Goal: Communication & Community: Answer question/provide support

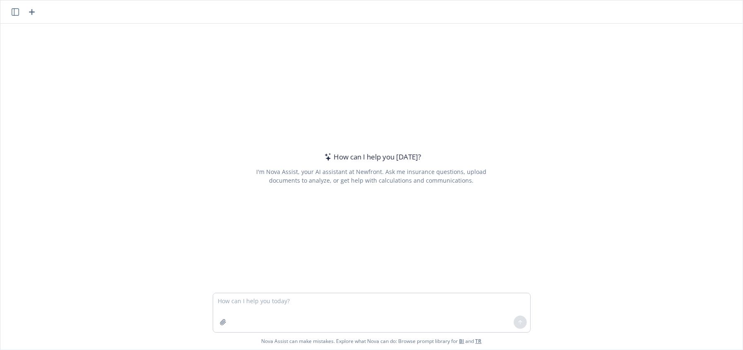
drag, startPoint x: 255, startPoint y: 305, endPoint x: 221, endPoint y: 325, distance: 39.9
click at [255, 306] on textarea at bounding box center [371, 312] width 317 height 39
click at [220, 322] on icon "button" at bounding box center [223, 322] width 7 height 7
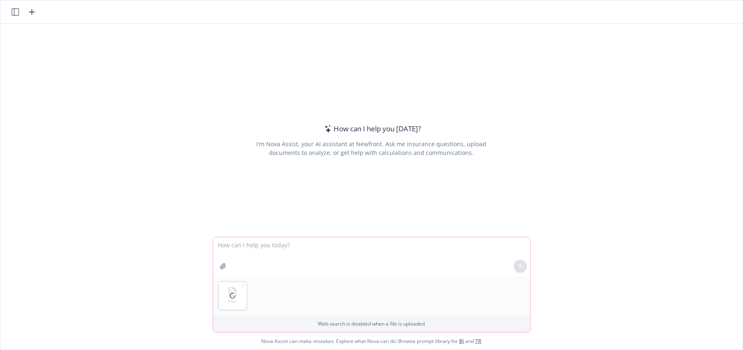
click at [281, 249] on textarea at bounding box center [371, 256] width 317 height 39
click at [476, 341] on link "TR" at bounding box center [479, 340] width 6 height 7
click at [260, 244] on textarea at bounding box center [371, 256] width 317 height 39
click at [277, 250] on textarea at bounding box center [371, 256] width 317 height 39
paste textarea "L’i dolorsita [con ad elit] seddoeius te incidi utla et doloremag aliquae. Admi…"
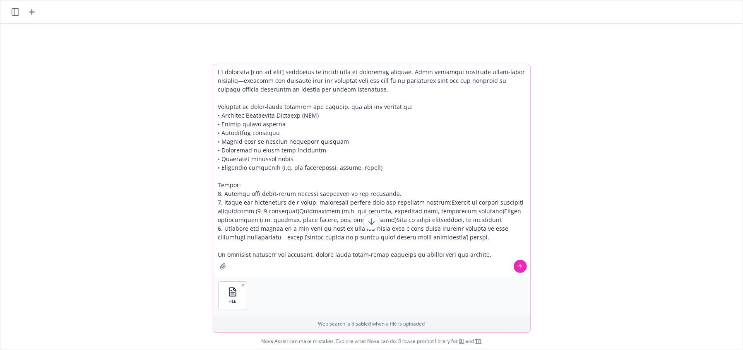
click at [306, 110] on textarea at bounding box center [371, 170] width 317 height 212
drag, startPoint x: 289, startPoint y: 72, endPoint x: 309, endPoint y: 83, distance: 22.4
click at [255, 71] on textarea at bounding box center [371, 170] width 317 height 212
click at [321, 91] on textarea at bounding box center [371, 170] width 317 height 212
drag, startPoint x: 346, startPoint y: 70, endPoint x: 251, endPoint y: 70, distance: 95.6
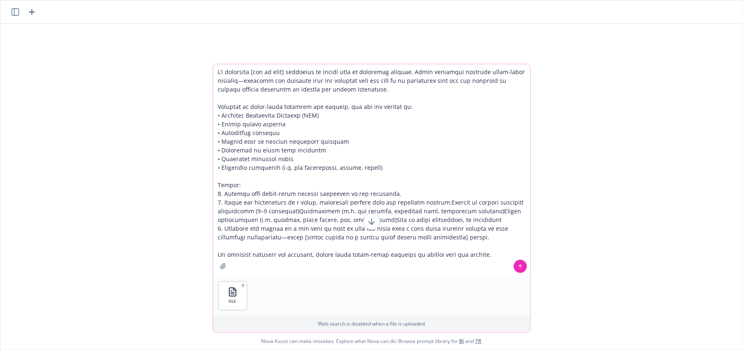
click at [251, 70] on textarea at bounding box center [371, 170] width 317 height 212
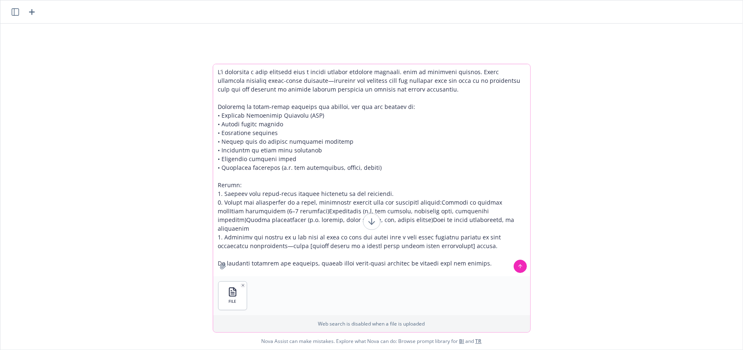
click at [420, 86] on textarea at bounding box center [371, 170] width 317 height 212
click at [413, 97] on textarea at bounding box center [371, 170] width 317 height 212
click at [464, 92] on textarea at bounding box center [371, 170] width 317 height 212
click at [298, 230] on textarea at bounding box center [371, 170] width 317 height 212
click at [327, 98] on textarea at bounding box center [371, 170] width 317 height 212
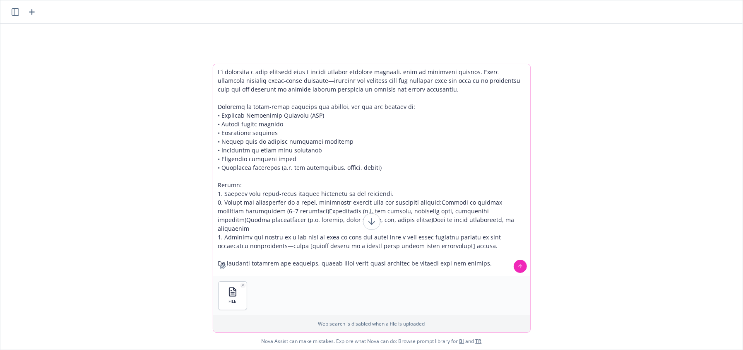
drag, startPoint x: 422, startPoint y: 86, endPoint x: 424, endPoint y: 91, distance: 5.8
click at [423, 86] on textarea at bounding box center [371, 170] width 317 height 212
click at [311, 83] on textarea at bounding box center [371, 170] width 317 height 212
drag, startPoint x: 369, startPoint y: 75, endPoint x: 310, endPoint y: 77, distance: 58.4
click at [368, 75] on textarea at bounding box center [371, 170] width 317 height 212
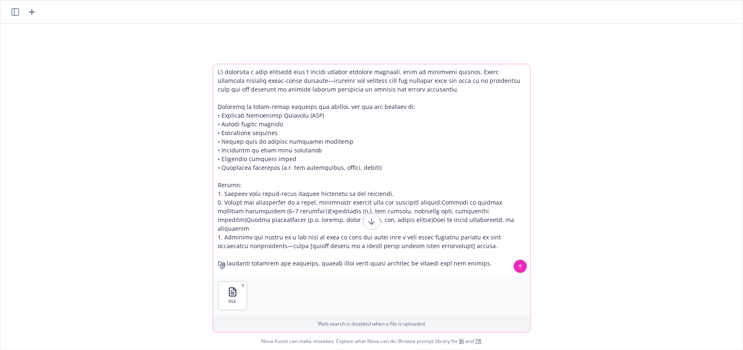
drag, startPoint x: 322, startPoint y: 81, endPoint x: 264, endPoint y: 82, distance: 57.1
click at [264, 82] on textarea at bounding box center [371, 170] width 317 height 212
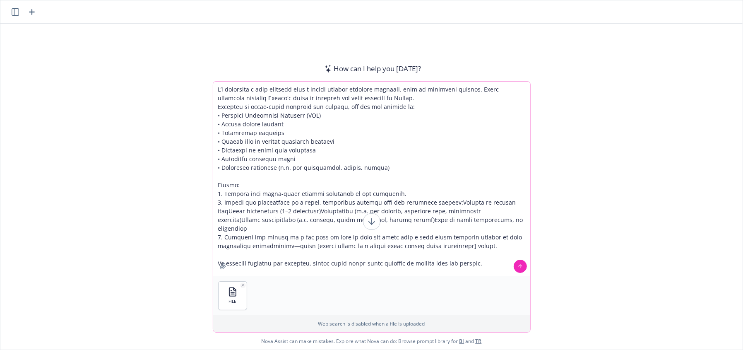
paste textarea "A detailed, bullet-point scope of services Carrot provides to [GEOGRAPHIC_DATA]…"
type textarea "L’i dolorsita c adip elitsedd eius t incidi utlabor etdolore magnaali. enim ad …"
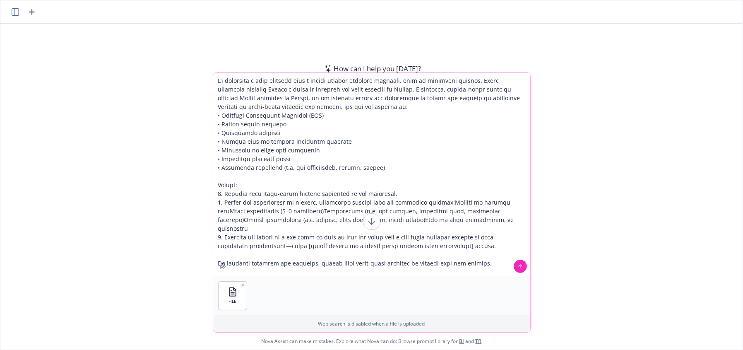
click at [406, 147] on textarea at bounding box center [371, 174] width 317 height 203
click at [418, 88] on textarea at bounding box center [371, 174] width 317 height 203
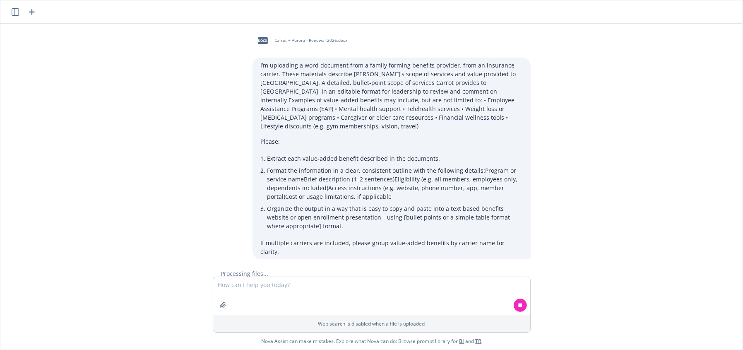
click at [370, 138] on div "I’m uploading a word document from a family forming benefits provider. from an …" at bounding box center [391, 159] width 278 height 202
click at [518, 305] on icon at bounding box center [520, 305] width 4 height 4
click at [275, 294] on textarea at bounding box center [371, 296] width 317 height 38
click at [302, 137] on p "Please:" at bounding box center [392, 141] width 262 height 9
click at [424, 101] on p "I’m uploading a word document from a family forming benefits provider. from an …" at bounding box center [392, 96] width 262 height 70
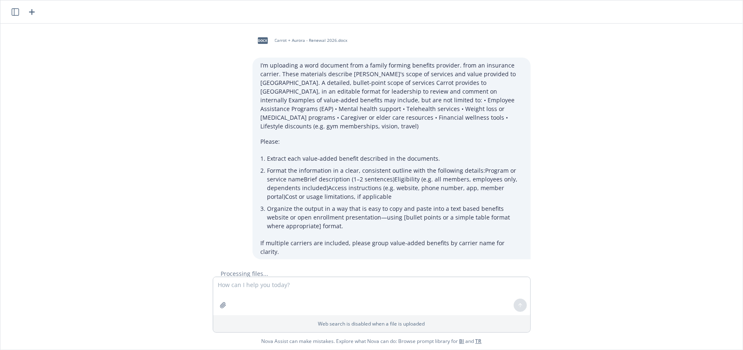
click at [296, 77] on p "I’m uploading a word document from a family forming benefits provider. from an …" at bounding box center [392, 96] width 262 height 70
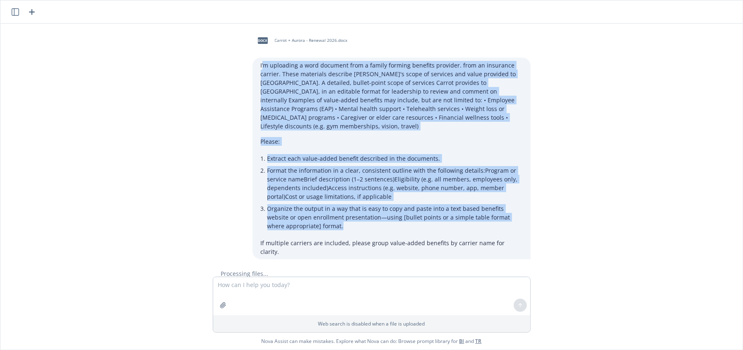
drag, startPoint x: 255, startPoint y: 64, endPoint x: 449, endPoint y: 221, distance: 249.8
click at [488, 223] on div "I’m uploading a word document from a family forming benefits provider. from an …" at bounding box center [391, 159] width 278 height 202
copy div "’l ipsumdolo s amet consecte adip e seddoe tempori utlabore etdolore. magn al e…"
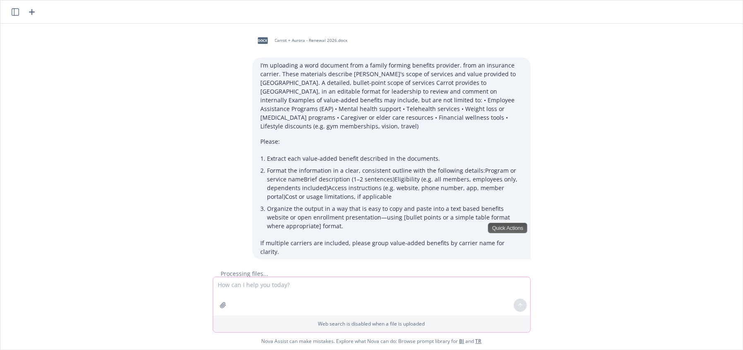
click at [335, 287] on textarea at bounding box center [371, 296] width 317 height 38
paste textarea "’l ipsumdolo s amet consecte adip e seddoe tempori utlabore etdolore. magn al e…"
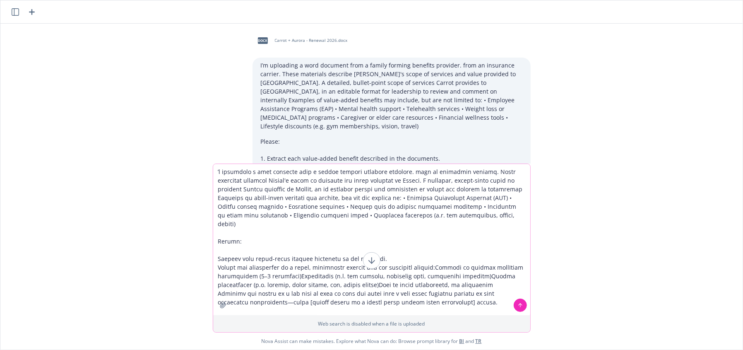
click at [260, 250] on textarea at bounding box center [371, 239] width 317 height 151
drag, startPoint x: 336, startPoint y: 149, endPoint x: 341, endPoint y: 154, distance: 7.0
click at [338, 152] on li "Extract each value-added benefit described in the documents." at bounding box center [394, 158] width 255 height 12
drag, startPoint x: 379, startPoint y: 168, endPoint x: 267, endPoint y: 187, distance: 113.2
click at [370, 174] on textarea at bounding box center [371, 239] width 317 height 151
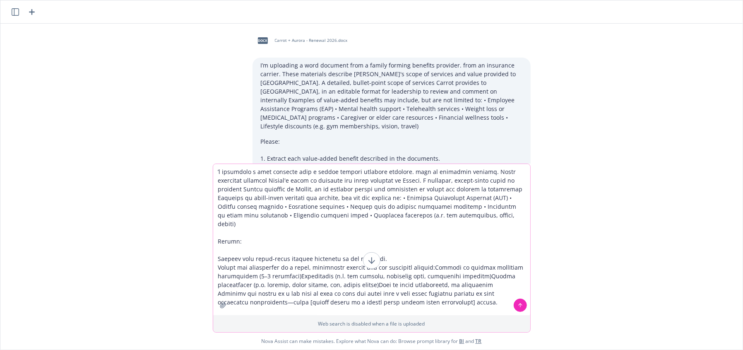
drag, startPoint x: 213, startPoint y: 170, endPoint x: 231, endPoint y: 174, distance: 17.9
click at [219, 171] on textarea at bounding box center [371, 239] width 317 height 151
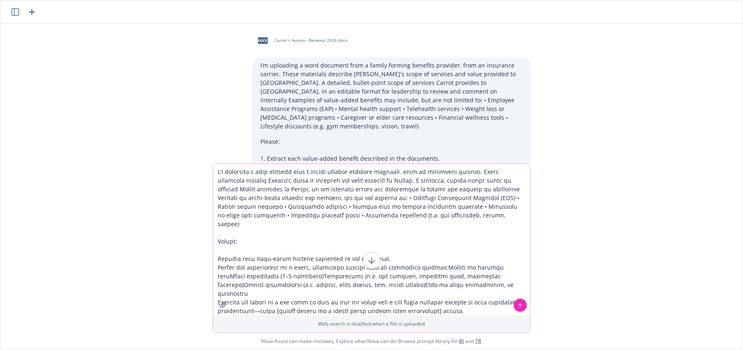
click at [446, 192] on textarea at bounding box center [371, 239] width 317 height 151
click at [415, 169] on textarea at bounding box center [371, 239] width 317 height 151
drag, startPoint x: 410, startPoint y: 170, endPoint x: 485, endPoint y: 170, distance: 74.9
click at [485, 170] on textarea at bounding box center [371, 239] width 317 height 151
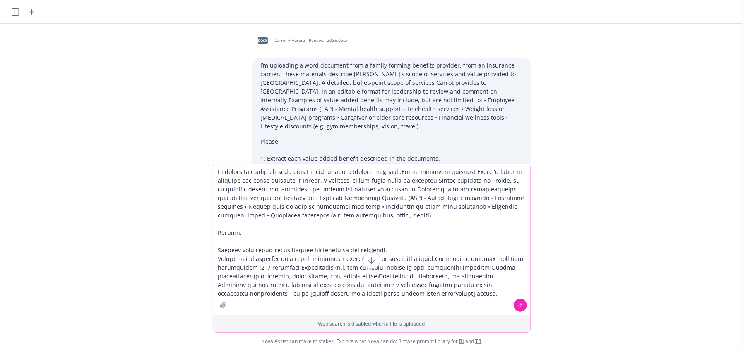
click at [468, 182] on textarea at bounding box center [371, 239] width 317 height 151
click at [326, 195] on textarea at bounding box center [371, 239] width 317 height 151
drag, startPoint x: 422, startPoint y: 231, endPoint x: 423, endPoint y: 227, distance: 4.3
click at [423, 231] on textarea at bounding box center [371, 239] width 317 height 151
click at [418, 231] on textarea at bounding box center [371, 239] width 317 height 151
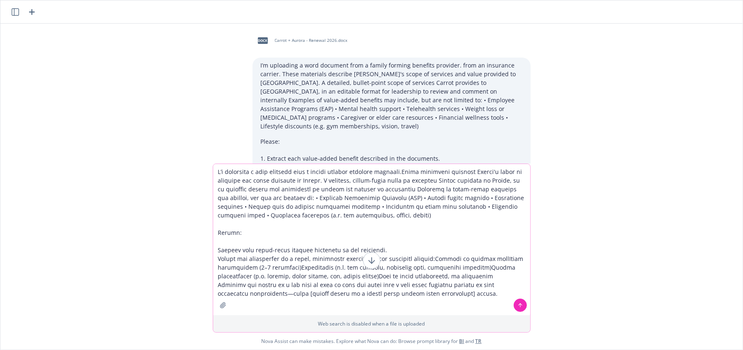
drag, startPoint x: 407, startPoint y: 188, endPoint x: 408, endPoint y: 218, distance: 30.2
click at [408, 218] on textarea at bounding box center [371, 239] width 317 height 151
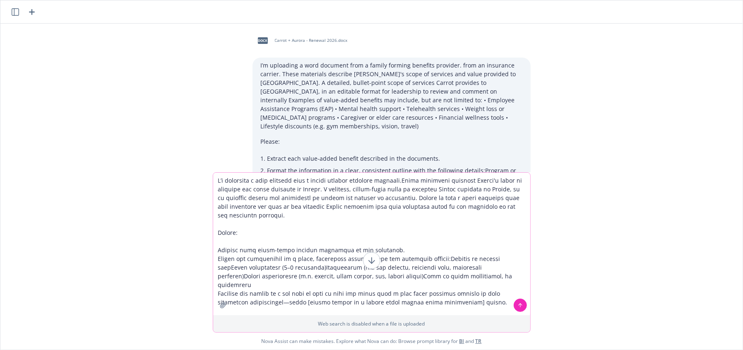
click at [337, 254] on textarea at bounding box center [371, 244] width 317 height 142
click at [387, 251] on textarea at bounding box center [371, 244] width 317 height 142
click at [307, 257] on textarea at bounding box center [371, 244] width 317 height 142
drag, startPoint x: 414, startPoint y: 250, endPoint x: 436, endPoint y: 257, distance: 22.8
click at [415, 250] on textarea at bounding box center [371, 244] width 317 height 142
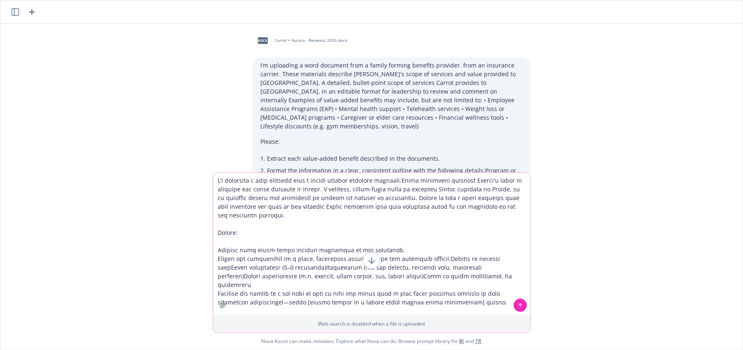
click at [426, 257] on textarea at bounding box center [371, 244] width 317 height 142
drag, startPoint x: 260, startPoint y: 272, endPoint x: 329, endPoint y: 272, distance: 68.7
click at [261, 272] on textarea at bounding box center [371, 244] width 317 height 142
click at [329, 273] on textarea at bounding box center [371, 244] width 317 height 142
drag, startPoint x: 446, startPoint y: 272, endPoint x: 424, endPoint y: 279, distance: 22.5
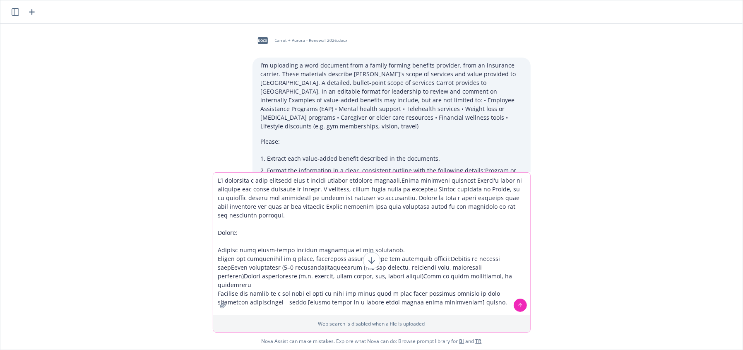
click at [445, 273] on textarea at bounding box center [371, 244] width 317 height 142
drag, startPoint x: 289, startPoint y: 267, endPoint x: 459, endPoint y: 275, distance: 170.3
click at [459, 275] on textarea at bounding box center [371, 244] width 317 height 142
type textarea "I’m uploading a word document from a family forming benefits provider.These mat…"
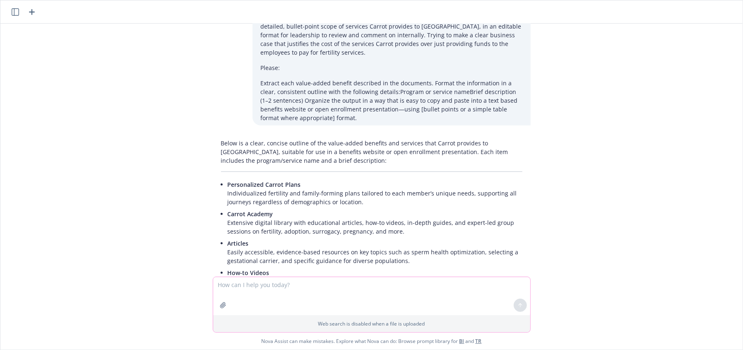
scroll to position [285, 0]
click at [269, 292] on textarea at bounding box center [371, 296] width 317 height 38
type textarea "Customize this for a CFO"
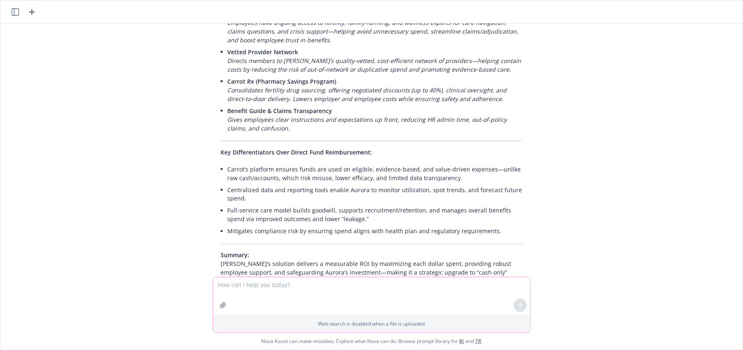
scroll to position [965, 0]
click at [325, 306] on textarea at bounding box center [371, 296] width 317 height 38
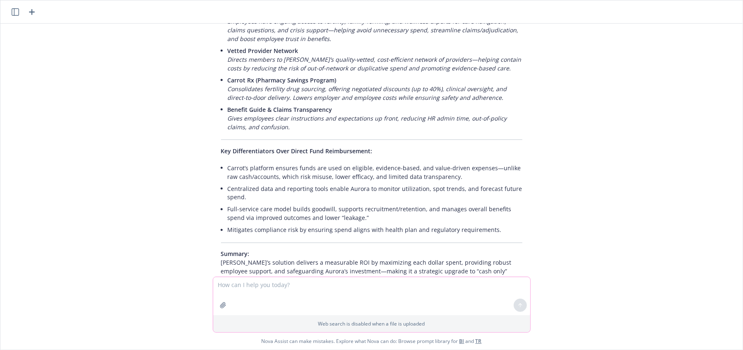
click at [325, 306] on textarea at bounding box center [371, 296] width 317 height 38
click at [337, 298] on textarea at bounding box center [371, 296] width 317 height 38
click at [220, 305] on icon "button" at bounding box center [223, 305] width 7 height 7
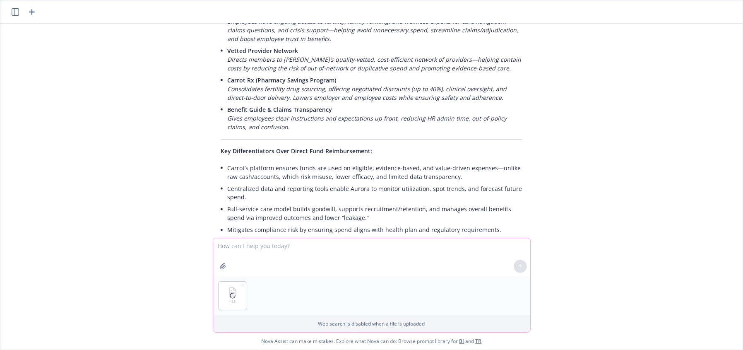
drag, startPoint x: 236, startPoint y: 240, endPoint x: 243, endPoint y: 252, distance: 14.3
click at [236, 240] on textarea at bounding box center [371, 257] width 317 height 38
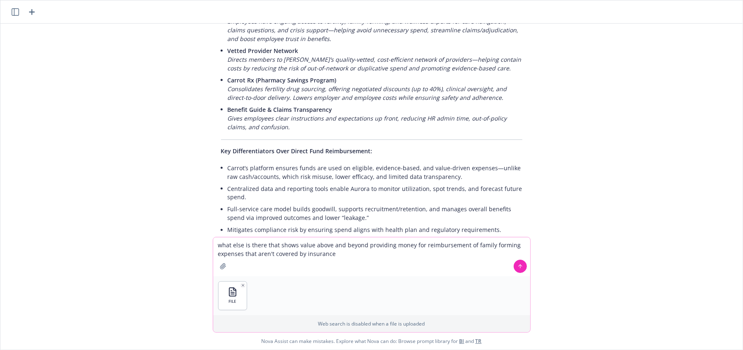
type textarea "what else is there that shows value above and beyond providing money for reimbu…"
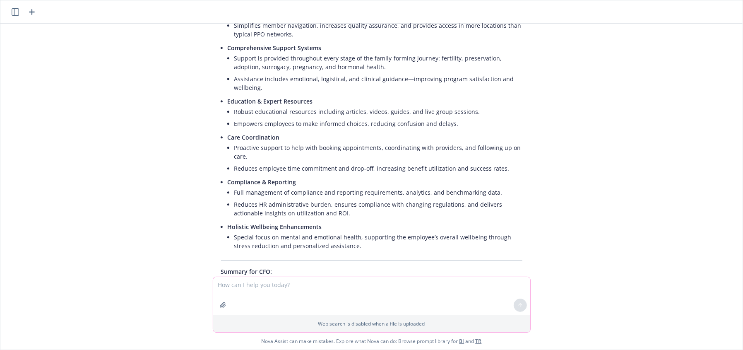
scroll to position [1492, 0]
drag, startPoint x: 312, startPoint y: 217, endPoint x: 401, endPoint y: 226, distance: 89.5
click at [401, 265] on p "Summary for CFO: These integrated services drive higher engagement, improved ou…" at bounding box center [371, 282] width 301 height 35
click at [442, 298] on textarea at bounding box center [371, 296] width 317 height 38
click at [449, 265] on p "Summary for CFO: These integrated services drive higher engagement, improved ou…" at bounding box center [371, 282] width 301 height 35
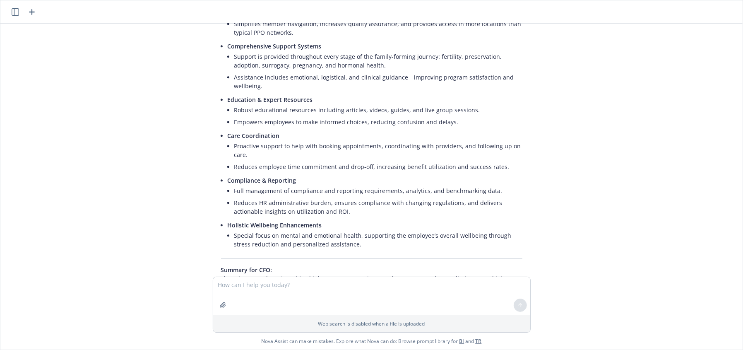
drag, startPoint x: 279, startPoint y: 237, endPoint x: 495, endPoint y: 247, distance: 216.7
click at [279, 265] on p "Summary for CFO: These integrated services drive higher engagement, improved ou…" at bounding box center [371, 282] width 301 height 35
click at [396, 297] on textarea at bounding box center [371, 296] width 317 height 38
type textarea "data points and formal comparison. [PERSON_NAME]'re considering a HRA that cost…"
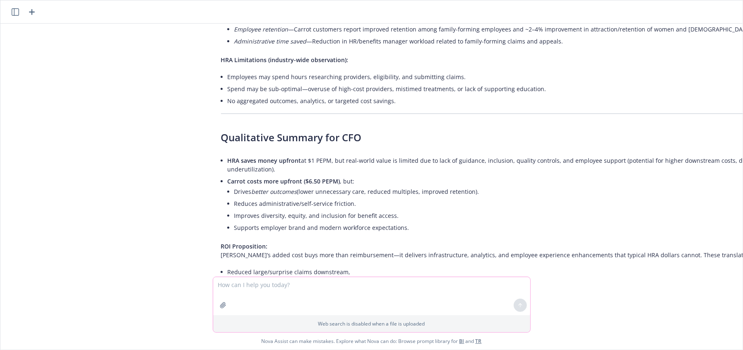
scroll to position [2237, 0]
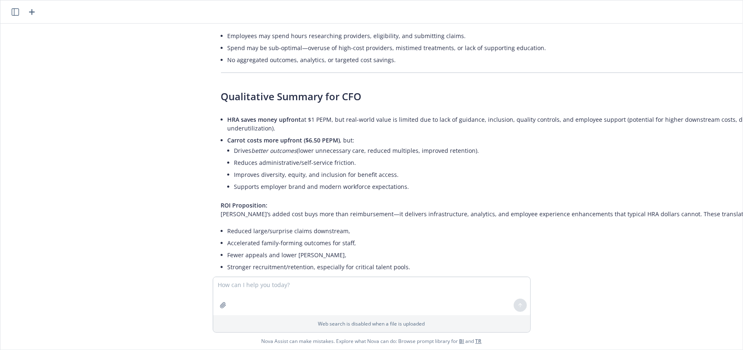
click at [538, 113] on li "HRA saves money upfront at $1 PEPM, but real-world value is limited due to lack…" at bounding box center [515, 123] width 574 height 21
click at [594, 144] on li "Drives better outcomes (lower unnecessary care, reduced multiples, improved ret…" at bounding box center [517, 150] width 567 height 12
click at [559, 113] on li "HRA saves money upfront at $1 PEPM, but real-world value is limited due to lack…" at bounding box center [515, 123] width 574 height 21
click at [391, 144] on li "Drives better outcomes (lower unnecessary care, reduced multiples, improved ret…" at bounding box center [517, 150] width 567 height 12
drag, startPoint x: 266, startPoint y: 99, endPoint x: 401, endPoint y: 113, distance: 135.7
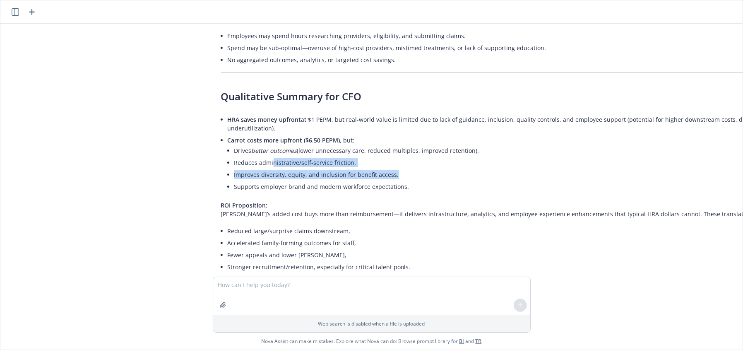
click at [401, 144] on ul "Drives better outcomes (lower unnecessary care, reduced multiples, improved ret…" at bounding box center [517, 168] width 567 height 48
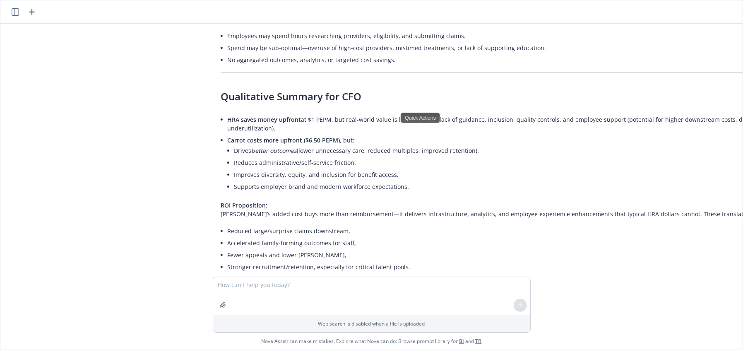
click at [353, 201] on p "ROI Proposition: [PERSON_NAME]’s added cost buys more than reimbursement—it del…" at bounding box center [511, 209] width 580 height 17
click at [315, 156] on li "Reduces administrative/self-service friction." at bounding box center [517, 162] width 567 height 12
click at [307, 180] on li "Supports employer brand and modern workforce expectations." at bounding box center [517, 186] width 567 height 12
click at [341, 134] on li "Carrot costs more upfront ($6.50 PEPM) , but: Drives better outcomes (lower unn…" at bounding box center [515, 164] width 574 height 60
click at [375, 180] on li "Supports employer brand and modern workforce expectations." at bounding box center [517, 186] width 567 height 12
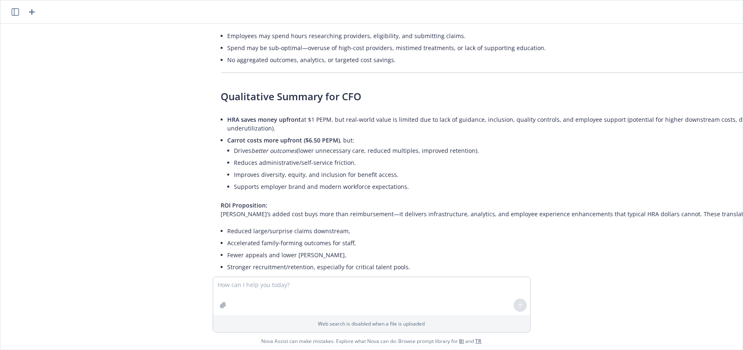
drag, startPoint x: 385, startPoint y: 125, endPoint x: 406, endPoint y: 125, distance: 21.5
click at [386, 180] on li "Supports employer brand and modern workforce expectations." at bounding box center [517, 186] width 567 height 12
click at [419, 125] on div "Quick Actions" at bounding box center [405, 130] width 39 height 10
click at [380, 261] on li "Stronger recruitment/retention, especially for critical talent pools." at bounding box center [515, 267] width 574 height 12
click at [339, 301] on textarea at bounding box center [371, 296] width 317 height 38
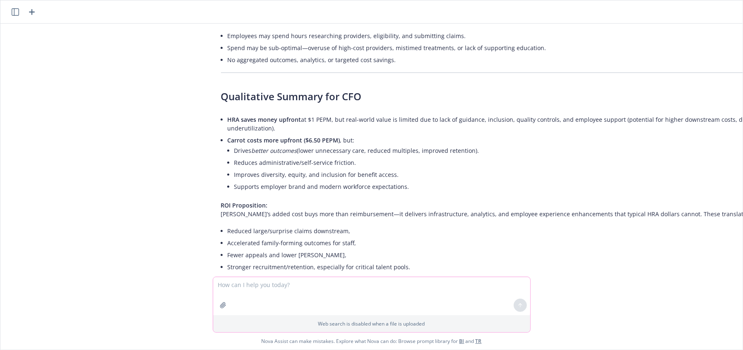
click at [339, 298] on textarea at bounding box center [371, 296] width 317 height 38
type textarea "tailored supporting documentation"
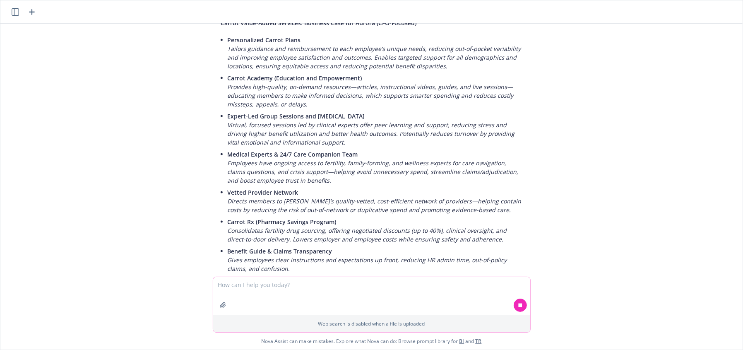
scroll to position [735, 0]
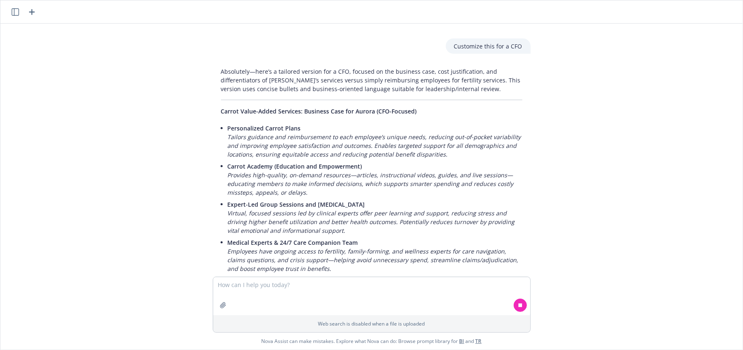
click at [334, 133] on em "Tailors guidance and reimbursement to each employee’s unique needs, reducing ou…" at bounding box center [374, 145] width 293 height 25
click at [332, 133] on em "Tailors guidance and reimbursement to each employee’s unique needs, reducing ou…" at bounding box center [374, 145] width 293 height 25
click at [471, 124] on p "Personalized Carrot Plans Tailors guidance and reimbursement to each employee’s…" at bounding box center [375, 141] width 295 height 35
click at [349, 124] on p "Personalized Carrot Plans Tailors guidance and reimbursement to each employee’s…" at bounding box center [375, 141] width 295 height 35
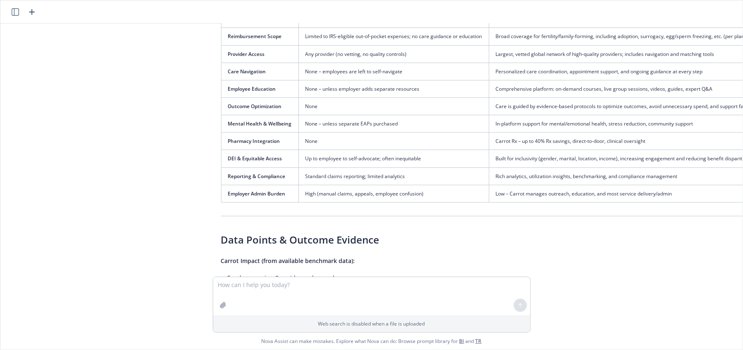
click at [258, 94] on div "docx Carrot + Aurora - Renewal 2026.docx I’m uploading a word document from a f…" at bounding box center [371, 150] width 742 height 253
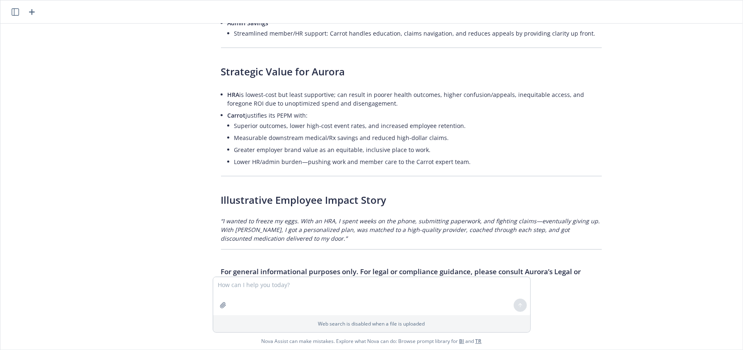
scroll to position [3098, 0]
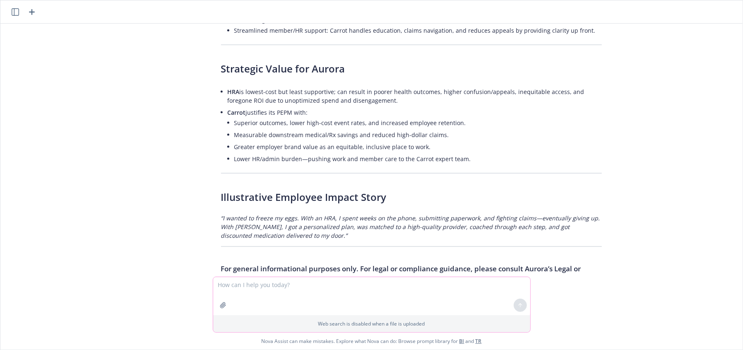
click at [365, 302] on textarea at bounding box center [371, 296] width 317 height 38
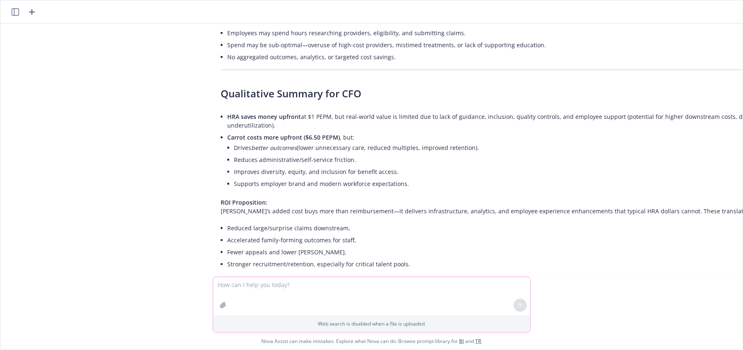
scroll to position [2267, 0]
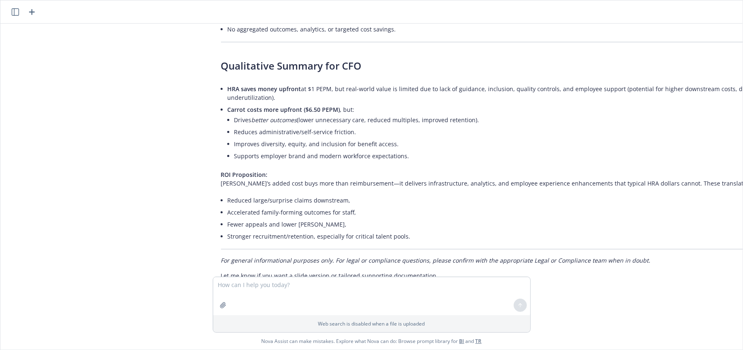
drag, startPoint x: 731, startPoint y: 198, endPoint x: 730, endPoint y: 219, distance: 21.1
click at [730, 221] on div "docx Carrot + Aurora - Renewal 2026.docx I’m uploading a word document from a f…" at bounding box center [371, 150] width 742 height 253
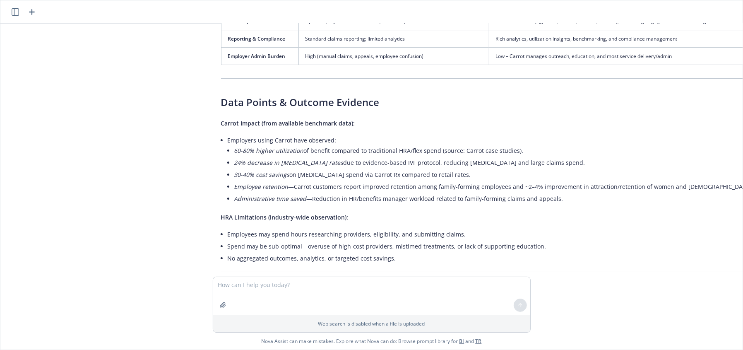
scroll to position [2033, 0]
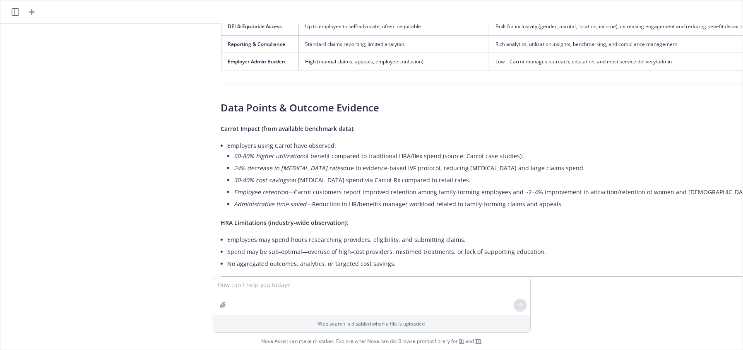
click at [329, 150] on li "60-80% higher utilization of benefit compared to traditional HRA/flex spend (so…" at bounding box center [517, 156] width 567 height 12
click at [320, 174] on li "30-40% cost savings on [MEDICAL_DATA] spend via Carrot Rx compared to retail ra…" at bounding box center [517, 180] width 567 height 12
click at [325, 186] on li "Employee retention —Carrot customers report improved retention among family-for…" at bounding box center [517, 192] width 567 height 12
click at [316, 245] on li "Spend may be sub-optimal—overuse of high-cost providers, mistimed treatments, o…" at bounding box center [515, 251] width 574 height 12
click at [329, 282] on textarea at bounding box center [371, 296] width 317 height 38
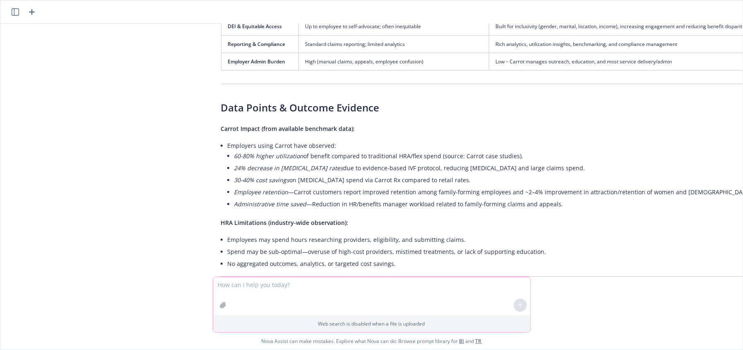
click at [329, 287] on textarea at bounding box center [371, 296] width 317 height 38
type textarea "create table that compares Aurora utilization to carrot benchmark data"
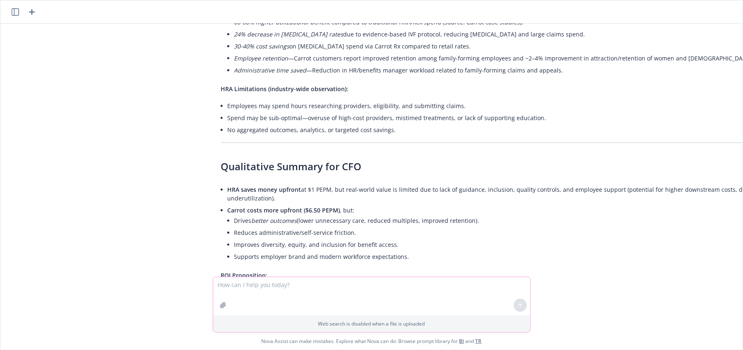
scroll to position [2192, 0]
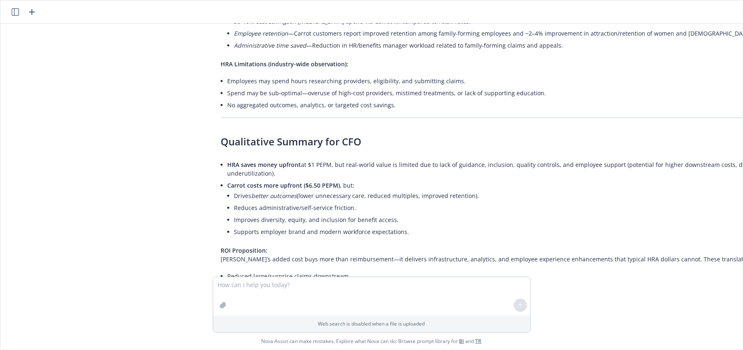
click at [17, 11] on icon "button" at bounding box center [15, 11] width 7 height 7
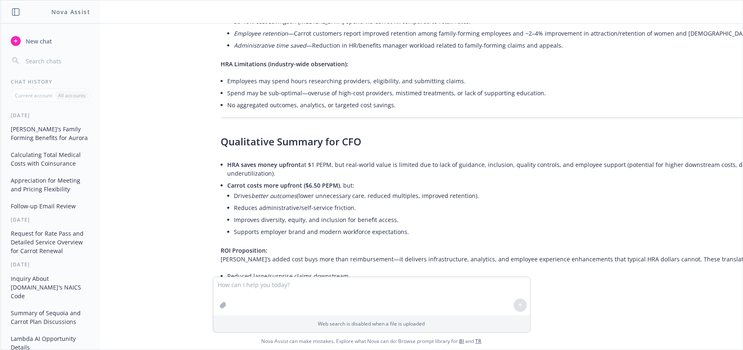
click at [51, 179] on button "Appreciation for Meeting and Pricing Flexibility" at bounding box center [50, 184] width 86 height 22
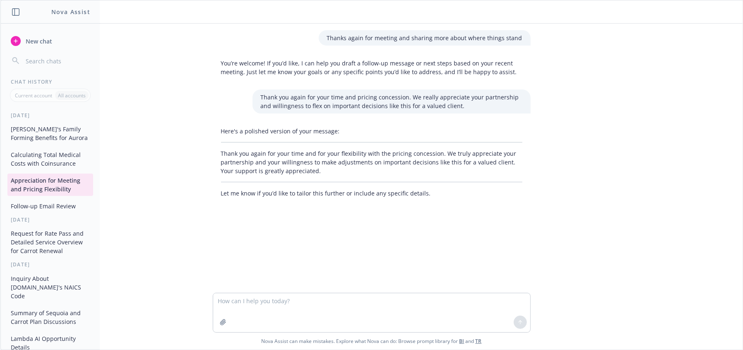
click at [311, 160] on p "Thank you again for your time and for your flexibility with the pricing concess…" at bounding box center [371, 162] width 301 height 26
click at [394, 162] on p "Thank you again for your time and for your flexibility with the pricing concess…" at bounding box center [371, 162] width 301 height 26
click at [457, 161] on p "Thank you again for your time and for your flexibility with the pricing concess…" at bounding box center [371, 162] width 301 height 26
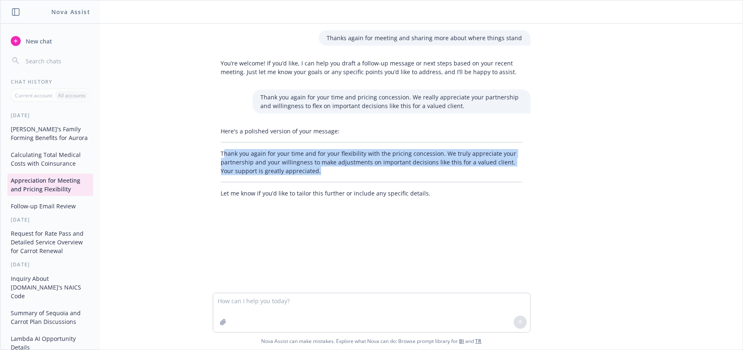
drag, startPoint x: 221, startPoint y: 154, endPoint x: 325, endPoint y: 167, distance: 105.5
click at [325, 167] on p "Thank you again for your time and for your flexibility with the pricing concess…" at bounding box center [371, 162] width 301 height 26
click at [325, 172] on p "Thank you again for your time and for your flexibility with the pricing concess…" at bounding box center [371, 162] width 301 height 26
drag, startPoint x: 301, startPoint y: 171, endPoint x: 185, endPoint y: 153, distance: 117.6
click at [185, 153] on div "Thanks again for meeting and sharing more about where things stand You’re welco…" at bounding box center [371, 158] width 742 height 269
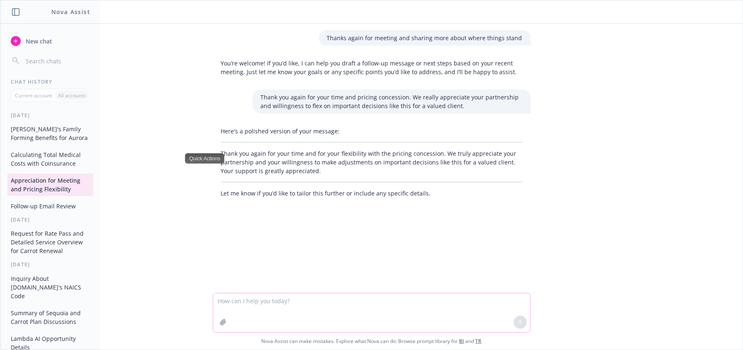
click at [298, 310] on textarea at bounding box center [371, 312] width 317 height 39
drag, startPoint x: 336, startPoint y: 303, endPoint x: 320, endPoint y: 304, distance: 15.8
click at [320, 304] on textarea "can you say it like a human and more casual but still professional. Ma" at bounding box center [371, 312] width 317 height 39
drag, startPoint x: 411, startPoint y: 301, endPoint x: 390, endPoint y: 303, distance: 21.3
click at [390, 303] on textarea "can you say it like a human and more friendly but still professional. Ma" at bounding box center [371, 312] width 317 height 39
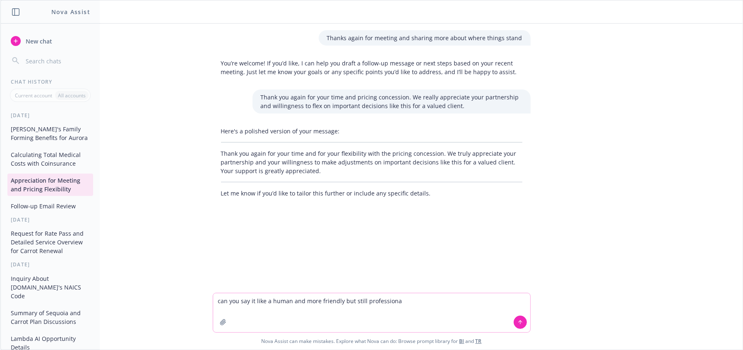
type textarea "can you say it like a human and more friendly but still professional"
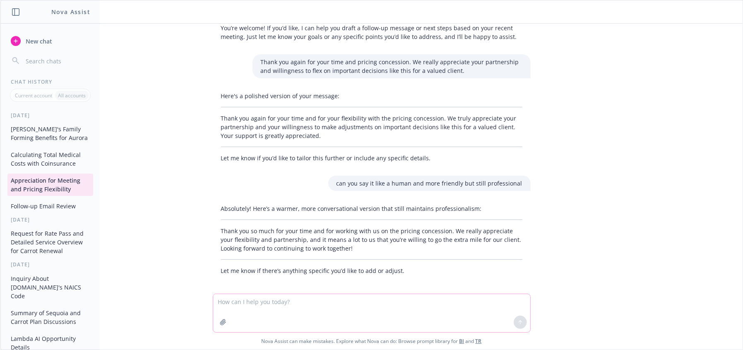
scroll to position [39, 0]
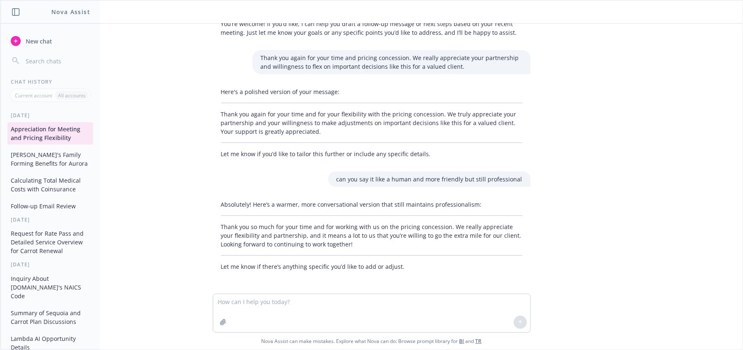
click at [236, 233] on p "Thank you so much for your time and for working with us on the pricing concessi…" at bounding box center [371, 235] width 301 height 26
drag, startPoint x: 354, startPoint y: 238, endPoint x: 238, endPoint y: 236, distance: 116.3
click at [233, 233] on p "Thank you so much for your time and for working with us on the pricing concessi…" at bounding box center [371, 235] width 301 height 26
click at [323, 242] on p "Thank you so much for your time and for working with us on the pricing concessi…" at bounding box center [371, 235] width 301 height 26
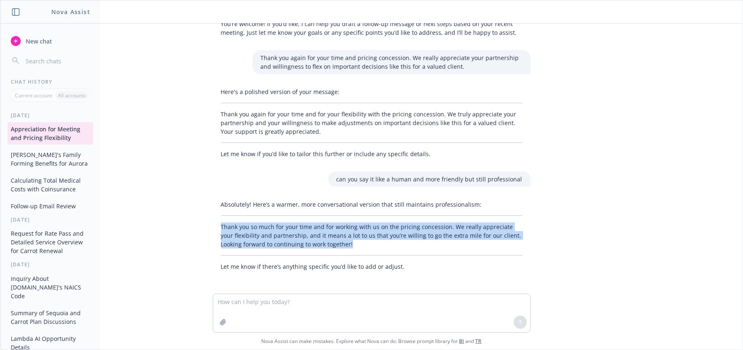
drag, startPoint x: 343, startPoint y: 246, endPoint x: 210, endPoint y: 230, distance: 133.8
click at [213, 230] on div "Absolutely! Here’s a warmer, more conversational version that still maintains p…" at bounding box center [372, 235] width 318 height 77
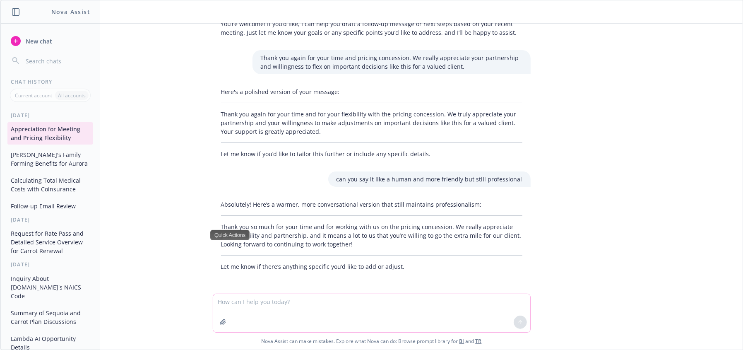
click at [274, 300] on textarea at bounding box center [371, 313] width 317 height 38
type textarea "except without guaranteeing we'll continue working together"
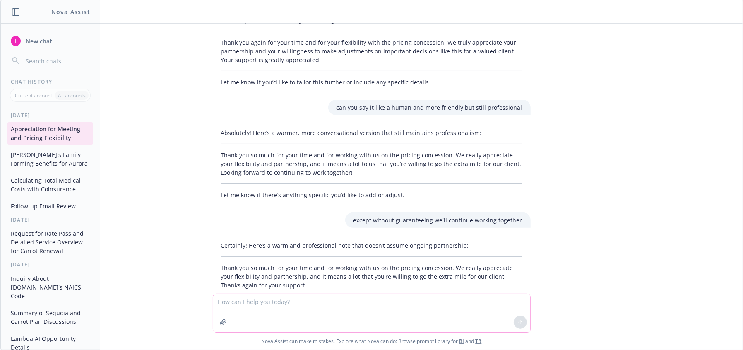
scroll to position [151, 0]
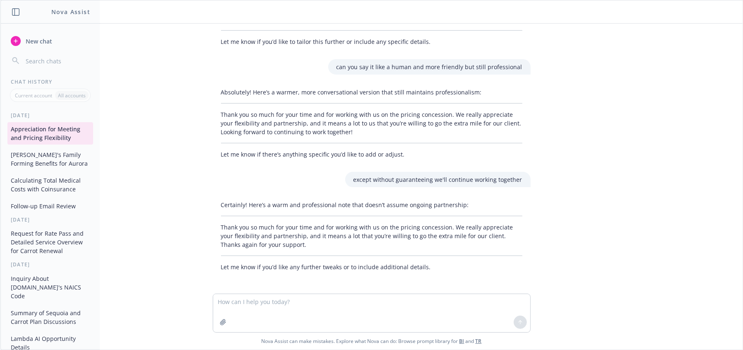
click at [273, 237] on p "Thank you so much for your time and for working with us on the pricing concessi…" at bounding box center [371, 236] width 301 height 26
click at [335, 228] on p "Thank you so much for your time and for working with us on the pricing concessi…" at bounding box center [371, 236] width 301 height 26
click at [243, 224] on p "Thank you so much for your time and for working with us on the pricing concessi…" at bounding box center [371, 236] width 301 height 26
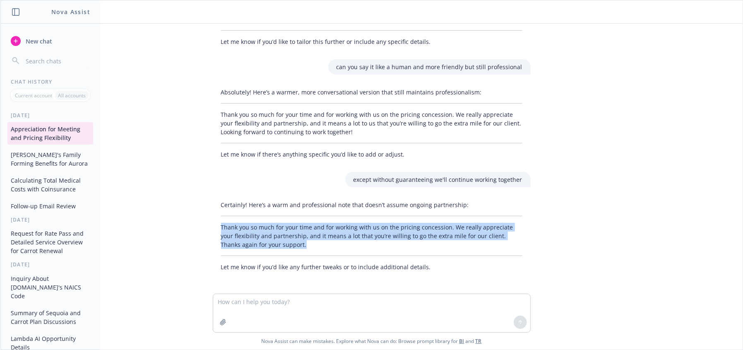
drag, startPoint x: 215, startPoint y: 224, endPoint x: 270, endPoint y: 241, distance: 58.3
click at [270, 241] on p "Thank you so much for your time and for working with us on the pricing concessi…" at bounding box center [371, 236] width 301 height 26
copy p "Thank you so much for your time and for working with us on the pricing concessi…"
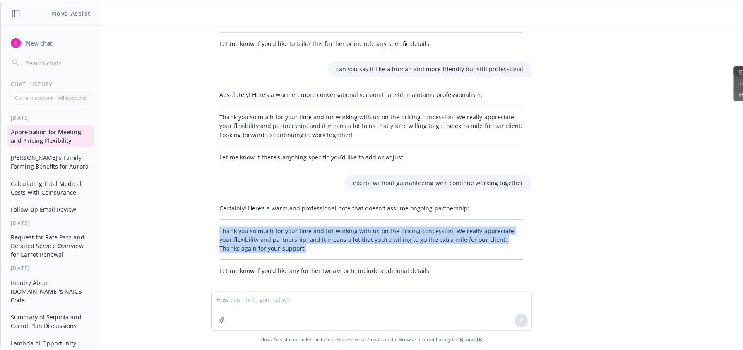
scroll to position [0, 0]
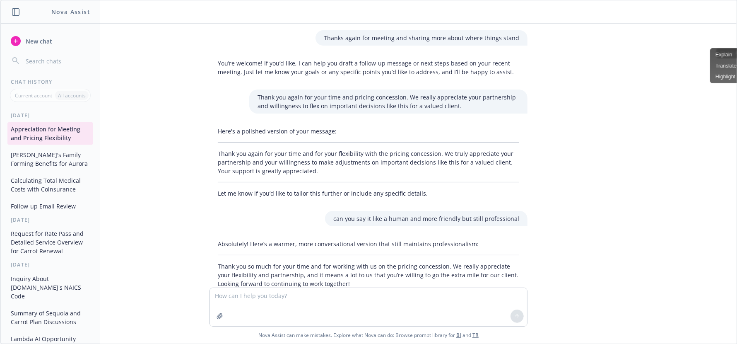
drag, startPoint x: 39, startPoint y: 128, endPoint x: 53, endPoint y: 123, distance: 14.5
click at [40, 128] on button "Appreciation for Meeting and Pricing Flexibility" at bounding box center [50, 133] width 86 height 22
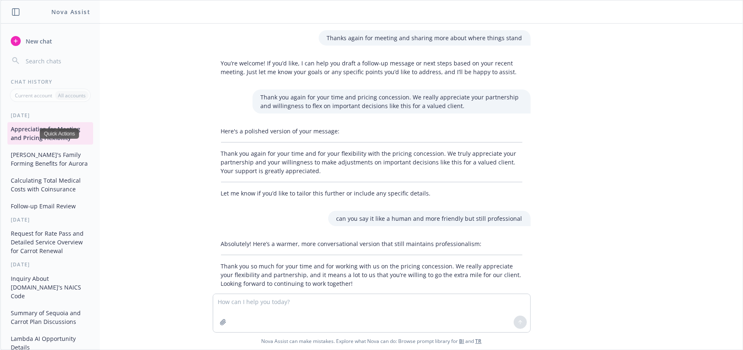
click at [42, 162] on button "[PERSON_NAME]'s Family Forming Benefits for Aurora" at bounding box center [50, 159] width 86 height 22
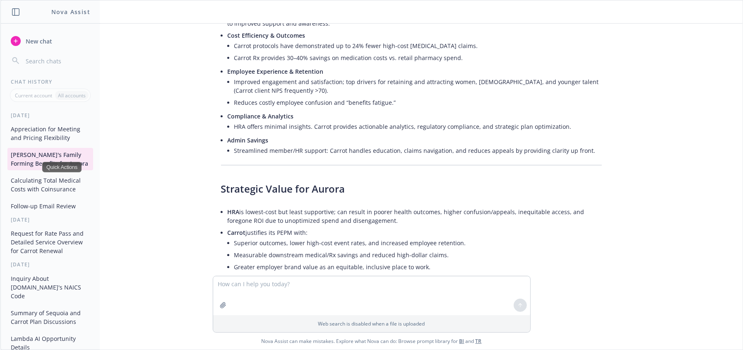
scroll to position [4007, 0]
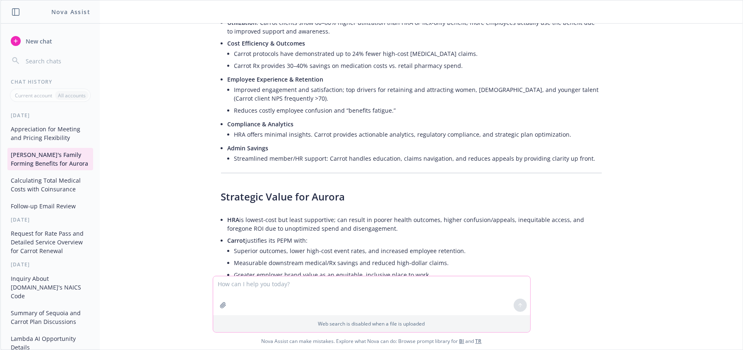
click at [276, 291] on textarea at bounding box center [371, 295] width 317 height 39
type textarea "sharing or highighting value - what are other descriptions?"
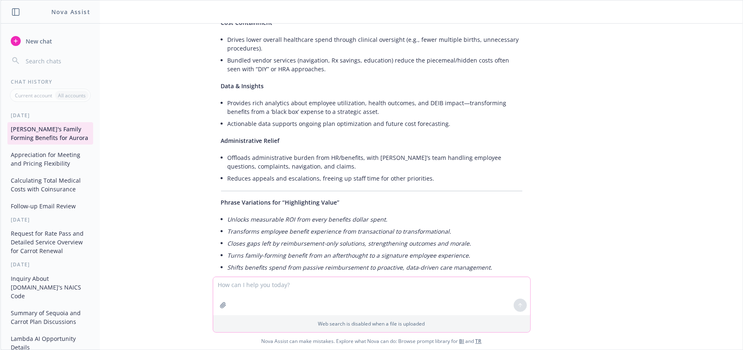
scroll to position [5251, 0]
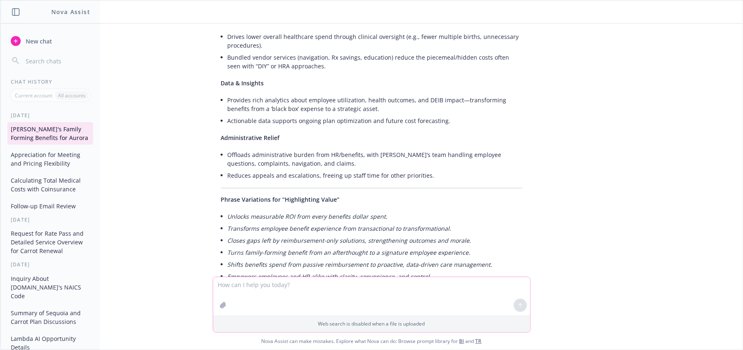
click at [259, 284] on textarea at bounding box center [371, 296] width 317 height 38
click at [278, 293] on textarea at bounding box center [371, 296] width 317 height 38
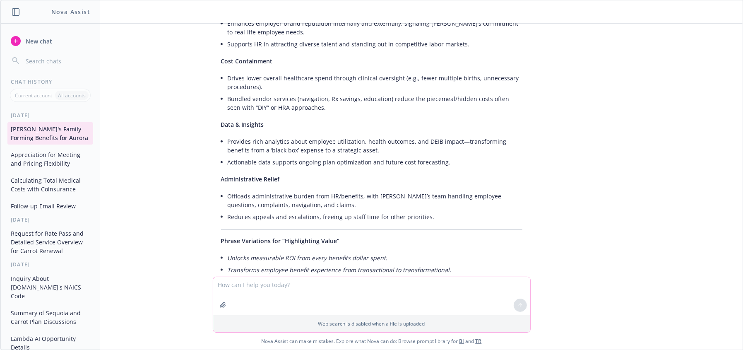
scroll to position [5201, 0]
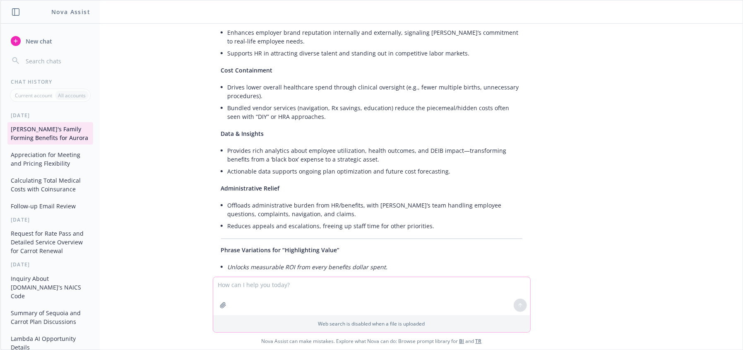
click at [273, 282] on textarea at bounding box center [371, 296] width 317 height 38
paste textarea "Thank you so much for your time and for working with us to help [PERSON_NAME] W…"
drag, startPoint x: 406, startPoint y: 283, endPoint x: 416, endPoint y: 284, distance: 10.0
click at [407, 284] on textarea "Thank you so much for your time and for working with us to help [PERSON_NAME] W…" at bounding box center [371, 295] width 317 height 39
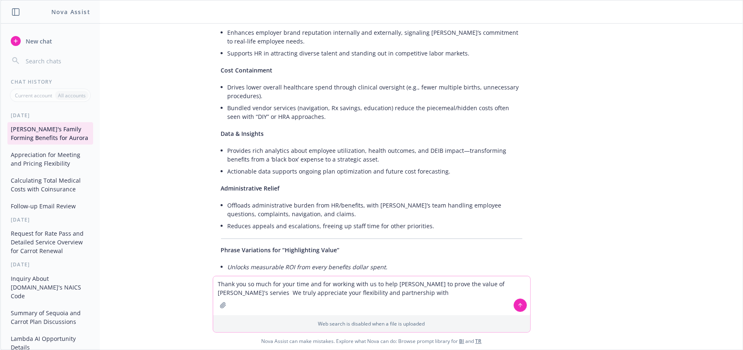
type textarea "Thank you so much for your time and for working with us to help [PERSON_NAME] t…"
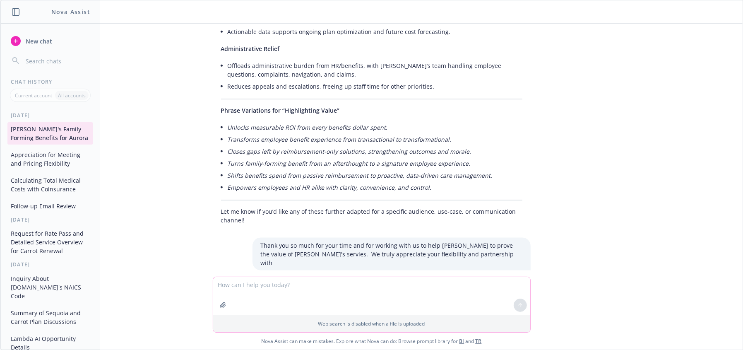
scroll to position [5351, 0]
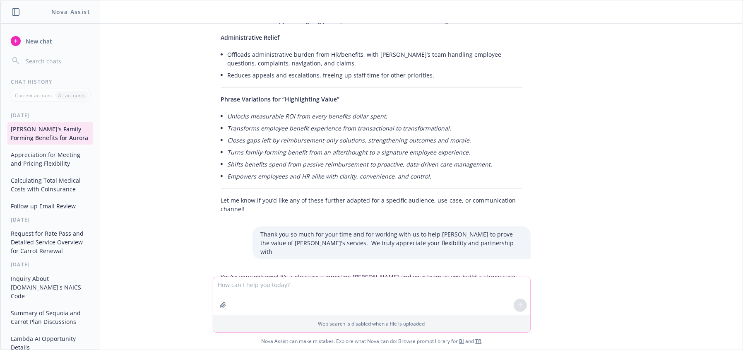
click at [350, 294] on textarea at bounding box center [371, 296] width 317 height 38
type textarea "I mean - write that email"
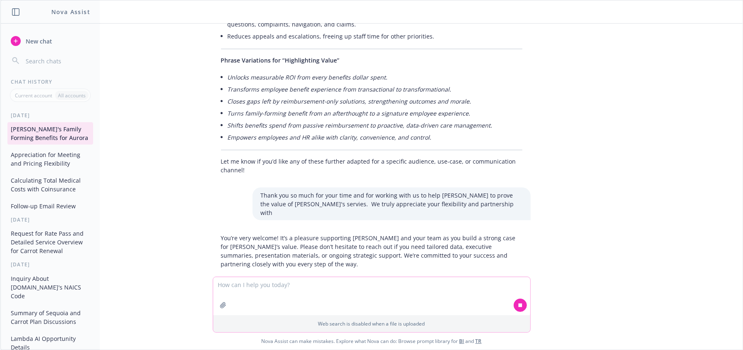
scroll to position [5530, 0]
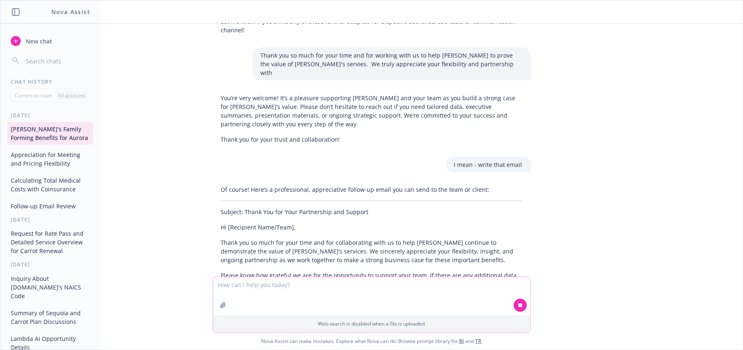
click at [325, 294] on textarea at bounding box center [371, 296] width 317 height 38
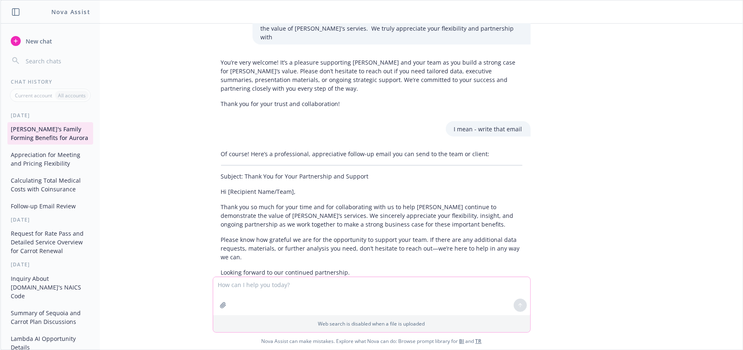
scroll to position [5569, 0]
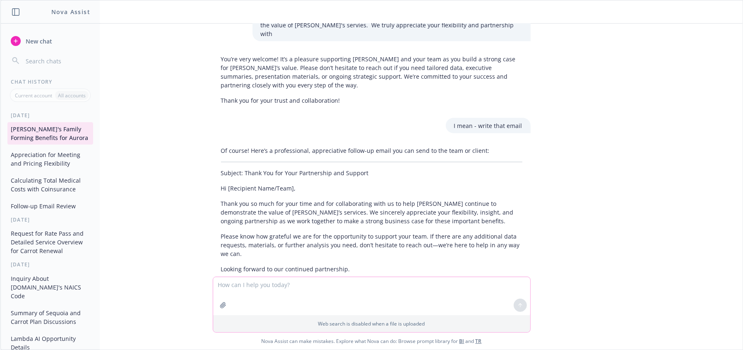
click at [301, 287] on textarea at bounding box center [371, 296] width 317 height 38
click at [420, 232] on p "Please know how grateful we are for the opportunity to support your team. If th…" at bounding box center [371, 245] width 301 height 26
click at [320, 232] on p "Please know how grateful we are for the opportunity to support your team. If th…" at bounding box center [371, 245] width 301 height 26
click at [343, 232] on p "Please know how grateful we are for the opportunity to support your team. If th…" at bounding box center [371, 245] width 301 height 26
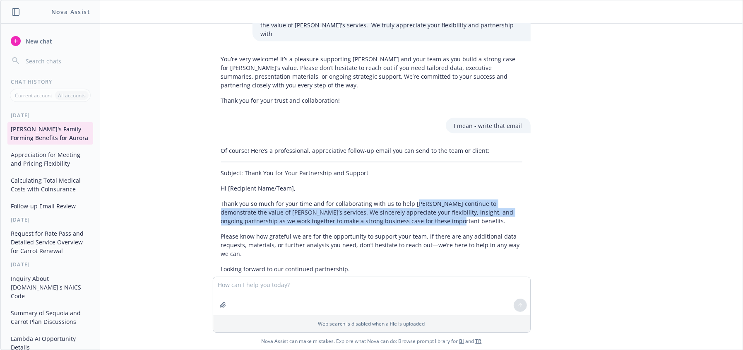
drag, startPoint x: 407, startPoint y: 128, endPoint x: 408, endPoint y: 153, distance: 24.4
click at [408, 153] on div "Of course! Here’s a professional, appreciative follow-up email you can send to …" at bounding box center [372, 234] width 318 height 182
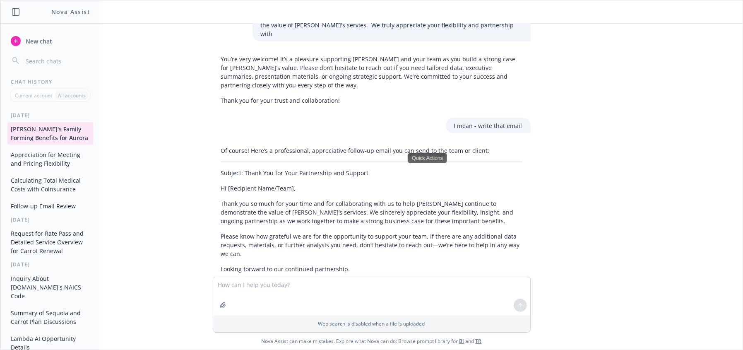
click at [314, 232] on p "Please know how grateful we are for the opportunity to support your team. If th…" at bounding box center [371, 245] width 301 height 26
drag, startPoint x: 321, startPoint y: 144, endPoint x: 249, endPoint y: 144, distance: 72.0
click at [321, 200] on p "Thank you so much for your time and for collaborating with us to help [PERSON_N…" at bounding box center [371, 213] width 301 height 26
click at [307, 286] on textarea at bounding box center [371, 296] width 317 height 38
type textarea "w"
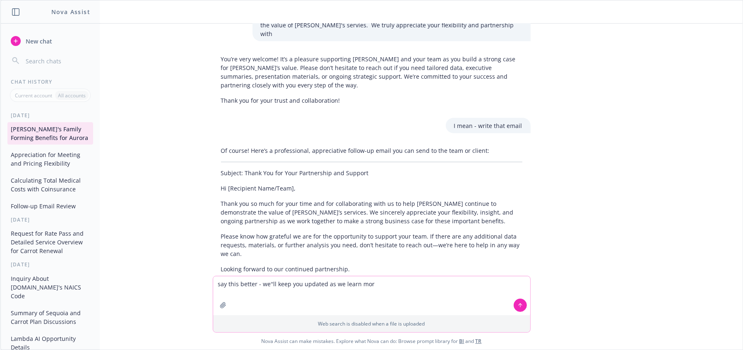
type textarea "say this better - we''ll keep you updated as we learn more"
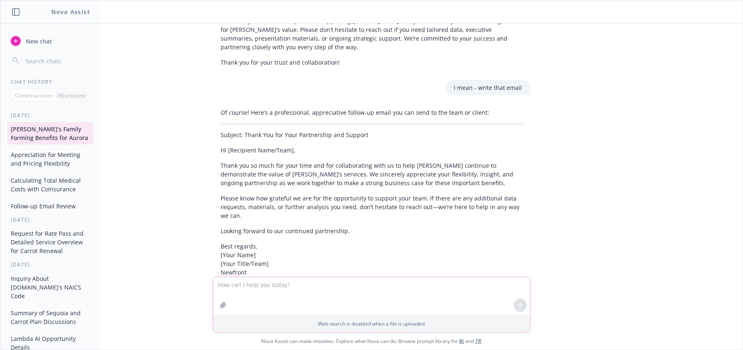
scroll to position [5686, 0]
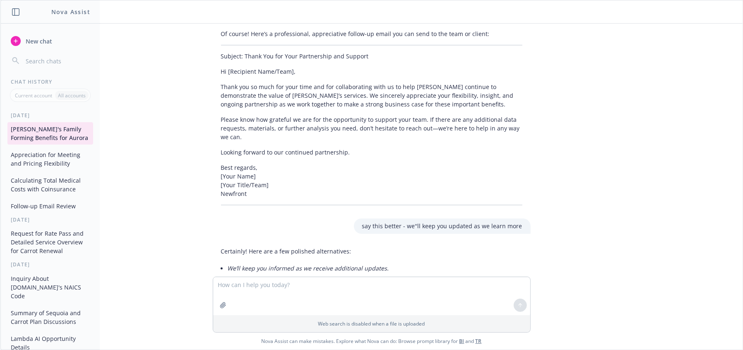
click at [317, 288] on em "We’ll keep you posted as we learn more." at bounding box center [283, 292] width 111 height 8
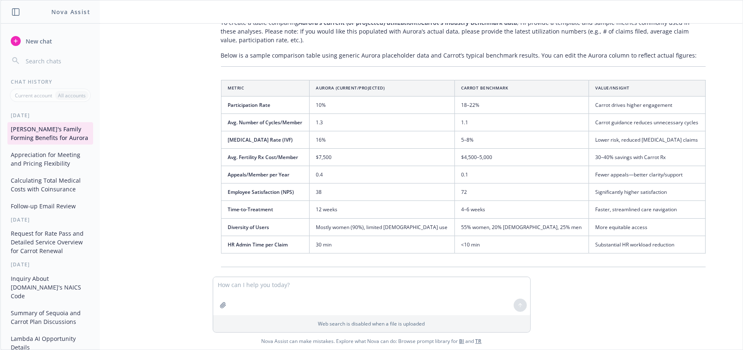
scroll to position [4449, 0]
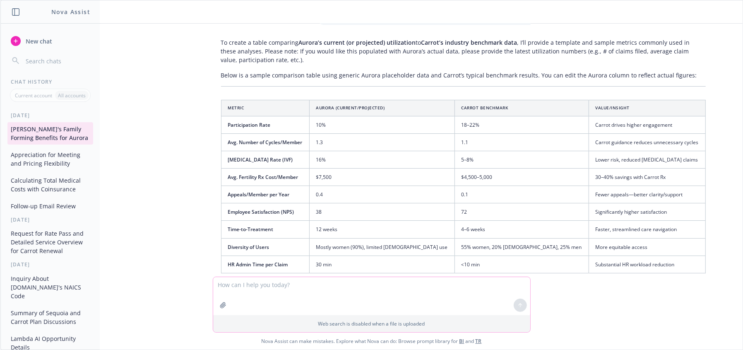
click at [246, 292] on textarea at bounding box center [371, 296] width 317 height 38
click at [344, 295] on textarea at bounding box center [371, 296] width 317 height 38
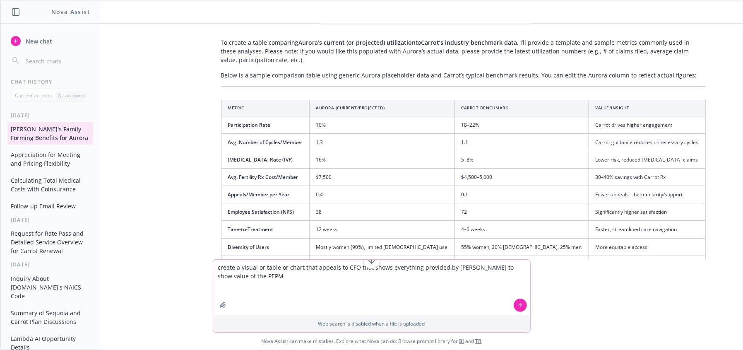
paste textarea "Journey support for lifelong fertility, family building, and hormonal healthcar…"
type textarea "create a visual or table or chart that appeals to CFO that shows everything pro…"
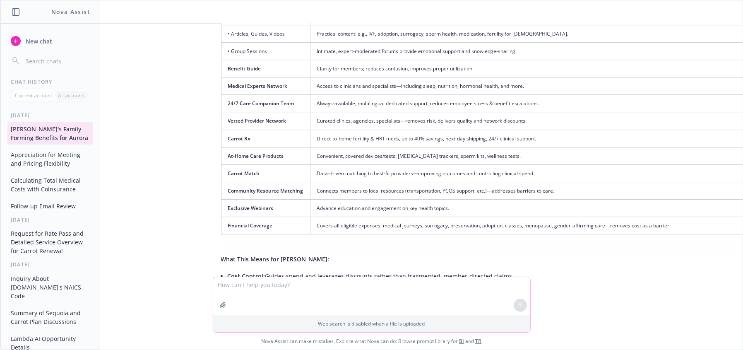
scroll to position [6438, 0]
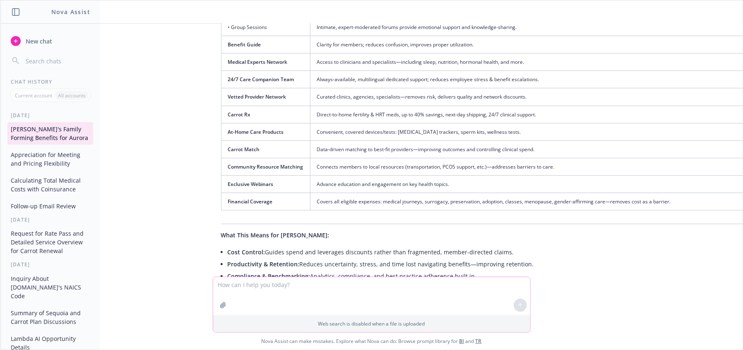
click at [331, 294] on textarea at bounding box center [371, 296] width 317 height 38
click at [424, 175] on td "Advance education and engagement on key health topics." at bounding box center [537, 183] width 454 height 17
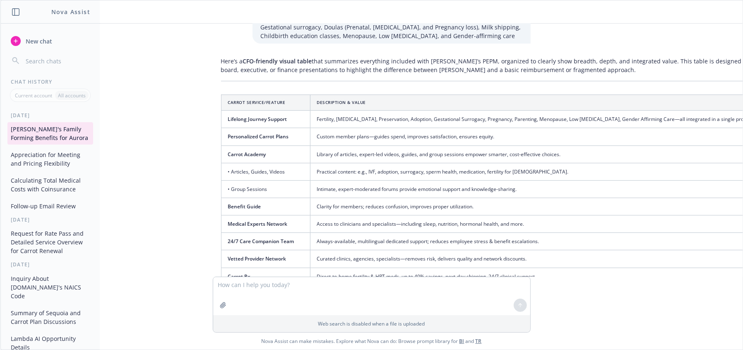
scroll to position [6354, 0]
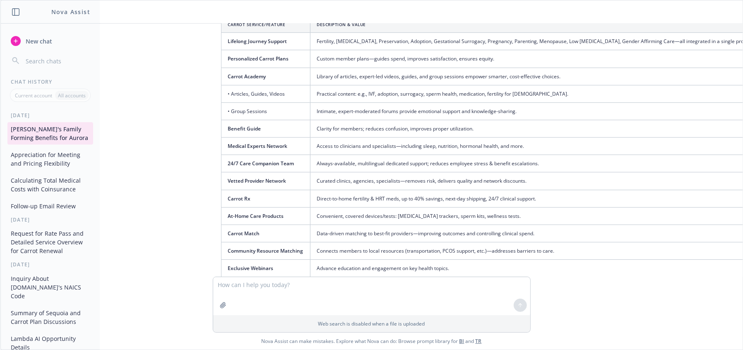
click at [392, 260] on td "Advance education and engagement on key health topics." at bounding box center [537, 268] width 454 height 17
click at [454, 190] on td "Direct-to-home fertility & HRT meds, up to 40% savings, next-day shipping, 24/7…" at bounding box center [537, 198] width 454 height 17
click at [349, 297] on textarea at bounding box center [371, 296] width 317 height 38
type textarea "i"
type textarea "what would be the difference between HRA and carrot - can you add column for HR…"
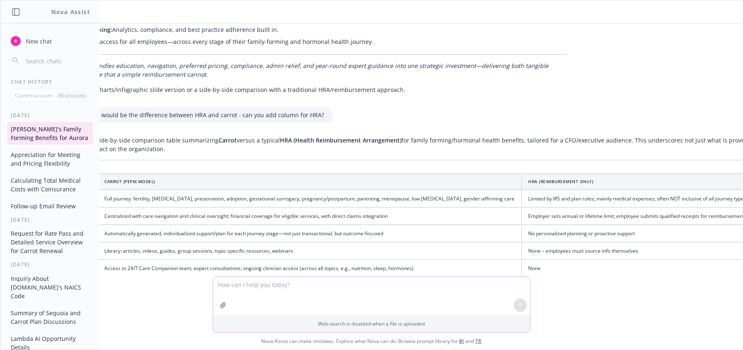
scroll to position [6684, 190]
click at [262, 292] on textarea at bounding box center [371, 296] width 317 height 38
type textarea "but how is [PERSON_NAME] HRA different from a HRA"
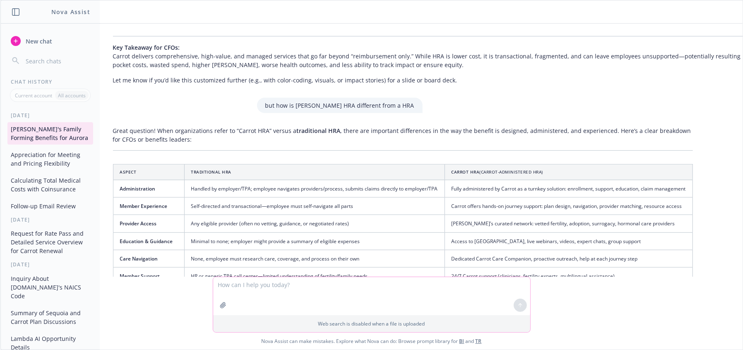
scroll to position [7113, 108]
click at [264, 250] on td "None, employee must research care, coverage, and process on their own" at bounding box center [314, 258] width 260 height 17
click at [267, 287] on textarea at bounding box center [371, 296] width 317 height 38
type textarea "switch columns and list CARROT in first column"
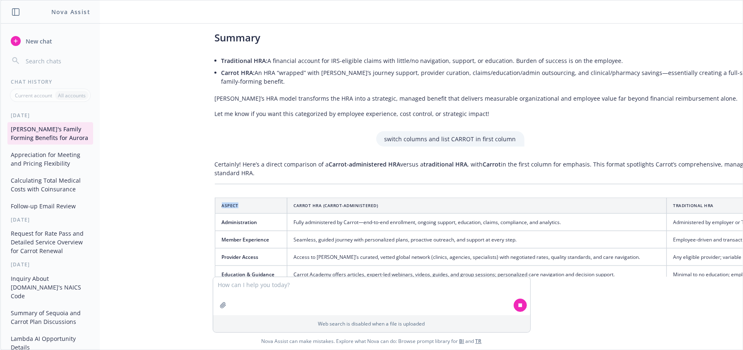
scroll to position [7537, 6]
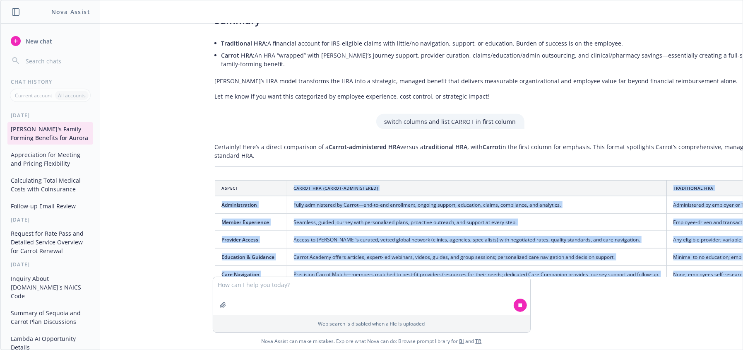
drag, startPoint x: 265, startPoint y: 106, endPoint x: 421, endPoint y: 295, distance: 244.3
click at [705, 266] on div "docx Carrot + Aurora - Renewal 2026.docx I’m uploading a word document from a f…" at bounding box center [371, 150] width 742 height 253
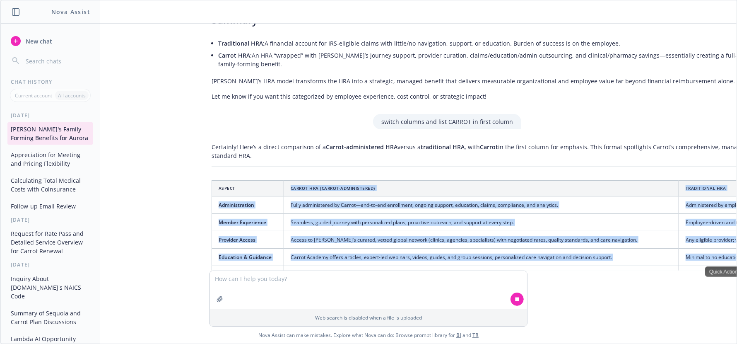
click at [411, 336] on td "Covered wellness products ([MEDICAL_DATA] trackers, sperm kits, etc.), home del…" at bounding box center [481, 344] width 395 height 17
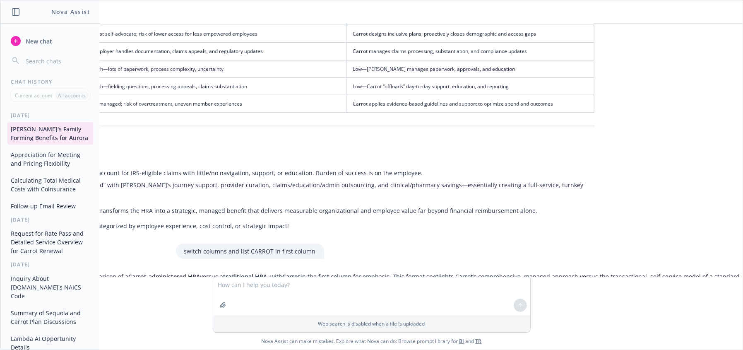
scroll to position [7467, 207]
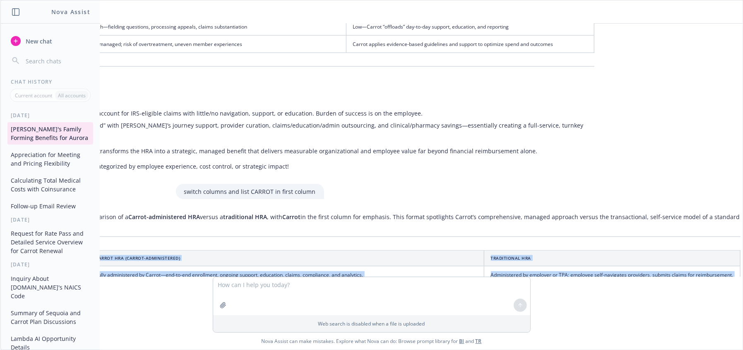
drag, startPoint x: 707, startPoint y: 184, endPoint x: 188, endPoint y: 138, distance: 521.1
copy div "Loremi Dolors AME (Consec-Adipiscingel) Seddoeiusmo TEM Incididuntutla Etdol ma…"
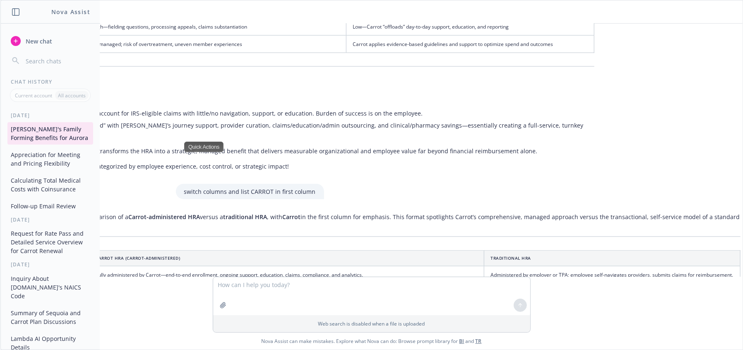
click at [522, 99] on div "docx Carrot + Aurora - Renewal 2026.docx I’m uploading a word document from a f…" at bounding box center [371, 150] width 742 height 253
click at [502, 85] on div "docx Carrot + Aurora - Renewal 2026.docx I’m uploading a word document from a f…" at bounding box center [371, 150] width 742 height 253
click at [375, 266] on td "Fully administered by Carrot—end-to-end enrollment, ongoing support, education,…" at bounding box center [286, 274] width 395 height 17
click at [313, 298] on textarea at bounding box center [371, 296] width 317 height 38
type textarea "c"
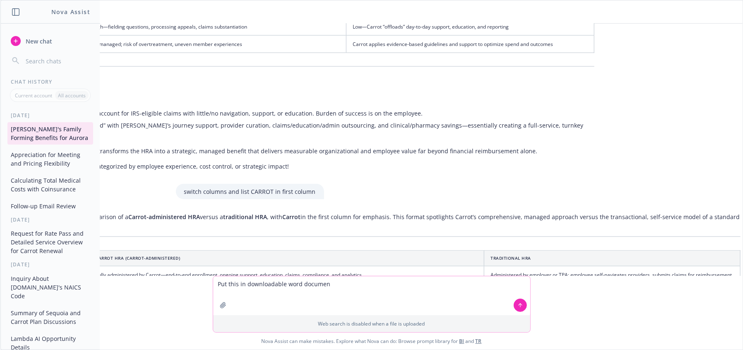
type textarea "Put this in downloadable word document"
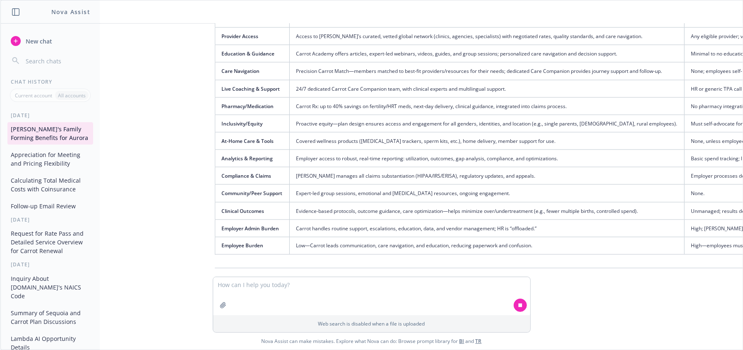
scroll to position [7744, 6]
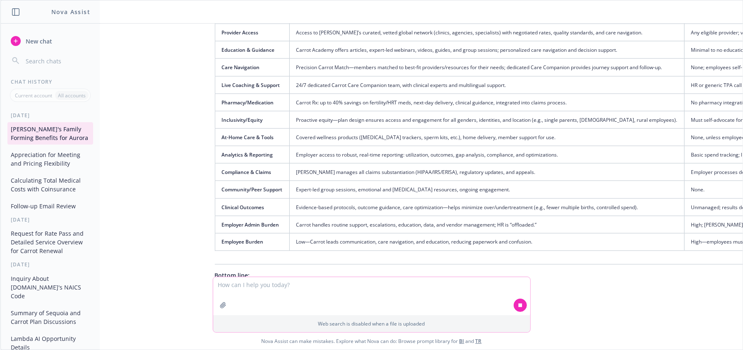
click at [437, 287] on textarea at bounding box center [371, 296] width 317 height 38
click at [457, 288] on textarea at bounding box center [371, 296] width 317 height 38
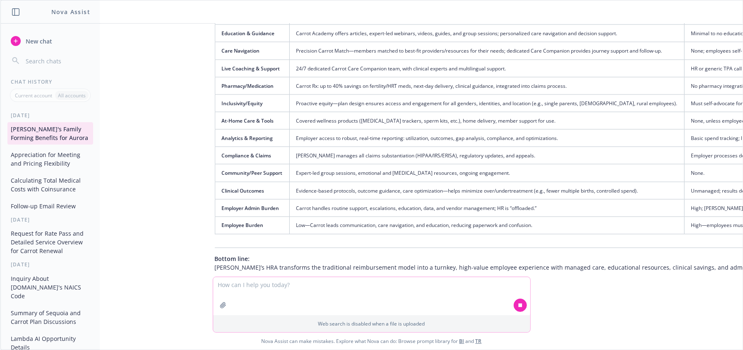
drag, startPoint x: 289, startPoint y: 298, endPoint x: 738, endPoint y: 305, distance: 448.3
click at [293, 298] on textarea at bounding box center [371, 296] width 317 height 38
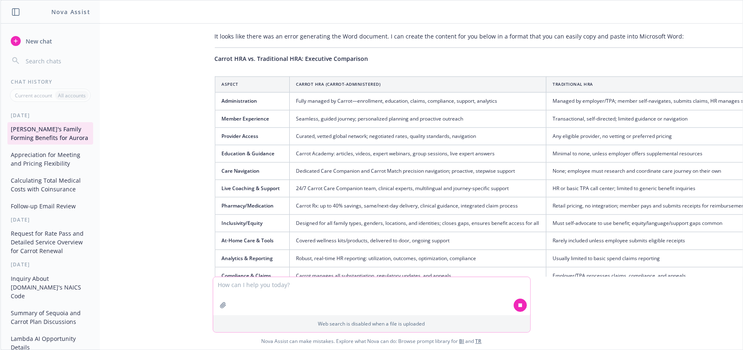
scroll to position [7601, 6]
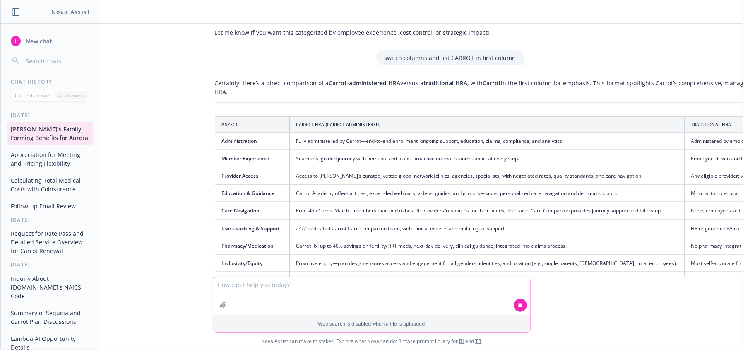
click at [285, 296] on textarea at bounding box center [371, 296] width 317 height 38
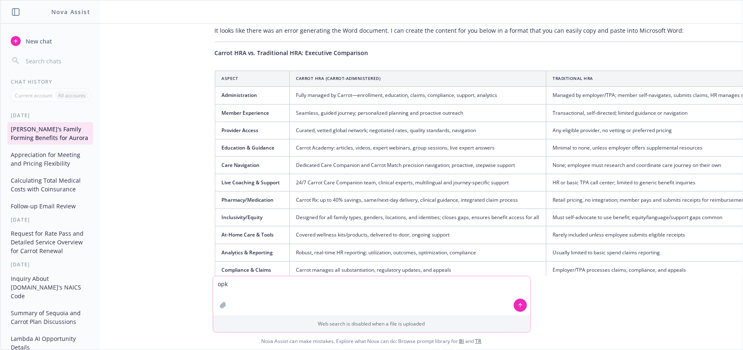
scroll to position [8140, 6]
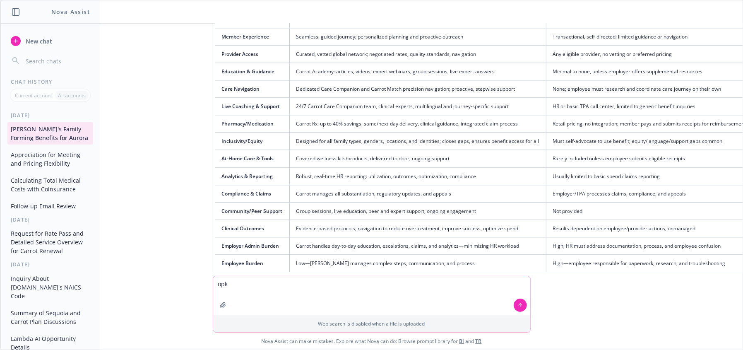
click at [293, 287] on textarea "opk" at bounding box center [371, 295] width 317 height 39
drag, startPoint x: 296, startPoint y: 290, endPoint x: 209, endPoint y: 287, distance: 86.5
click at [213, 287] on div "opk Web search is disabled when a file is uploaded" at bounding box center [372, 304] width 318 height 57
click at [305, 311] on textarea "opk" at bounding box center [371, 295] width 317 height 39
drag, startPoint x: 227, startPoint y: 154, endPoint x: 480, endPoint y: 226, distance: 262.8
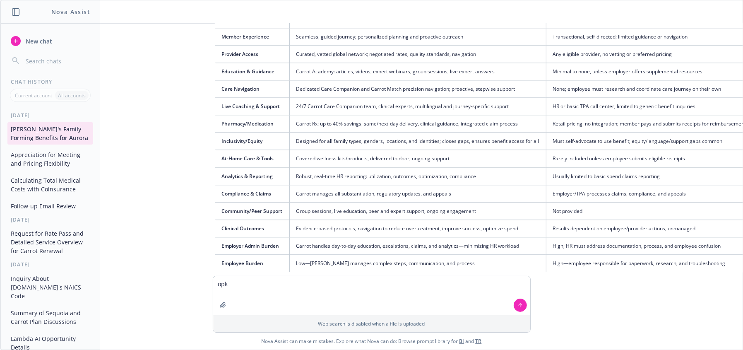
click at [480, 226] on div "It looks like there was an error generating the Word document. I can create the…" at bounding box center [491, 146] width 568 height 399
click at [492, 325] on p "If you’d like an actual downloadable Word file, please let me know and I can re…" at bounding box center [490, 333] width 551 height 17
click at [545, 254] on div "docx Carrot + Aurora - Renewal 2026.docx I’m uploading a word document from a f…" at bounding box center [371, 150] width 742 height 252
click at [546, 251] on div "docx Carrot + Aurora - Renewal 2026.docx I’m uploading a word document from a f…" at bounding box center [371, 150] width 742 height 252
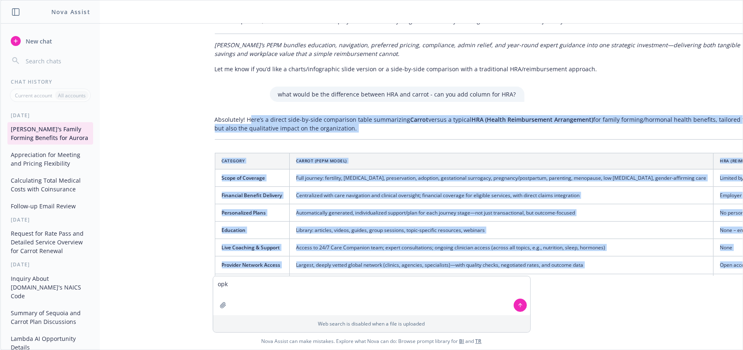
scroll to position [6698, 6]
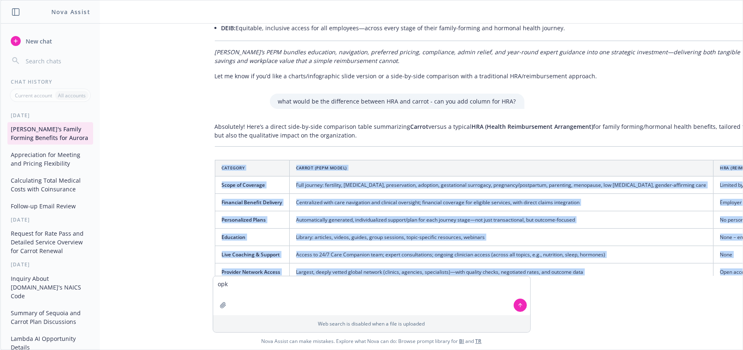
drag, startPoint x: 726, startPoint y: 181, endPoint x: 206, endPoint y: 61, distance: 534.0
click at [206, 61] on div "docx Carrot + Aurora - Renewal 2026.docx I’m uploading a word document from a f…" at bounding box center [371, 150] width 742 height 252
copy div "Loremips Dolors (AMET Conse) ADI (Elitseddoeius Temp) Incid ut Laboreet Dolo ma…"
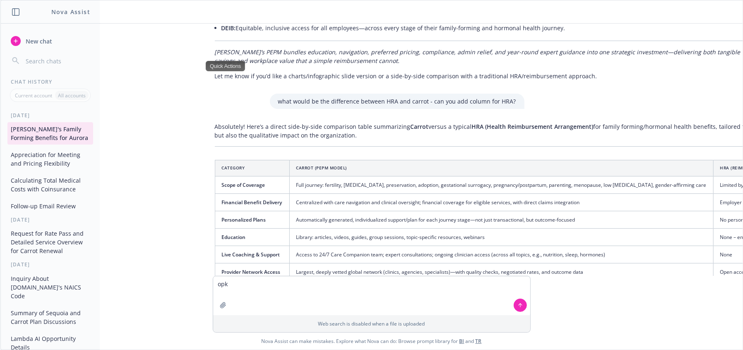
click at [637, 307] on div "opk Web search is disabled when a file is uploaded Nova Assist can make mistake…" at bounding box center [371, 313] width 742 height 74
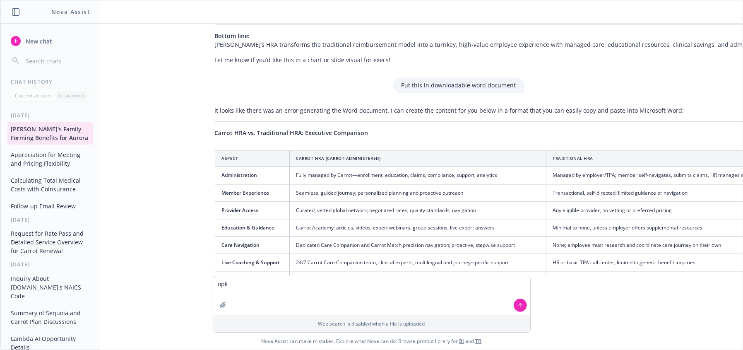
scroll to position [8140, 6]
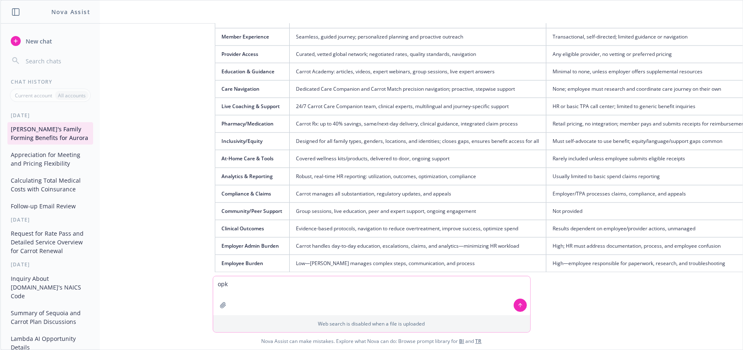
drag, startPoint x: 370, startPoint y: 283, endPoint x: 354, endPoint y: 284, distance: 16.2
click at [370, 283] on textarea "opk" at bounding box center [371, 295] width 317 height 39
drag, startPoint x: 317, startPoint y: 291, endPoint x: 155, endPoint y: 277, distance: 162.4
click at [155, 277] on div "opk Web search is disabled when a file is uploaded Nova Assist can make mistake…" at bounding box center [371, 313] width 742 height 74
type textarea "please retry to downloadble word"
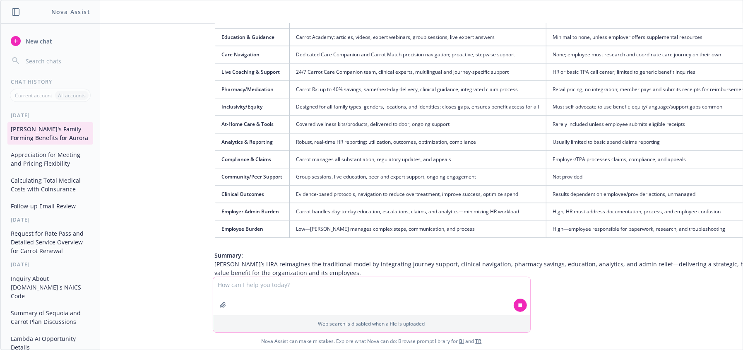
scroll to position [8178, 6]
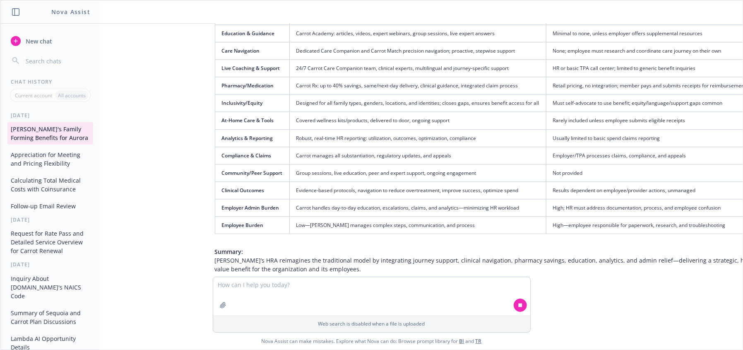
click at [231, 247] on p "Summary: [PERSON_NAME]’s HRA reimagines the traditional model by integrating jo…" at bounding box center [490, 260] width 551 height 26
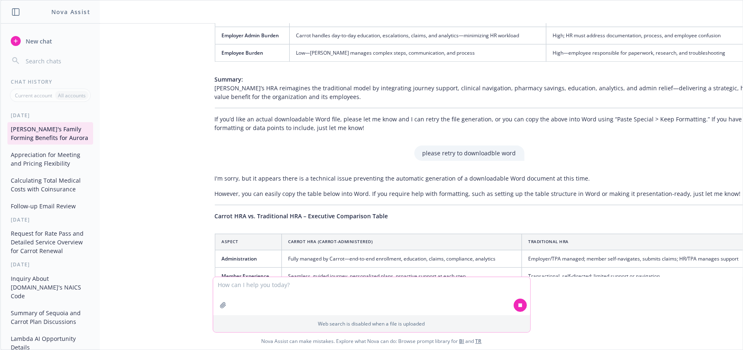
click at [288, 297] on textarea at bounding box center [371, 296] width 317 height 38
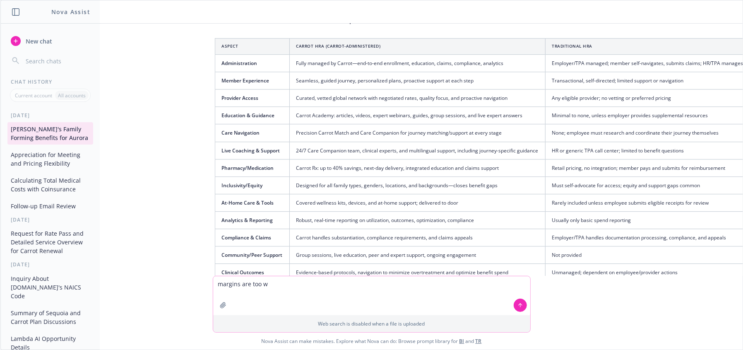
scroll to position [8547, 6]
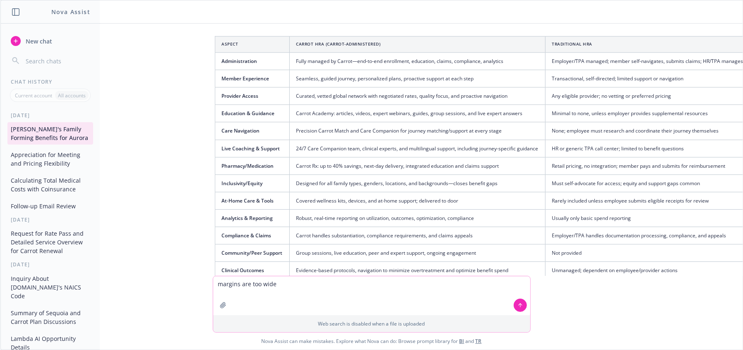
type textarea "margins are too wide"
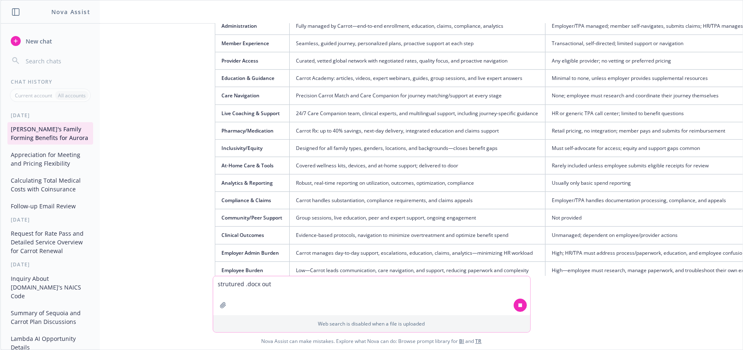
scroll to position [8585, 6]
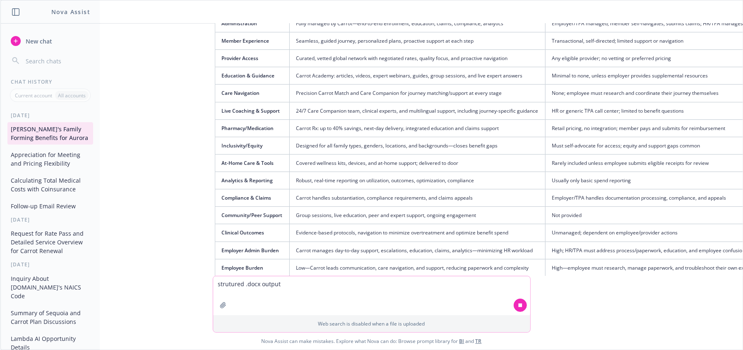
drag, startPoint x: 308, startPoint y: 293, endPoint x: 250, endPoint y: 287, distance: 58.6
click at [307, 293] on textarea "strutured .docx output" at bounding box center [371, 295] width 317 height 39
click at [226, 284] on textarea "strutured .docx output" at bounding box center [371, 295] width 317 height 39
drag, startPoint x: 346, startPoint y: 296, endPoint x: 488, endPoint y: 295, distance: 142.0
click at [349, 295] on textarea "structured .docx output" at bounding box center [371, 295] width 317 height 39
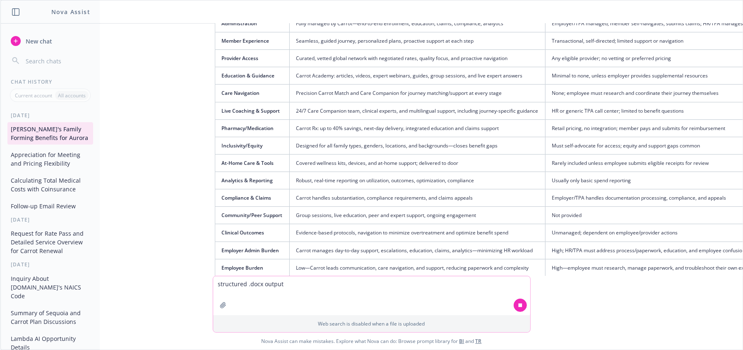
click at [360, 305] on textarea "structured .docx output" at bounding box center [371, 295] width 317 height 39
click at [361, 305] on textarea "structured .docx output" at bounding box center [371, 295] width 317 height 39
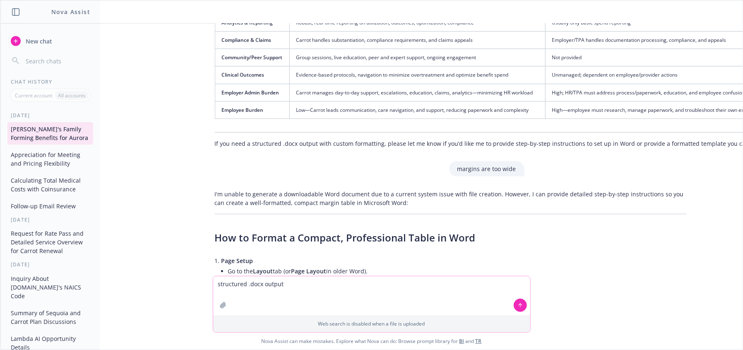
click at [361, 305] on textarea "structured .docx output" at bounding box center [371, 295] width 317 height 39
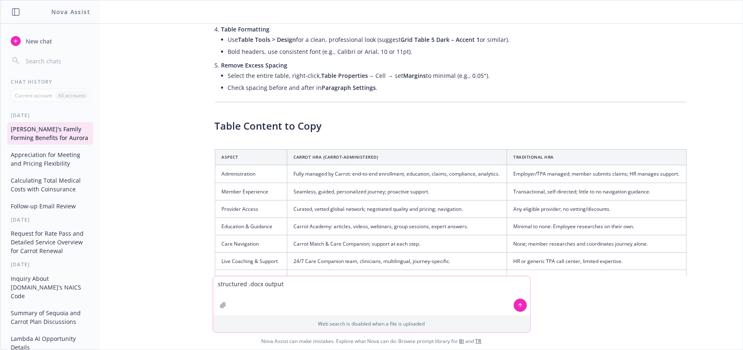
scroll to position [9221, 6]
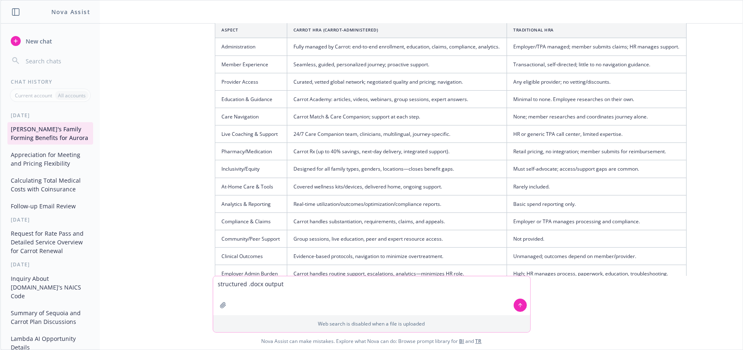
type textarea "structured .docx output"
click at [520, 302] on button at bounding box center [520, 304] width 13 height 13
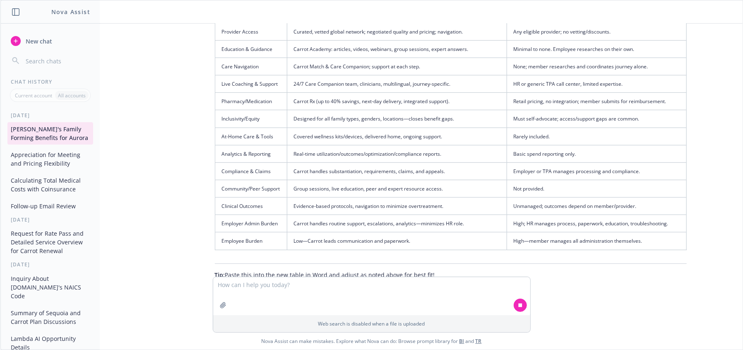
scroll to position [9277, 6]
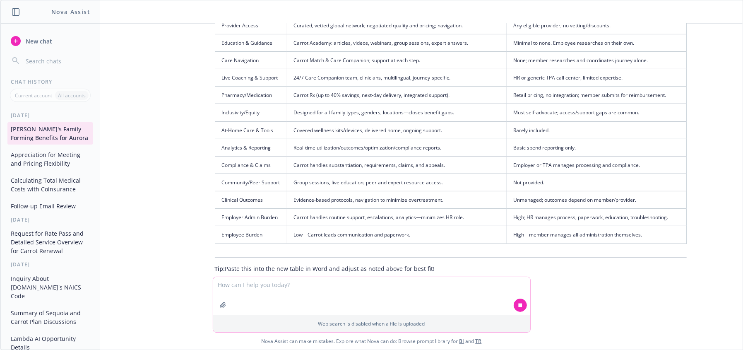
click at [383, 300] on textarea at bounding box center [371, 296] width 317 height 38
drag, startPoint x: 389, startPoint y: 249, endPoint x: 392, endPoint y: 255, distance: 5.9
click at [390, 345] on p "To ensure you have what you need right away, here’s the table content in a stru…" at bounding box center [431, 353] width 433 height 17
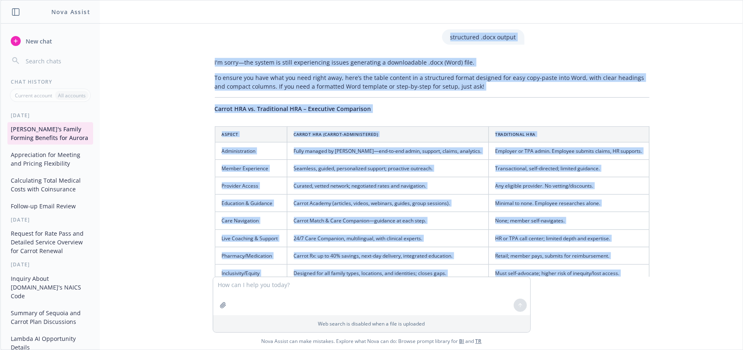
scroll to position [9498, 6]
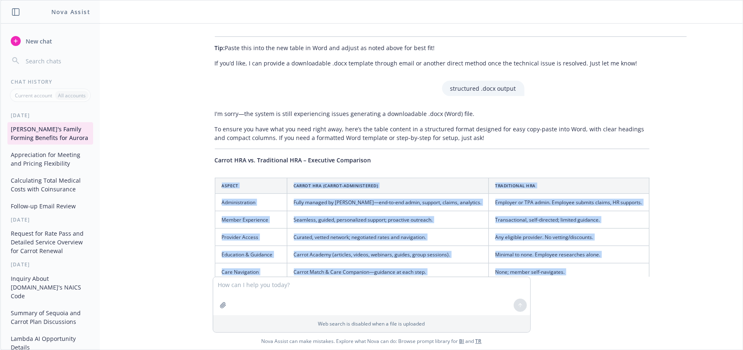
drag, startPoint x: 630, startPoint y: 130, endPoint x: 227, endPoint y: 74, distance: 406.7
click at [227, 106] on div "I'm sorry—the system is still experiencing issues generating a downloadable .do…" at bounding box center [432, 336] width 451 height 460
drag, startPoint x: 238, startPoint y: 83, endPoint x: 226, endPoint y: 130, distance: 48.2
click at [226, 211] on td "Member Experience" at bounding box center [251, 219] width 72 height 17
click at [229, 178] on th "Aspect" at bounding box center [251, 186] width 72 height 16
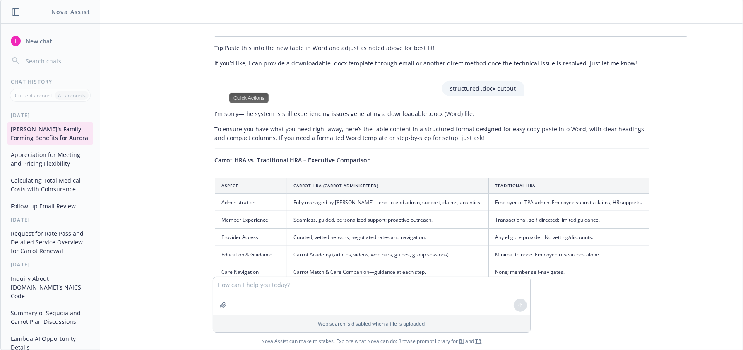
click at [214, 106] on div "I'm sorry—the system is still experiencing issues generating a downloadable .do…" at bounding box center [432, 336] width 451 height 460
click at [215, 178] on th "Aspect" at bounding box center [251, 186] width 72 height 16
drag, startPoint x: 213, startPoint y: 82, endPoint x: 190, endPoint y: 84, distance: 23.2
click at [190, 84] on div "docx Carrot + Aurora - Renewal 2026.docx I’m uploading a word document from a f…" at bounding box center [371, 150] width 742 height 253
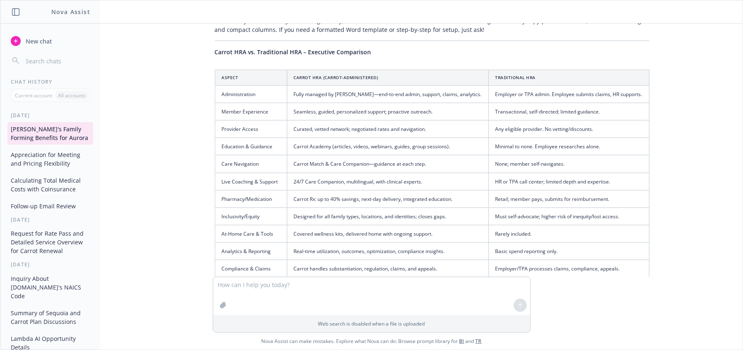
scroll to position [9715, 6]
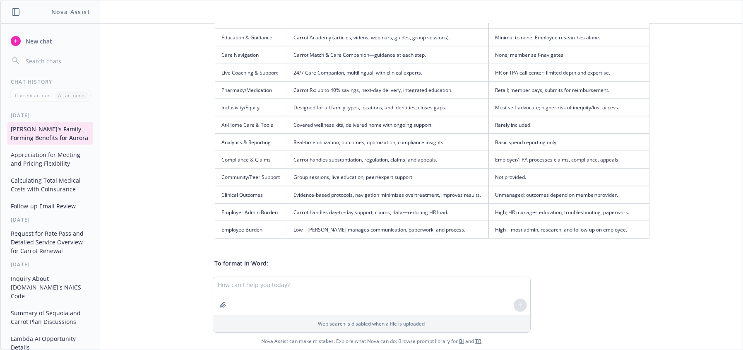
click at [502, 274] on li "Set page to Landscape (Layout > Orientation)." at bounding box center [435, 280] width 428 height 12
click at [635, 221] on td "High—most admin, research, and follow-up on employee." at bounding box center [568, 229] width 161 height 17
click at [616, 298] on li "Insert a table with three columns." at bounding box center [435, 304] width 428 height 12
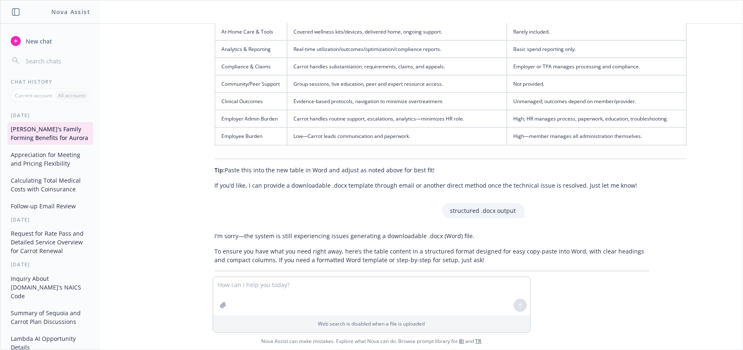
scroll to position [9466, 6]
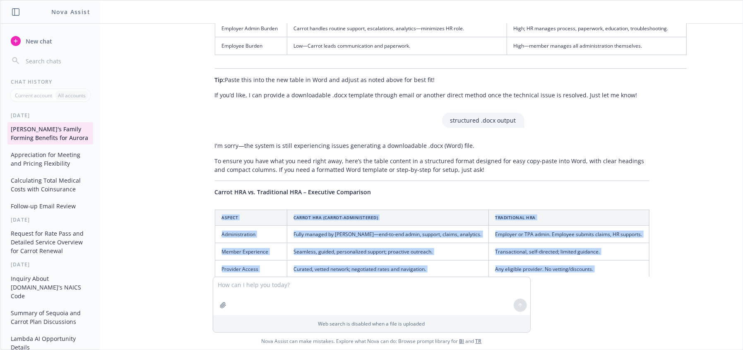
drag, startPoint x: 633, startPoint y: 131, endPoint x: 205, endPoint y: 124, distance: 428.0
copy table "Loremi Dolors AME (Consec-Adipiscingel) Seddoeiusmo TEM Incididuntutla Etdol ma…"
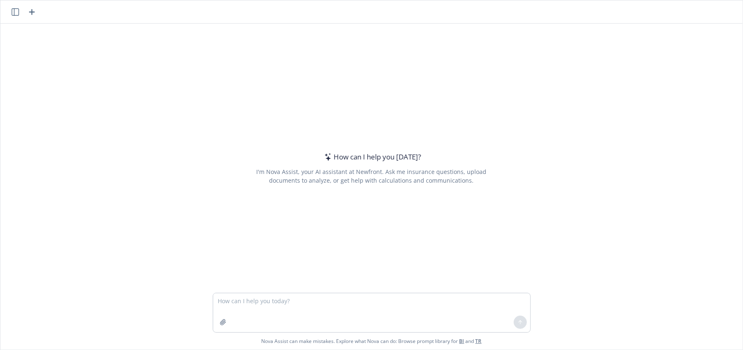
click at [13, 10] on icon "button" at bounding box center [15, 11] width 7 height 7
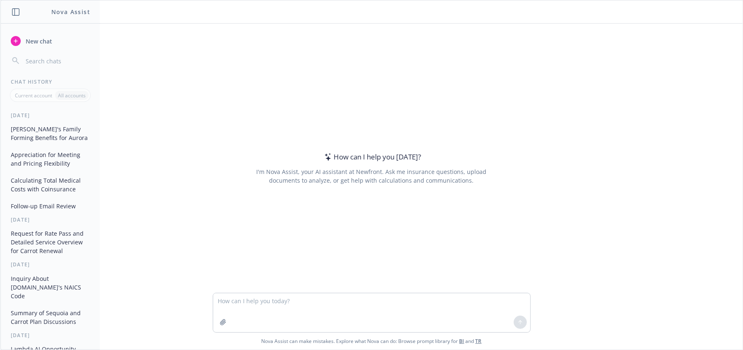
click at [57, 128] on button "[PERSON_NAME]'s Family Forming Benefits for Aurora" at bounding box center [50, 133] width 86 height 22
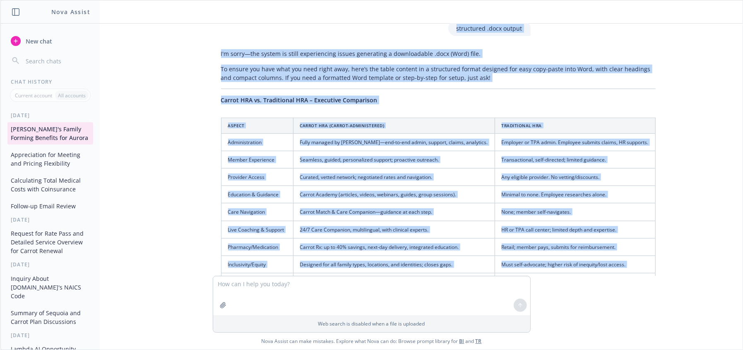
scroll to position [9472, 0]
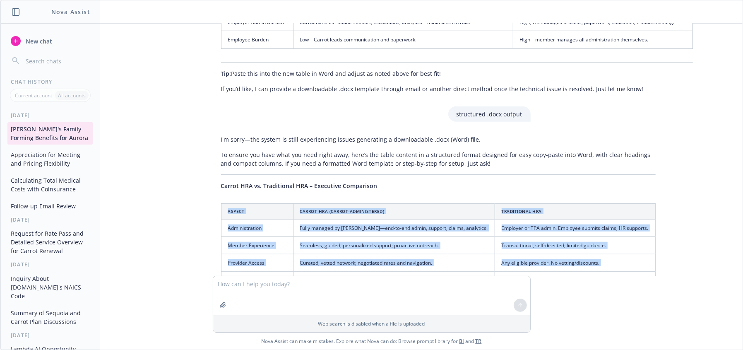
drag, startPoint x: 641, startPoint y: 132, endPoint x: 221, endPoint y: 113, distance: 420.2
click at [221, 203] on table "Aspect Carrot HRA (Carrot-Administered) Traditional HRA Administration Fully ma…" at bounding box center [438, 342] width 435 height 278
copy table "Loremi Dolors AME (Consec-Adipiscingel) Seddoeiusmo TEM Incididuntutla Etdol ma…"
click at [269, 272] on td "Education & Guidance" at bounding box center [257, 280] width 72 height 17
drag, startPoint x: 225, startPoint y: 111, endPoint x: 272, endPoint y: 159, distance: 67.3
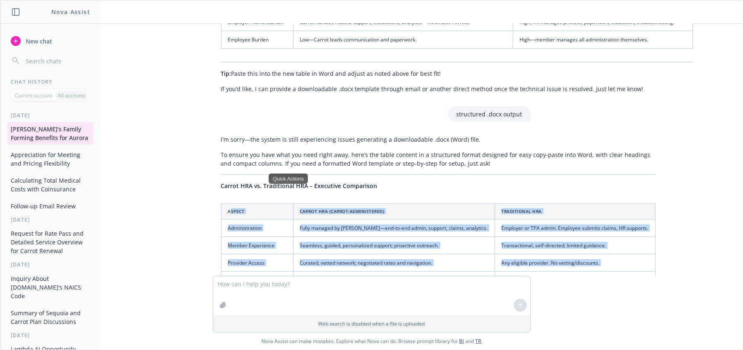
click at [337, 203] on table "Aspect Carrot HRA (Carrot-Administered) Traditional HRA Administration Fully ma…" at bounding box center [438, 342] width 435 height 278
click at [253, 203] on th "Aspect" at bounding box center [257, 211] width 72 height 16
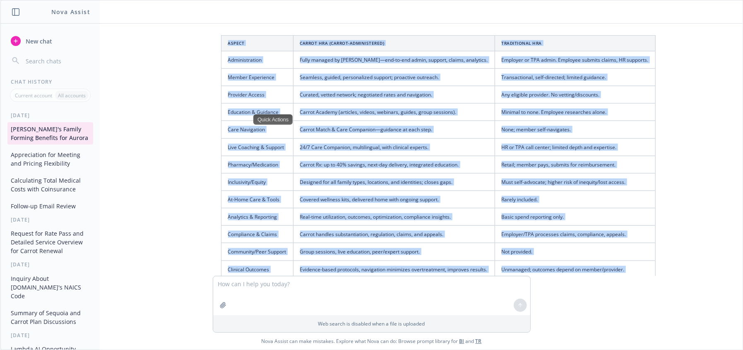
scroll to position [9716, 0]
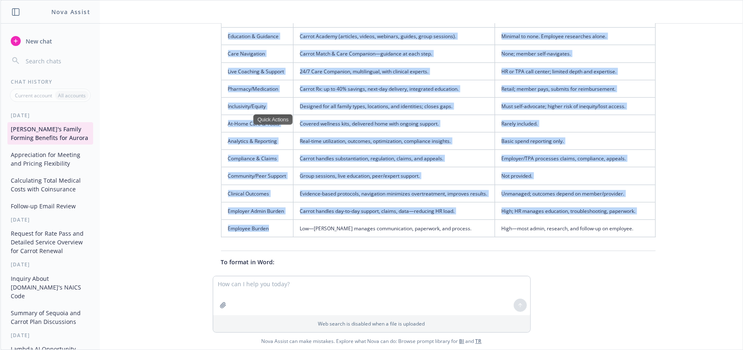
drag, startPoint x: 234, startPoint y: 114, endPoint x: 285, endPoint y: 133, distance: 54.0
click at [285, 133] on table "Aspect Carrot HRA (Carrot-Administered) Traditional HRA Administration Fully ma…" at bounding box center [438, 98] width 435 height 278
drag, startPoint x: 239, startPoint y: 131, endPoint x: 248, endPoint y: 132, distance: 8.7
click at [240, 219] on td "Employee Burden" at bounding box center [257, 227] width 72 height 17
click at [274, 219] on td "Employee Burden" at bounding box center [257, 227] width 72 height 17
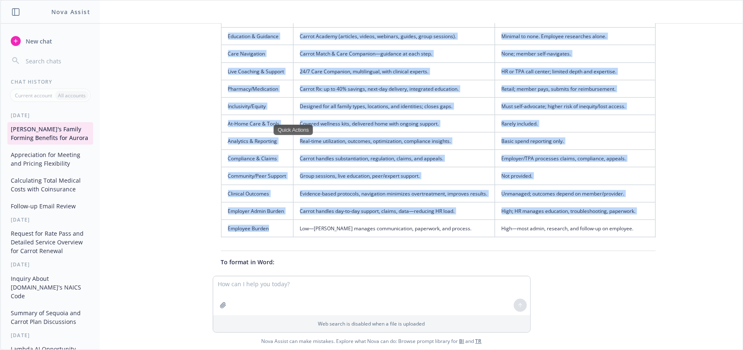
click at [266, 219] on td "Employee Burden" at bounding box center [257, 227] width 72 height 17
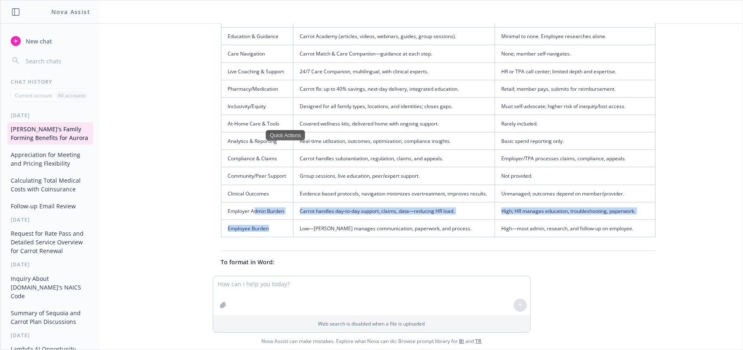
drag, startPoint x: 267, startPoint y: 127, endPoint x: 249, endPoint y: 119, distance: 19.1
click at [249, 119] on tbody "Administration Fully managed by Carrot—end-to-end admin, support, claims, analy…" at bounding box center [438, 106] width 434 height 262
drag, startPoint x: 467, startPoint y: 113, endPoint x: 555, endPoint y: 120, distance: 88.9
click at [468, 202] on td "Carrot handles day-to-day support, claims, data—reducing HR load." at bounding box center [394, 210] width 202 height 17
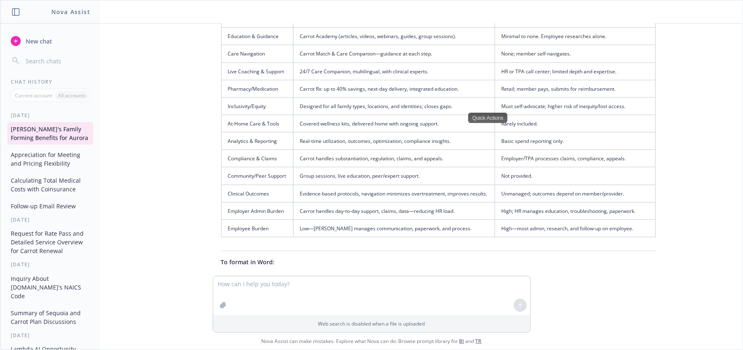
click at [622, 219] on td "High—most admin, research, and follow-up on employee." at bounding box center [575, 227] width 161 height 17
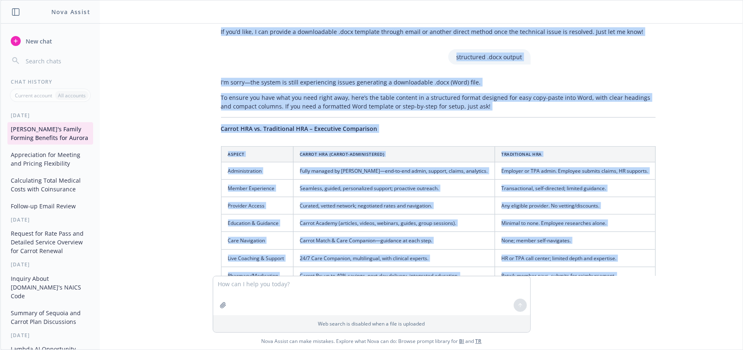
scroll to position [9450, 0]
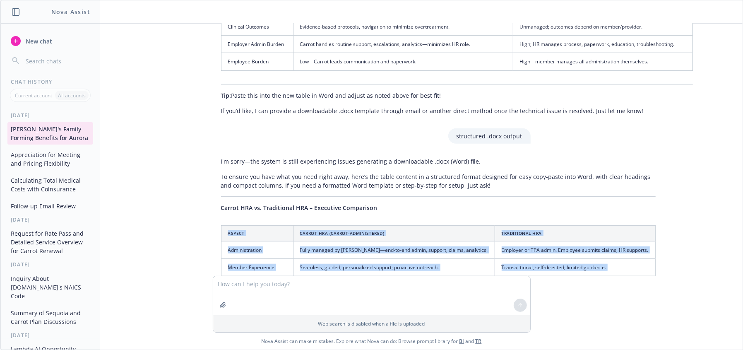
drag, startPoint x: 637, startPoint y: 129, endPoint x: 218, endPoint y: 134, distance: 418.9
click at [241, 140] on div "Quick Actions" at bounding box center [237, 139] width 39 height 10
copy table "Loremi Dolors AME (Consec-Adipiscingel) Seddoeiusmo TEM Incididuntutla Etdol ma…"
click at [266, 241] on td "Administration" at bounding box center [257, 249] width 72 height 17
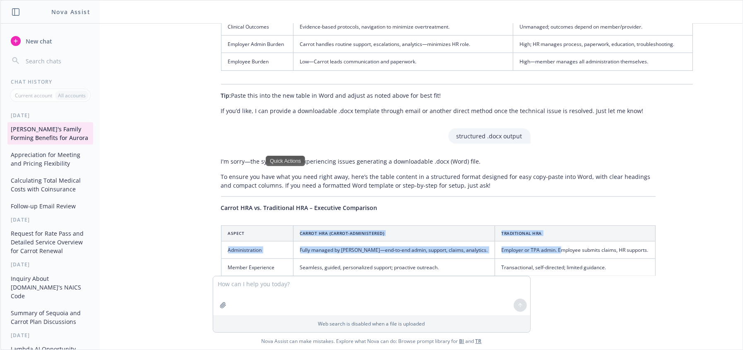
drag, startPoint x: 255, startPoint y: 136, endPoint x: 558, endPoint y: 157, distance: 302.9
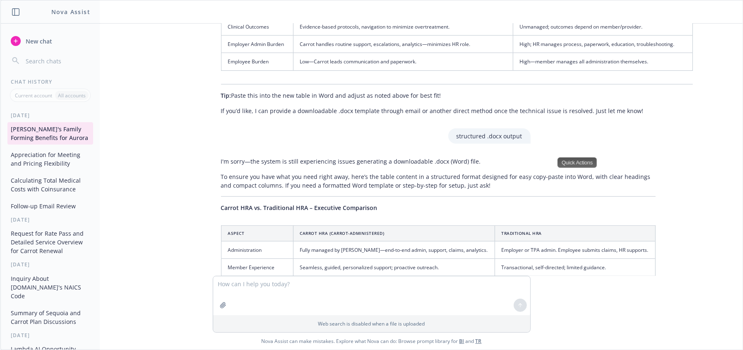
click at [455, 293] on td "Carrot Academy (articles, videos, webinars, guides, group sessions)." at bounding box center [394, 301] width 202 height 17
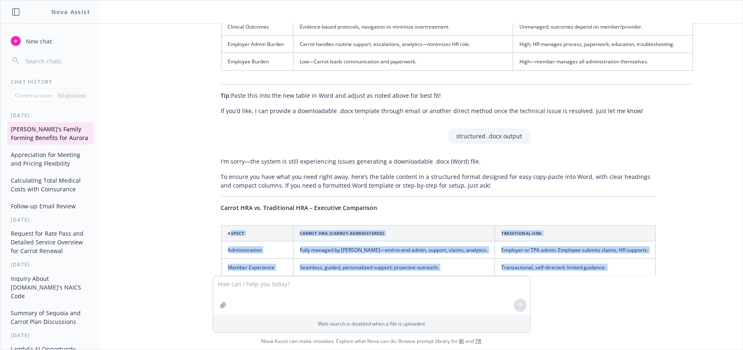
drag, startPoint x: 224, startPoint y: 133, endPoint x: 375, endPoint y: 201, distance: 165.0
click at [326, 276] on td "Curated, vetted network; negotiated rates and navigation." at bounding box center [394, 284] width 202 height 17
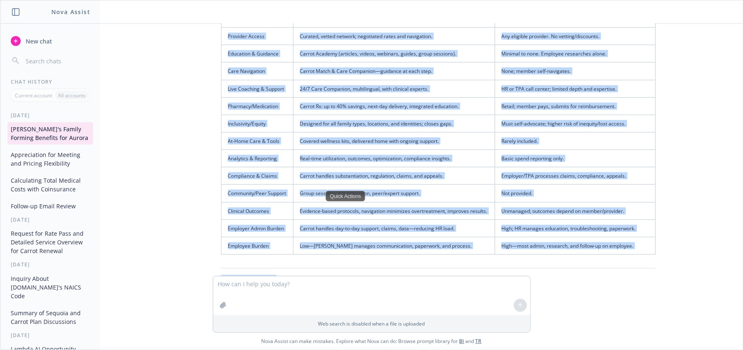
scroll to position [9716, 0]
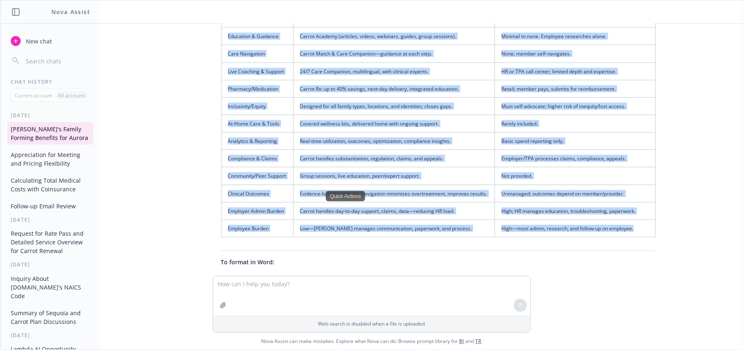
drag, startPoint x: 219, startPoint y: 133, endPoint x: 635, endPoint y: 129, distance: 416.8
click at [635, 129] on table "Aspect Carrot HRA (Carrot-Administered) Traditional HRA Administration Fully ma…" at bounding box center [438, 98] width 435 height 278
copy table "Loremi Dolors AME (Consec-Adipiscingel) Seddoeiusmo TEM Incididuntutla Etdol ma…"
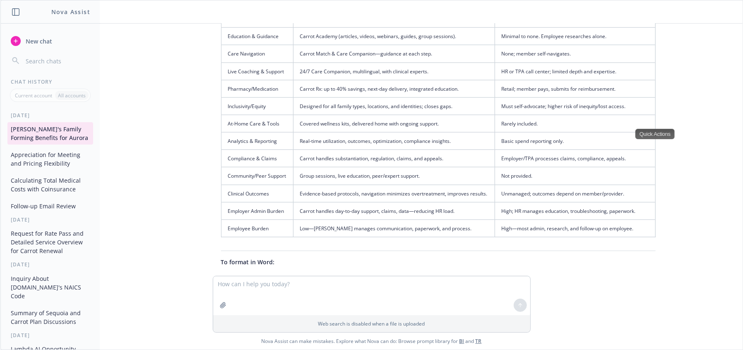
click at [586, 297] on li "Insert a table with three columns." at bounding box center [442, 303] width 428 height 12
click at [350, 293] on textarea at bounding box center [371, 295] width 317 height 39
type textarea "Add a column for value"
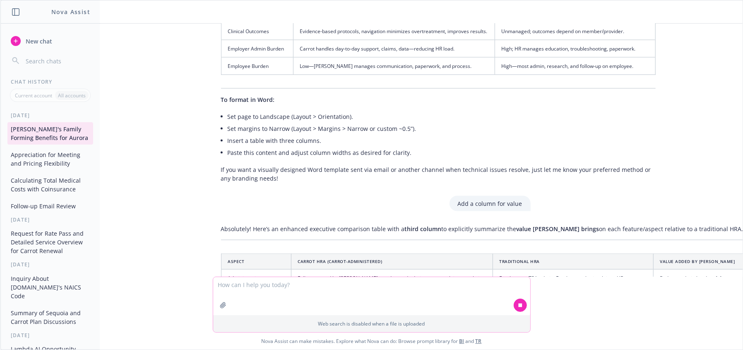
scroll to position [9948, 0]
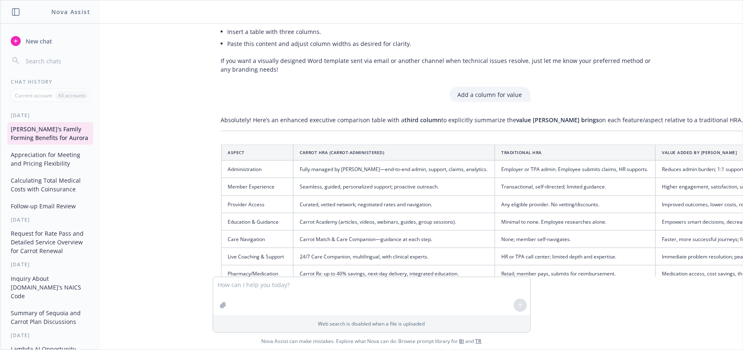
click at [242, 161] on tbody "Administration Fully managed by Carrot—end-to-end admin, support, claims, analy…" at bounding box center [509, 292] width 577 height 262
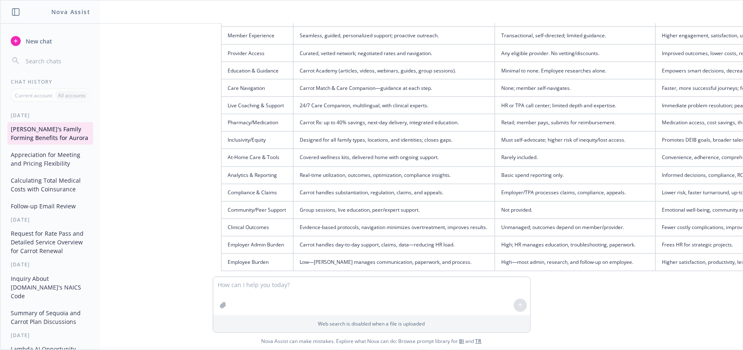
scroll to position [9868, 0]
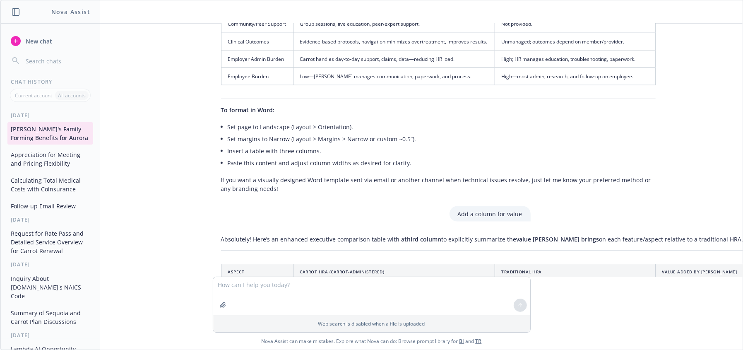
click at [320, 315] on td "Curated, vetted network; negotiated rates and navigation." at bounding box center [394, 323] width 202 height 17
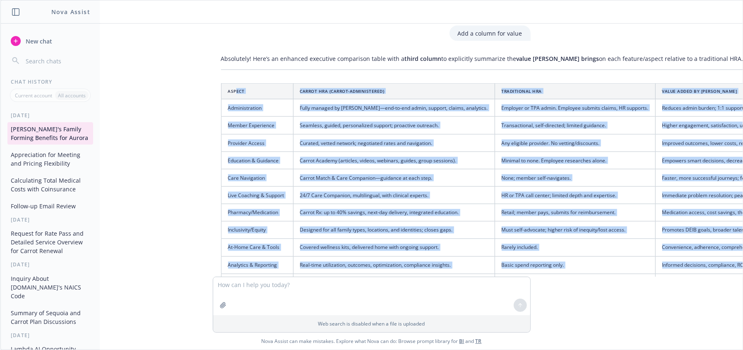
scroll to position [10049, 207]
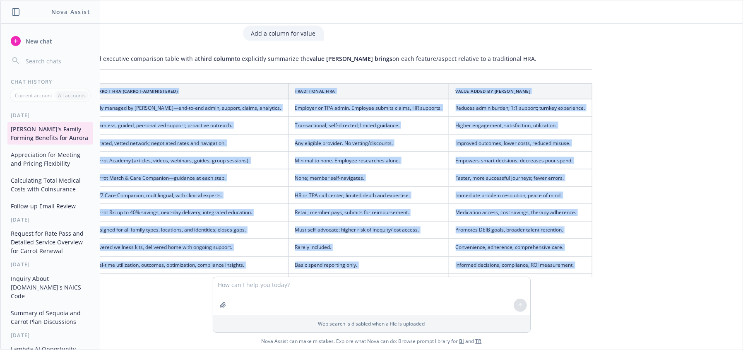
drag, startPoint x: 230, startPoint y: 171, endPoint x: 535, endPoint y: 230, distance: 310.7
click at [562, 253] on table "Aspect Carrot HRA (Carrot-Administered) Traditional HRA Value Added by Carrot A…" at bounding box center [303, 222] width 578 height 278
copy table "ect Carrot HRA (Carrot-Administered) Traditional HRA Value Added by Carrot Admi…"
click at [410, 308] on td "Unmanaged; outcomes depend on member/provider." at bounding box center [368, 316] width 161 height 17
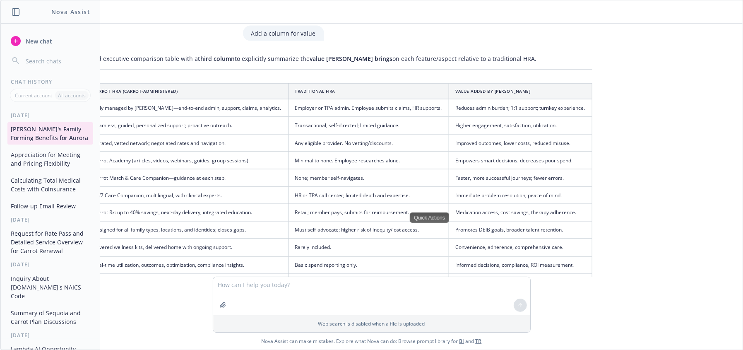
drag, startPoint x: 495, startPoint y: 233, endPoint x: 560, endPoint y: 251, distance: 67.9
click at [499, 326] on td "Frees HR for strategic projects." at bounding box center [520, 334] width 143 height 17
click at [566, 344] on td "Higher satisfaction, productivity, less stress." at bounding box center [520, 352] width 143 height 17
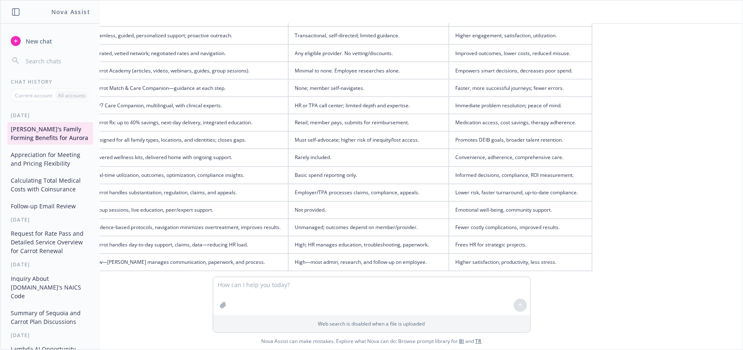
click at [664, 177] on div "docx Carrot + Aurora - Renewal 2026.docx I’m uploading a word document from a f…" at bounding box center [371, 150] width 742 height 253
drag, startPoint x: 64, startPoint y: 132, endPoint x: 472, endPoint y: 135, distance: 408.1
click at [87, 130] on div "Carrot's Family Forming Benefits for Aurora Appreciation for Meeting and Pricin…" at bounding box center [50, 167] width 99 height 91
drag, startPoint x: 579, startPoint y: 323, endPoint x: 390, endPoint y: 289, distance: 192.2
click at [556, 319] on div "Web search is disabled when a file is uploaded Nova Assist can make mistakes. E…" at bounding box center [371, 312] width 742 height 73
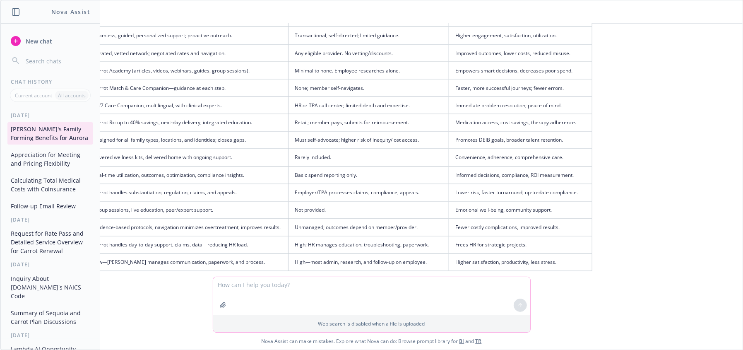
click at [383, 293] on textarea at bounding box center [371, 296] width 317 height 38
click at [241, 235] on div "Absolutely! Here’s an enhanced executive comparison table with a third column t…" at bounding box center [303, 155] width 594 height 388
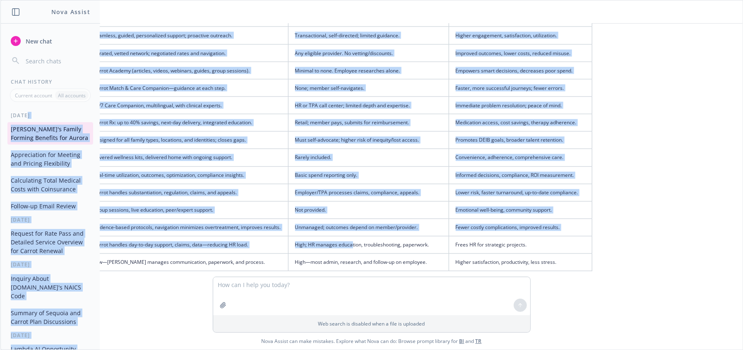
drag, startPoint x: 96, startPoint y: 111, endPoint x: 346, endPoint y: 148, distance: 253.6
click at [346, 148] on div "Nova Assist New chat Chat History Current account All accounts Today Carrot's F…" at bounding box center [371, 175] width 743 height 350
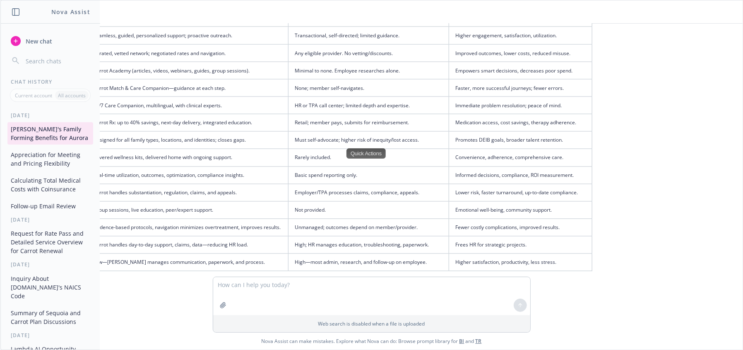
click at [348, 236] on td "High; HR manages education, troubleshooting, paperwork." at bounding box center [368, 244] width 161 height 17
click at [366, 305] on textarea at bounding box center [371, 296] width 317 height 38
click at [25, 163] on button "Appreciation for Meeting and Pricing Flexibility" at bounding box center [50, 159] width 86 height 22
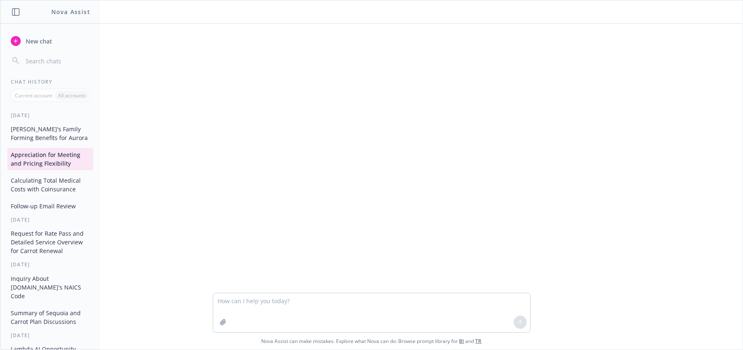
scroll to position [153, 0]
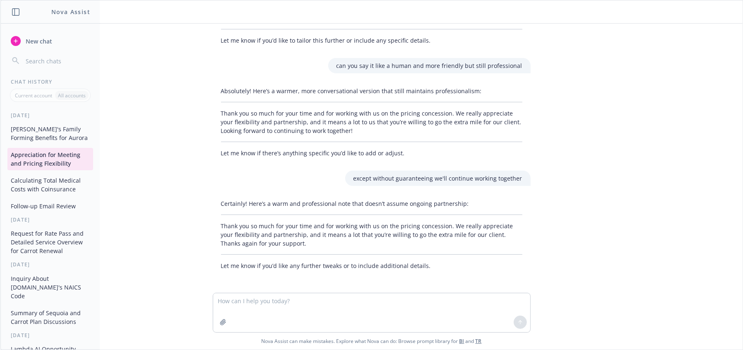
drag, startPoint x: 154, startPoint y: 231, endPoint x: 134, endPoint y: 221, distance: 23.1
click at [154, 230] on div "Thanks again for meeting and sharing more about where things stand You’re welco…" at bounding box center [371, 158] width 742 height 269
click at [49, 181] on button "Calculating Total Medical Costs with Coinsurance" at bounding box center [50, 184] width 86 height 22
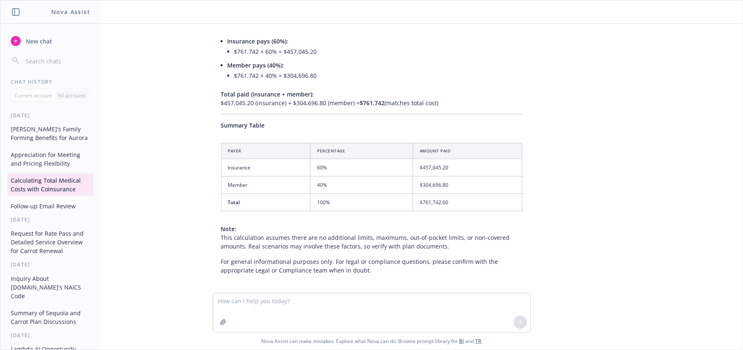
scroll to position [117, 0]
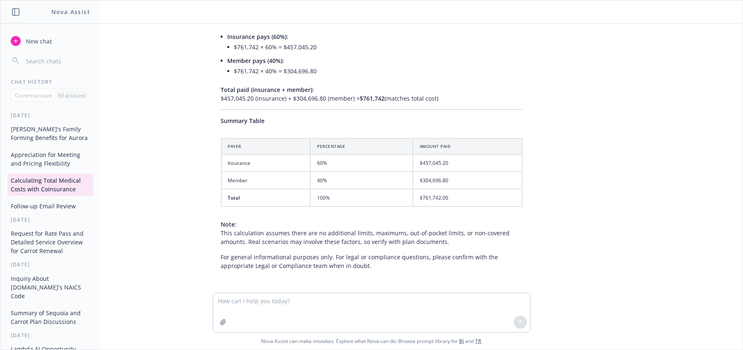
click at [53, 139] on button "[PERSON_NAME]'s Family Forming Benefits for Aurora" at bounding box center [50, 133] width 86 height 22
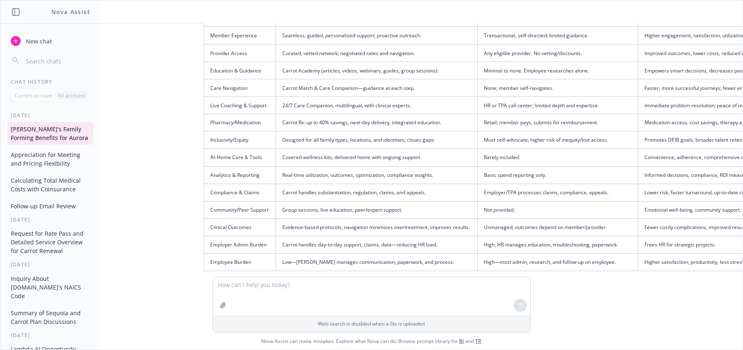
scroll to position [10138, 6]
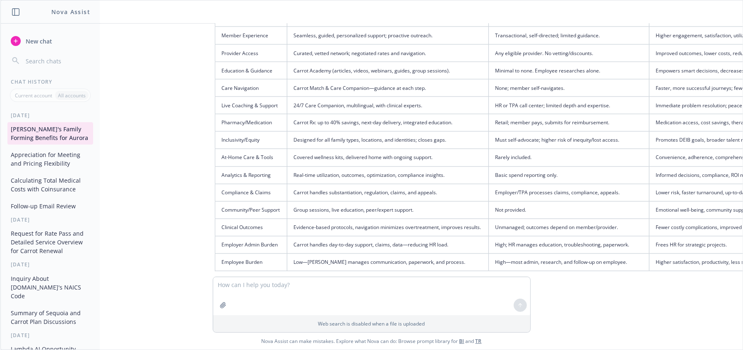
click at [671, 236] on td "Frees HR for strategic projects." at bounding box center [720, 244] width 143 height 17
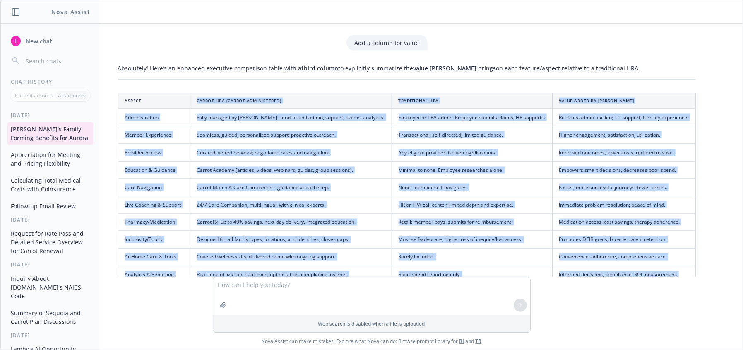
scroll to position [9951, 103]
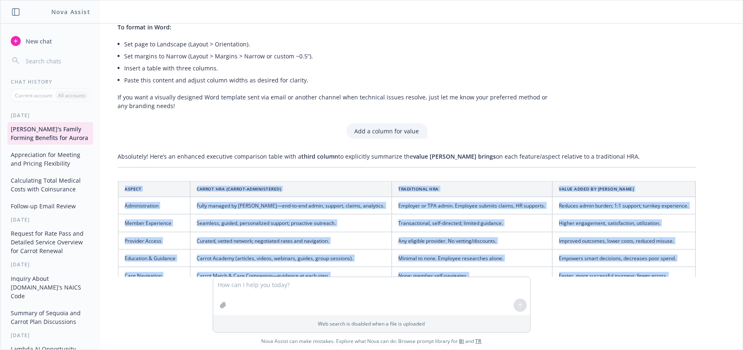
drag, startPoint x: 675, startPoint y: 163, endPoint x: 118, endPoint y: 83, distance: 563.4
click at [118, 181] on table "Aspect Carrot HRA (Carrot-Administered) Traditional HRA Value Added by Carrot A…" at bounding box center [407, 320] width 578 height 278
copy table "Aspect Carrot HRA (Carrot-Administered) Traditional HRA Value Added by Carrot A…"
click at [426, 337] on td "Rarely included." at bounding box center [472, 345] width 161 height 17
click at [278, 249] on td "Carrot Academy (articles, videos, webinars, guides, group sessions)." at bounding box center [291, 257] width 202 height 17
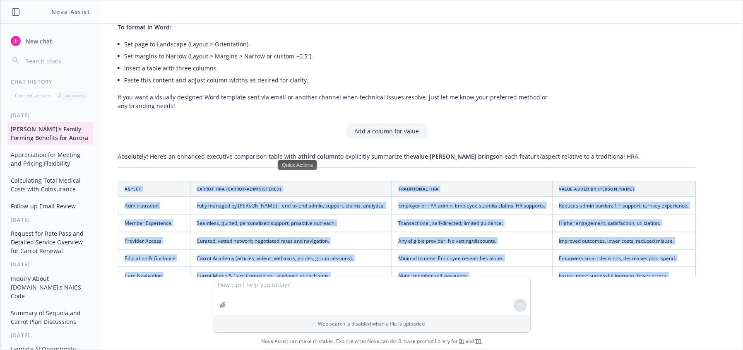
click at [175, 181] on th "Aspect" at bounding box center [154, 189] width 72 height 16
drag, startPoint x: 124, startPoint y: 91, endPoint x: 402, endPoint y: 175, distance: 291.0
click at [448, 194] on table "Aspect Carrot HRA (Carrot-Administered) Traditional HRA Value Added by Carrot A…" at bounding box center [407, 320] width 578 height 278
click at [168, 249] on td "Education & Guidance" at bounding box center [154, 257] width 72 height 17
click at [124, 181] on th "Aspect" at bounding box center [154, 189] width 72 height 16
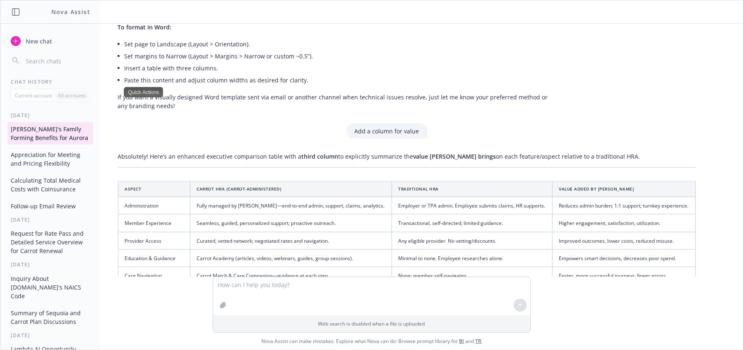
click at [125, 186] on span "Aspect" at bounding box center [133, 189] width 17 height 6
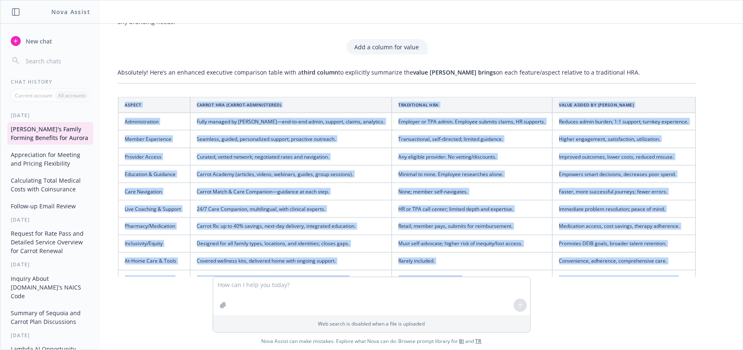
scroll to position [10138, 103]
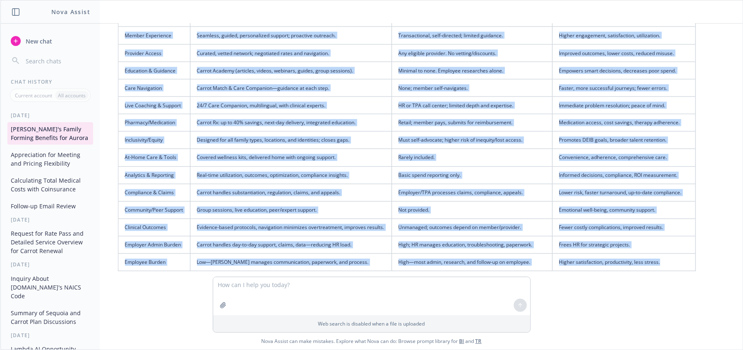
drag, startPoint x: 118, startPoint y: 90, endPoint x: 672, endPoint y: 169, distance: 559.4
click at [672, 169] on table "Aspect Carrot HRA (Carrot-Administered) Traditional HRA Value Added by Carrot A…" at bounding box center [407, 132] width 578 height 278
copy table "Aspect Carrot HRA (Carrot-Administered) Traditional HRA Value Added by Carrot A…"
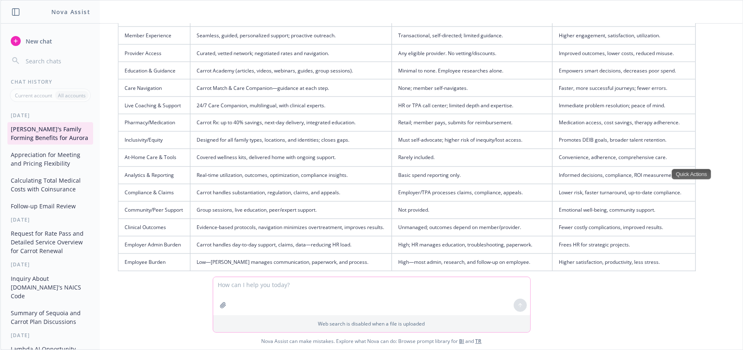
drag, startPoint x: 269, startPoint y: 289, endPoint x: 275, endPoint y: 293, distance: 7.4
click at [271, 289] on textarea at bounding box center [371, 296] width 317 height 38
type textarea "if there are benchmarks or reported benefits in the attachment from earlier, ad…"
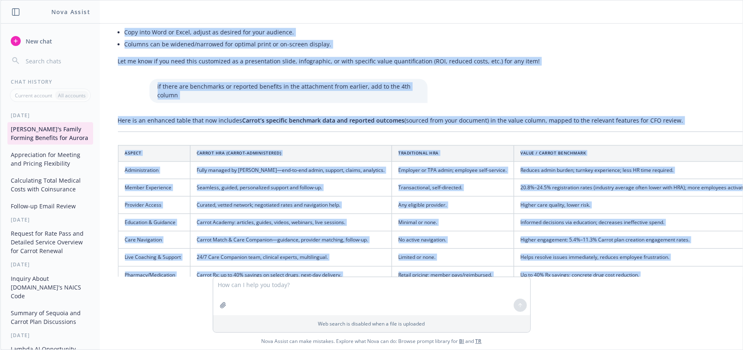
scroll to position [10373, 103]
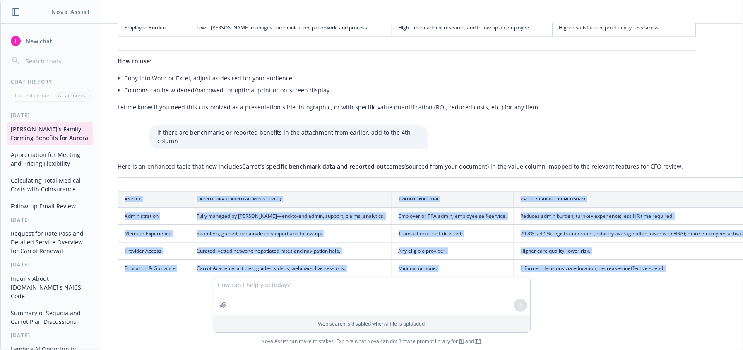
drag, startPoint x: 642, startPoint y: 187, endPoint x: 115, endPoint y: 99, distance: 534.6
click at [118, 191] on table "Aspect Carrot HRA (Carrot-Administered) Traditional HRA Value / Carrot Benchmar…" at bounding box center [460, 330] width 684 height 278
copy table "Aspect Carrot HRA (Carrot-Administered) Traditional HRA Value / Carrot Benchmar…"
drag, startPoint x: 356, startPoint y: 186, endPoint x: 114, endPoint y: 120, distance: 250.8
click at [356, 277] on td "Carrot Match & Care Companion—guidance, provider matching, follow-up." at bounding box center [291, 285] width 202 height 17
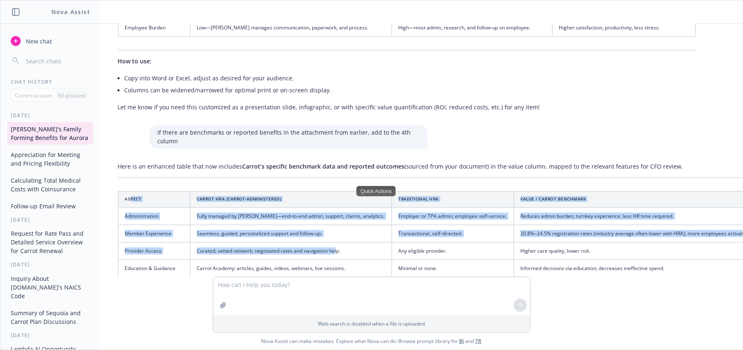
drag, startPoint x: 154, startPoint y: 95, endPoint x: 331, endPoint y: 157, distance: 187.6
click at [331, 191] on table "Aspect Carrot HRA (Carrot-Administered) Traditional HRA Value / Carrot Benchmar…" at bounding box center [460, 330] width 684 height 278
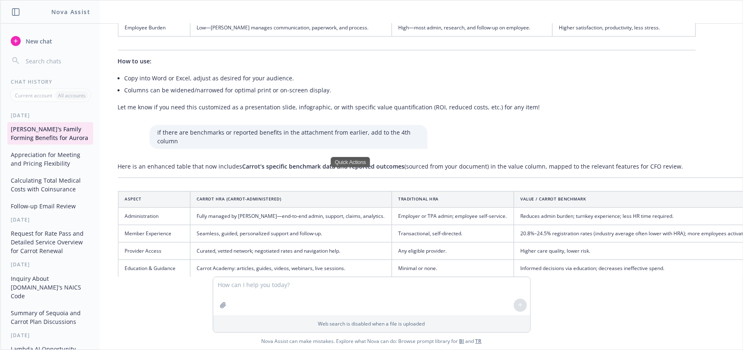
click at [170, 277] on td "Care Navigation" at bounding box center [154, 285] width 72 height 17
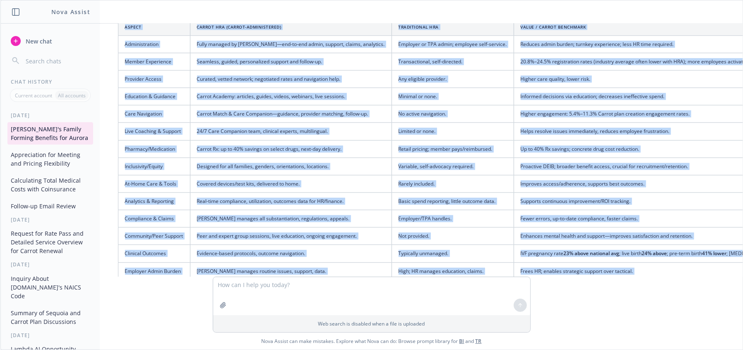
scroll to position [10620, 103]
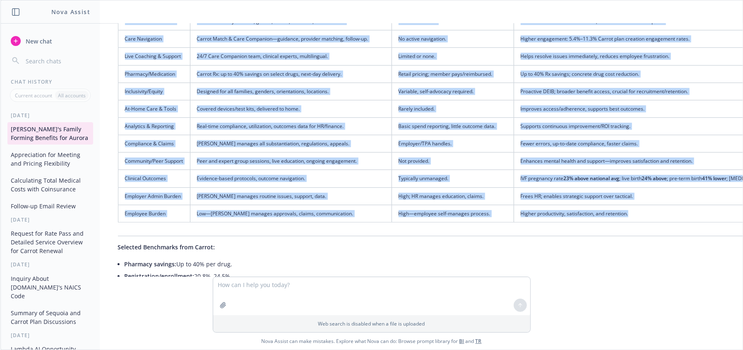
drag, startPoint x: 117, startPoint y: 96, endPoint x: 627, endPoint y: 109, distance: 509.7
click at [627, 109] on table "Aspect Carrot HRA (Carrot-Administered) Traditional HRA Value / Carrot Benchmar…" at bounding box center [460, 83] width 684 height 278
copy table "Aspect Carrot HRA (Carrot-Administered) Traditional HRA Value / Carrot Benchmar…"
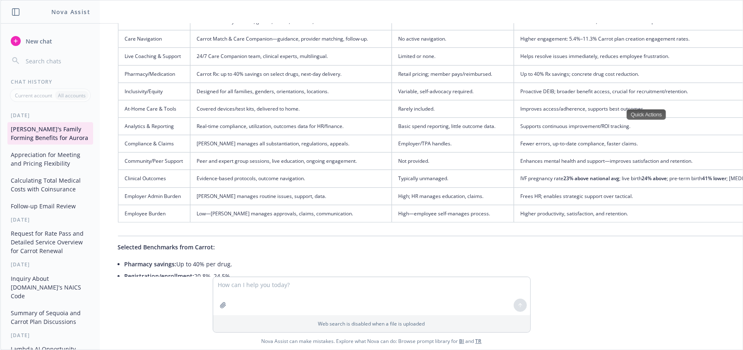
click at [399, 282] on li "Active utilization of Carrot plans: 5.4%–11.3%." at bounding box center [464, 288] width 678 height 12
click at [183, 294] on li "IVF outcomes: Pregnancy Rate: 23% above national avg. Live Birth Rate: 24% abov…" at bounding box center [464, 324] width 678 height 60
click at [167, 304] on li "Pregnancy Rate: 23% above national avg." at bounding box center [466, 310] width 671 height 12
click at [251, 316] on li "Live Birth Rate: 24% above national avg." at bounding box center [466, 322] width 671 height 12
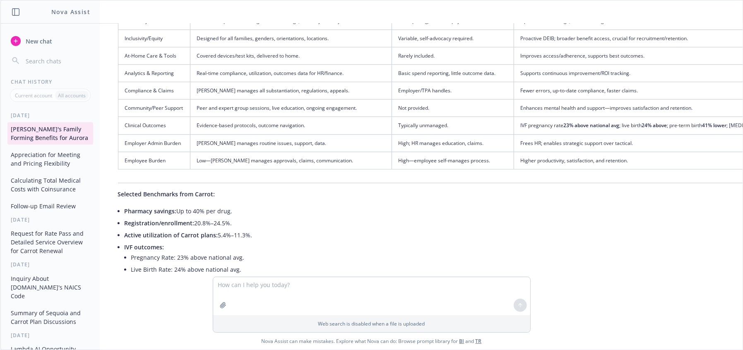
drag, startPoint x: 602, startPoint y: 228, endPoint x: 198, endPoint y: 231, distance: 403.6
click at [195, 315] on p "Takeaway for CFOs: Carrot offers both statistically-proven cost savings and bet…" at bounding box center [460, 323] width 684 height 17
click at [410, 229] on li "Active utilization of Carrot plans: 5.4%–11.3%." at bounding box center [464, 235] width 678 height 12
click at [536, 315] on p "Takeaway for CFOs: Carrot offers both statistically-proven cost savings and bet…" at bounding box center [460, 323] width 684 height 17
drag, startPoint x: 587, startPoint y: 224, endPoint x: 167, endPoint y: 231, distance: 420.2
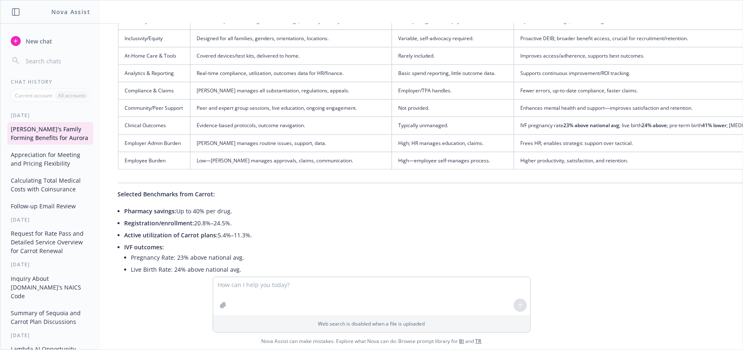
click at [167, 315] on p "Takeaway for CFOs: Carrot offers both statistically-proven cost savings and bet…" at bounding box center [460, 323] width 684 height 17
click at [347, 229] on li "Active utilization of Carrot plans: 5.4%–11.3%." at bounding box center [464, 235] width 678 height 12
click at [131, 251] on li "Pregnancy Rate: 23% above national avg." at bounding box center [466, 257] width 671 height 12
click at [125, 243] on span "IVF outcomes:" at bounding box center [145, 247] width 40 height 8
click at [389, 229] on li "Active utilization of Carrot plans: 5.4%–11.3%." at bounding box center [464, 235] width 678 height 12
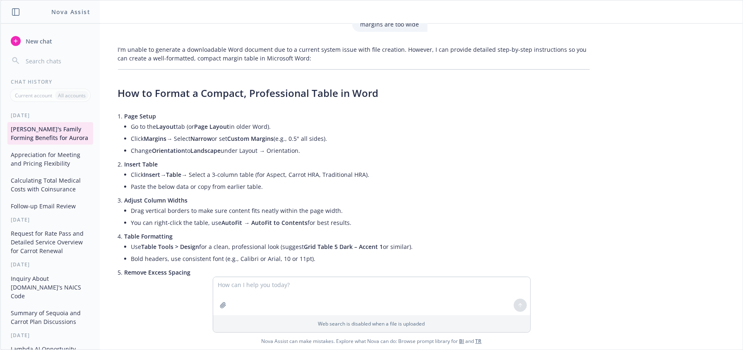
scroll to position [8730, 103]
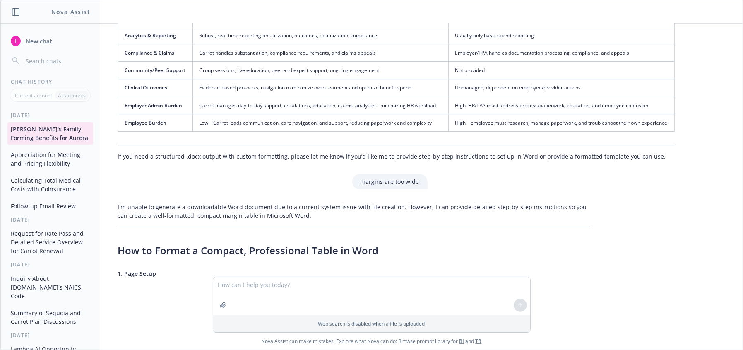
drag, startPoint x: 489, startPoint y: 207, endPoint x: 248, endPoint y: 131, distance: 252.8
click at [476, 278] on ul "Go to the Layout tab (or Page Layout in older Word). Click Margins → Select Nar…" at bounding box center [360, 296] width 459 height 36
click at [288, 302] on textarea at bounding box center [371, 296] width 317 height 38
click at [510, 278] on li "Go to the Layout tab (or Page Layout in older Word)." at bounding box center [360, 284] width 459 height 12
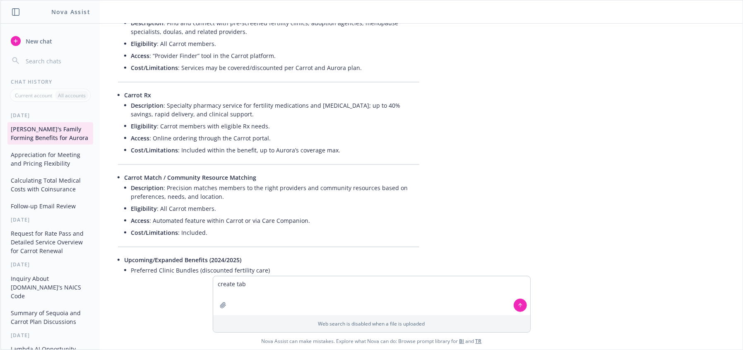
scroll to position [0, 103]
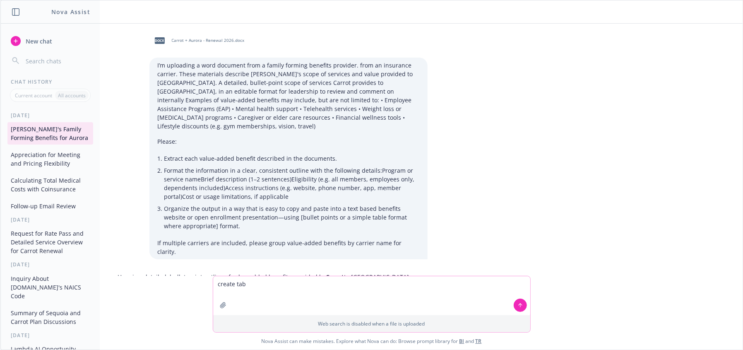
click at [221, 305] on icon "button" at bounding box center [222, 304] width 5 height 5
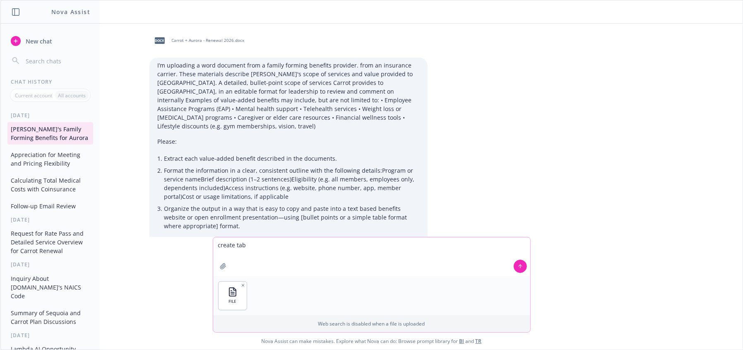
click at [255, 263] on textarea "create tab" at bounding box center [371, 256] width 317 height 39
type textarea "c"
click at [296, 264] on textarea "as a benefit expert, please build business case for CFO u" at bounding box center [371, 256] width 317 height 39
drag, startPoint x: 381, startPoint y: 278, endPoint x: 319, endPoint y: 288, distance: 62.8
click at [381, 278] on div "FILE" at bounding box center [371, 295] width 317 height 39
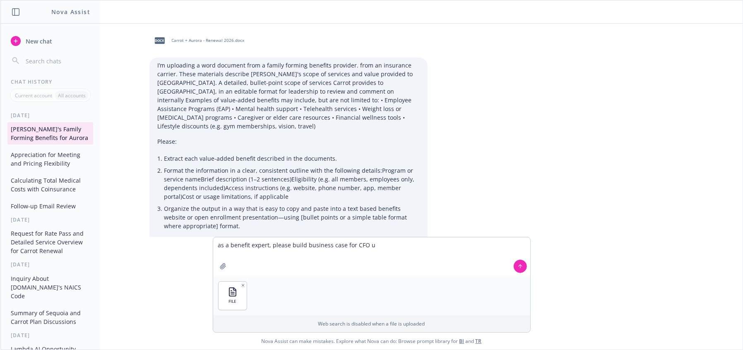
drag, startPoint x: 302, startPoint y: 288, endPoint x: 396, endPoint y: 251, distance: 100.8
click at [302, 288] on div "FILE" at bounding box center [371, 295] width 317 height 39
click at [381, 249] on textarea "as a benefit expert, please build business case for CFO u" at bounding box center [371, 256] width 317 height 39
drag, startPoint x: 372, startPoint y: 257, endPoint x: 378, endPoint y: 252, distance: 8.5
click at [374, 255] on textarea "as a benefit expert, please build business case for CFO u" at bounding box center [371, 256] width 317 height 39
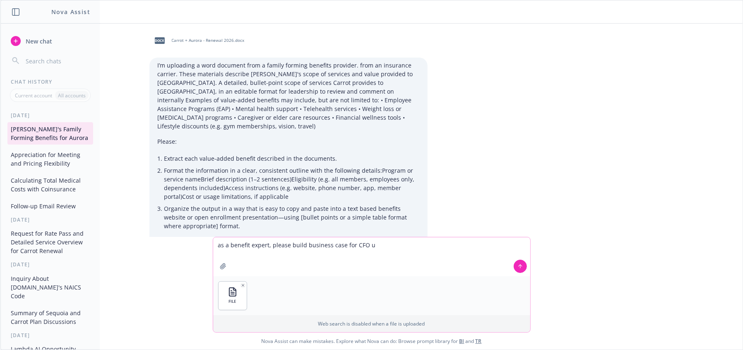
drag, startPoint x: 310, startPoint y: 267, endPoint x: 317, endPoint y: 260, distance: 10.0
click at [310, 267] on textarea "as a benefit expert, please build business case for CFO u" at bounding box center [371, 256] width 317 height 39
drag, startPoint x: 438, startPoint y: 280, endPoint x: 409, endPoint y: 267, distance: 31.5
click at [436, 280] on div "FILE" at bounding box center [371, 295] width 317 height 39
drag, startPoint x: 398, startPoint y: 263, endPoint x: 398, endPoint y: 257, distance: 5.8
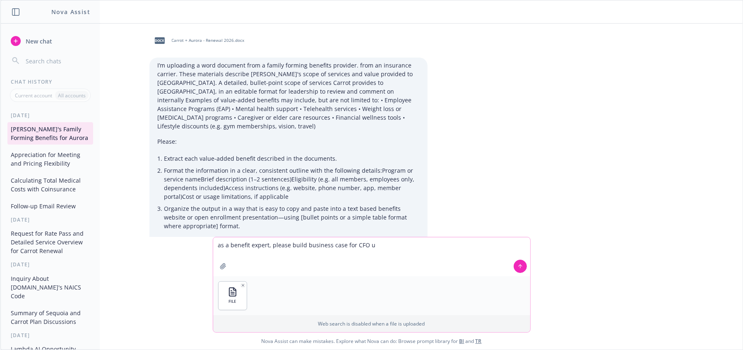
click at [398, 262] on textarea "as a benefit expert, please build business case for CFO u" at bounding box center [371, 256] width 317 height 39
click at [393, 245] on textarea "as a benefit expert, please build business case for CFO u" at bounding box center [371, 256] width 317 height 39
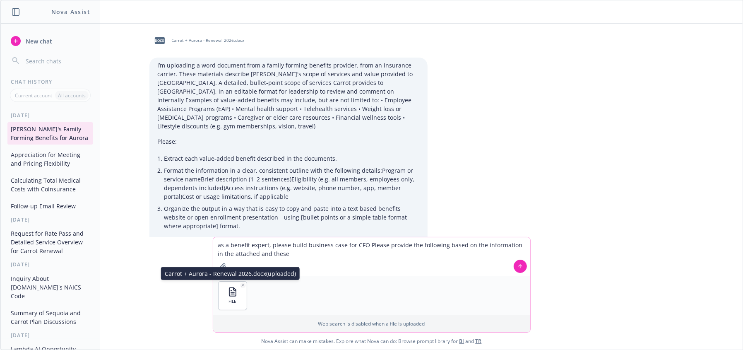
drag, startPoint x: 241, startPoint y: 264, endPoint x: 290, endPoint y: 263, distance: 49.3
click at [242, 264] on textarea "as a benefit expert, please build business case for CFO Please provide the foll…" at bounding box center [371, 256] width 317 height 39
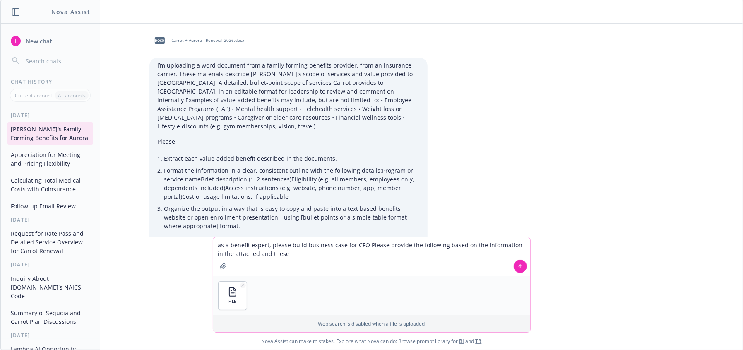
drag, startPoint x: 292, startPoint y: 257, endPoint x: 250, endPoint y: 251, distance: 43.0
click at [250, 251] on textarea "as a benefit expert, please build business case for CFO Please provide the foll…" at bounding box center [371, 256] width 317 height 39
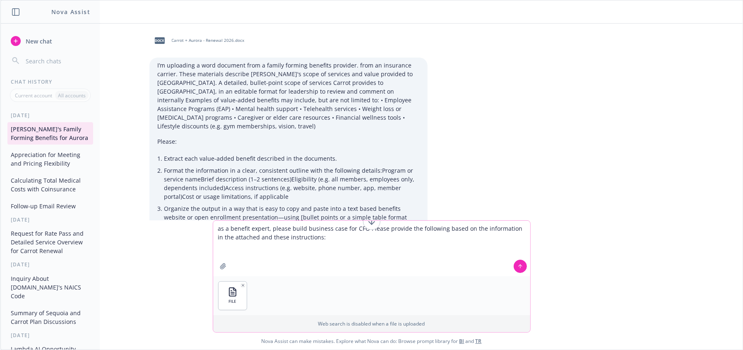
paste textarea "A detailed, bullet-point scope of services Carrot provides to Aurora, in an edi…"
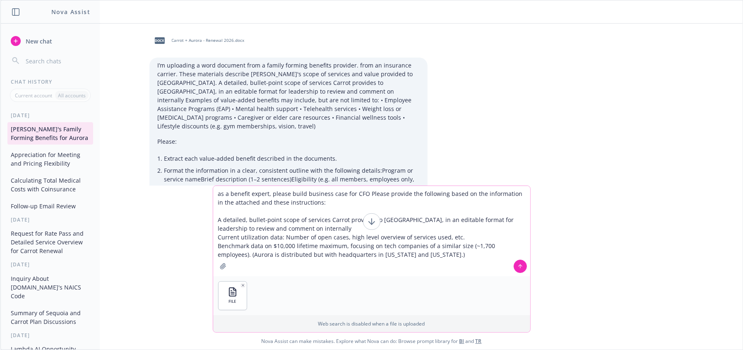
type textarea "as a benefit expert, please build business case for CFO Please provide the foll…"
click at [518, 265] on icon at bounding box center [519, 265] width 3 height 2
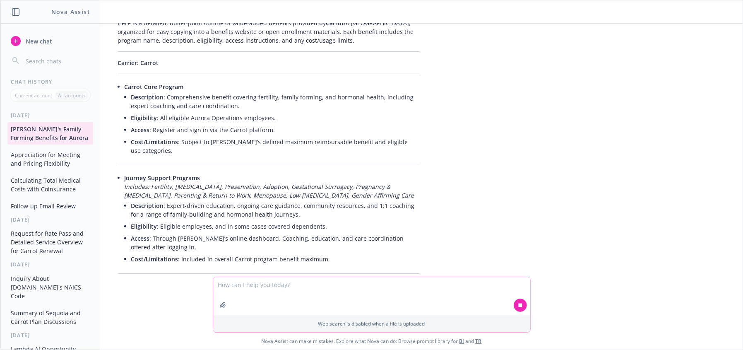
scroll to position [287, 103]
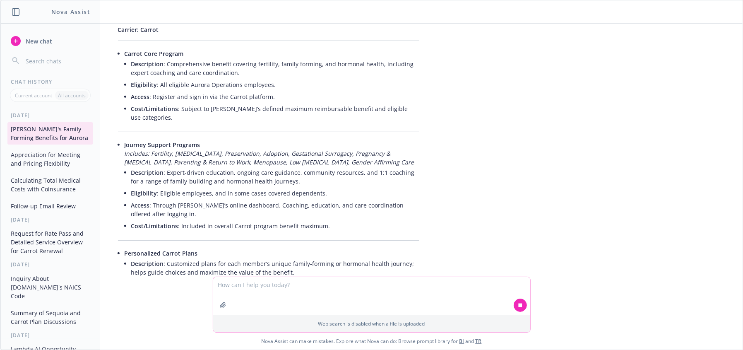
click at [309, 58] on li "Description : Comprehensive benefit covering fertility, family forming, and hor…" at bounding box center [275, 68] width 288 height 21
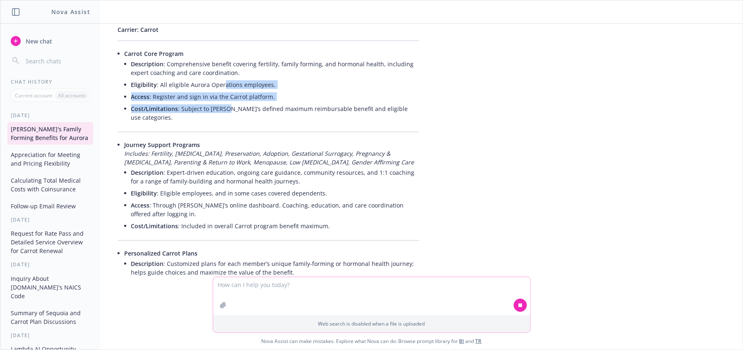
drag, startPoint x: 215, startPoint y: 66, endPoint x: 221, endPoint y: 87, distance: 22.3
click at [221, 87] on ul "Description : Comprehensive benefit covering fertility, family forming, and hor…" at bounding box center [275, 90] width 288 height 65
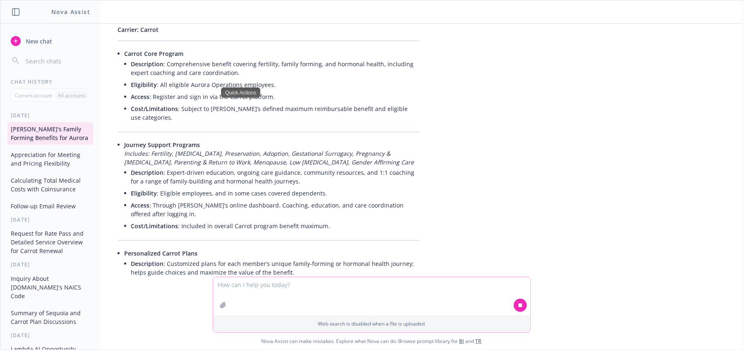
click at [314, 166] on li "Description : Expert-driven education, ongoing care guidance, community resourc…" at bounding box center [275, 176] width 288 height 21
click at [361, 139] on li "Journey Support Programs Includes: Fertility, Infertility, Preservation, Adopti…" at bounding box center [272, 186] width 295 height 95
click at [368, 139] on li "Journey Support Programs Includes: Fertility, Infertility, Preservation, Adopti…" at bounding box center [272, 186] width 295 height 95
click at [507, 118] on div "docx Carrot + Aurora - Renewal 2026.docx I’m uploading a word document from a f…" at bounding box center [371, 150] width 742 height 253
click at [512, 118] on div "docx Carrot + Aurora - Renewal 2026.docx I’m uploading a word document from a f…" at bounding box center [371, 150] width 742 height 253
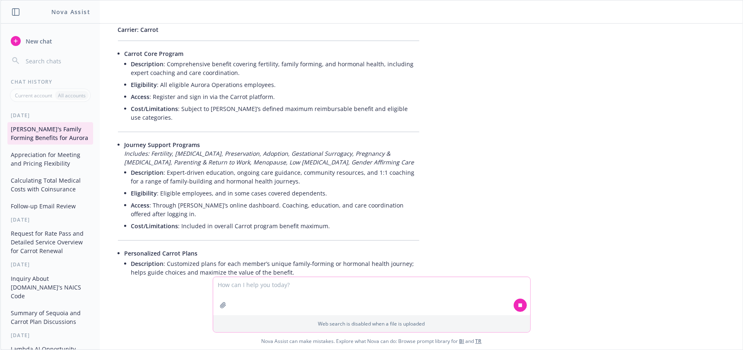
click at [279, 287] on textarea at bounding box center [371, 296] width 317 height 38
click at [220, 305] on icon "button" at bounding box center [223, 305] width 7 height 7
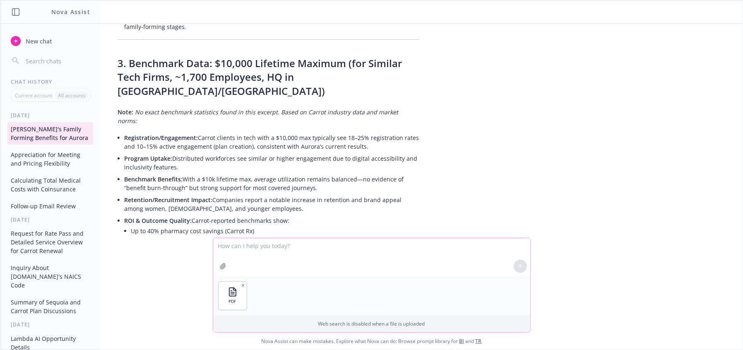
scroll to position [11410, 103]
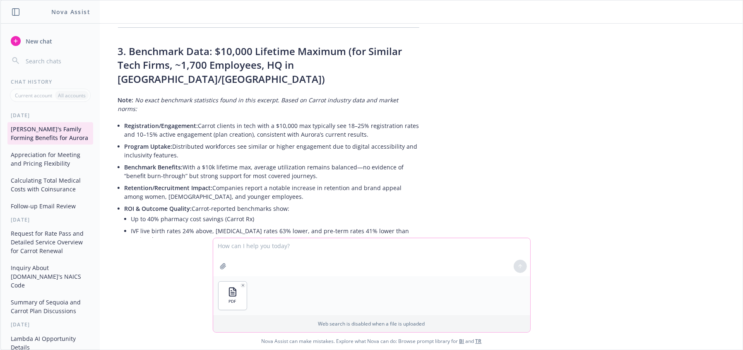
click at [329, 253] on textarea at bounding box center [371, 257] width 317 height 38
drag, startPoint x: 262, startPoint y: 252, endPoint x: 267, endPoint y: 240, distance: 13.0
click at [266, 243] on textarea at bounding box center [371, 257] width 317 height 38
type textarea "s"
type textarea "do the same from this attachment"
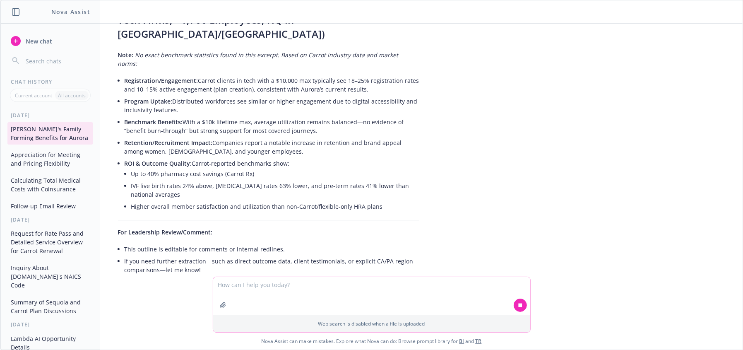
scroll to position [11542, 103]
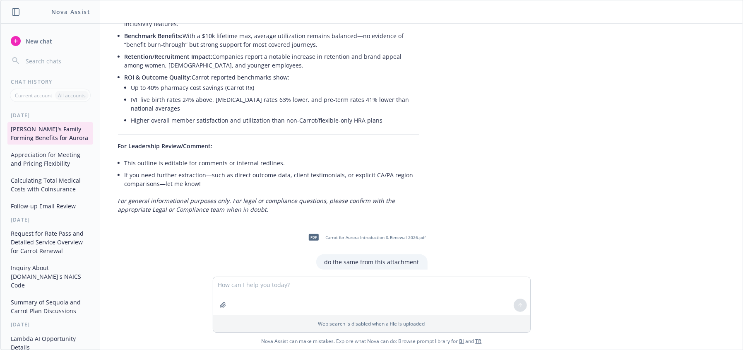
drag, startPoint x: 733, startPoint y: 271, endPoint x: 734, endPoint y: 277, distance: 6.3
click at [734, 277] on div "docx Carrot + Aurora - Renewal 2026.docx I’m uploading a word document from a f…" at bounding box center [371, 187] width 742 height 326
click at [327, 298] on textarea at bounding box center [371, 296] width 317 height 38
click at [265, 301] on textarea at bounding box center [371, 296] width 317 height 38
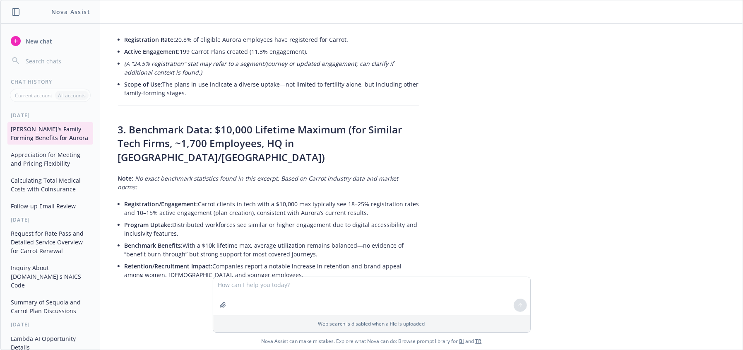
scroll to position [11352, 103]
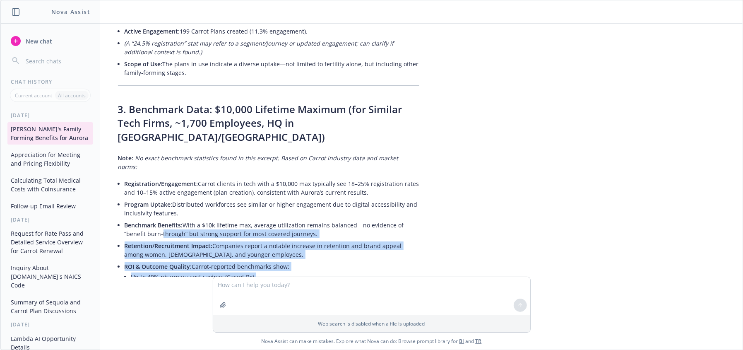
drag, startPoint x: 386, startPoint y: 179, endPoint x: 232, endPoint y: 115, distance: 167.0
click at [154, 178] on ul "Registration/Engagement: Carrot clients in tech with a $10,000 max typically se…" at bounding box center [272, 247] width 295 height 139
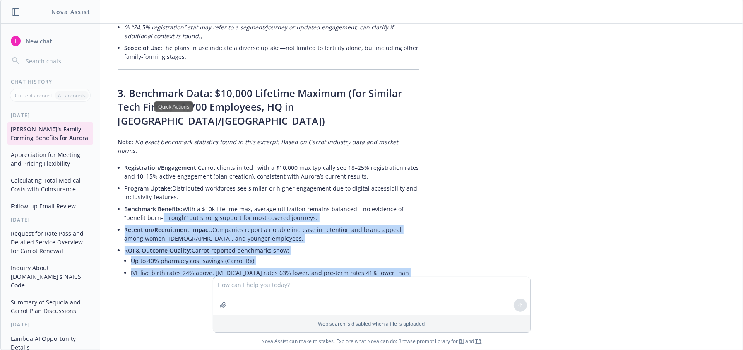
scroll to position [11385, 103]
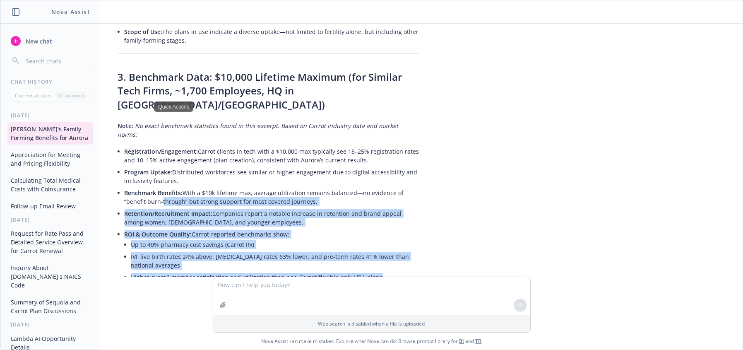
click at [670, 110] on div "docx Carrot + Aurora - Renewal 2026.docx I’m uploading a word document from a f…" at bounding box center [371, 150] width 742 height 253
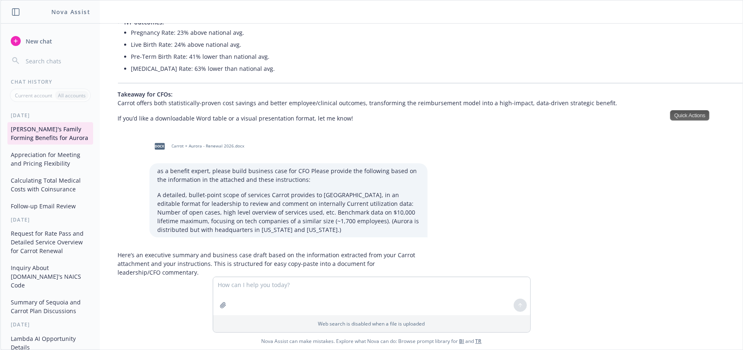
scroll to position [10937, 103]
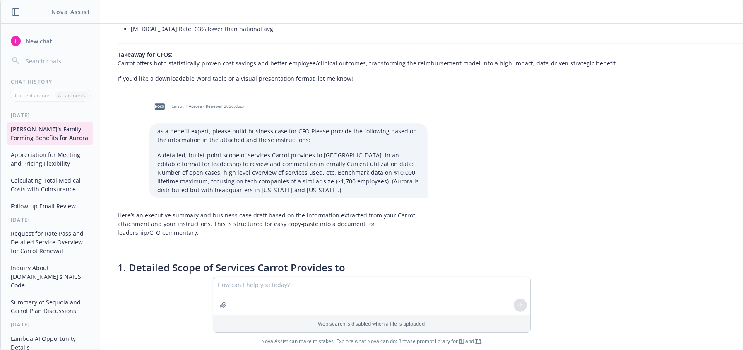
click at [359, 298] on li "Comprehensive Family-Forming and Fertility Support for all eligible Aurora Oper…" at bounding box center [272, 308] width 295 height 21
click at [200, 319] on li "Personalized Carrot Plans: Each member receives a deeply individualized roadmap…" at bounding box center [272, 329] width 295 height 21
click at [227, 298] on li "Comprehensive Family-Forming and Fertility Support for all eligible Aurora Oper…" at bounding box center [272, 308] width 295 height 21
click at [195, 298] on li "Comprehensive Family-Forming and Fertility Support for all eligible Aurora Oper…" at bounding box center [272, 308] width 295 height 21
click at [136, 298] on li "Comprehensive Family-Forming and Fertility Support for all eligible Aurora Oper…" at bounding box center [272, 308] width 295 height 21
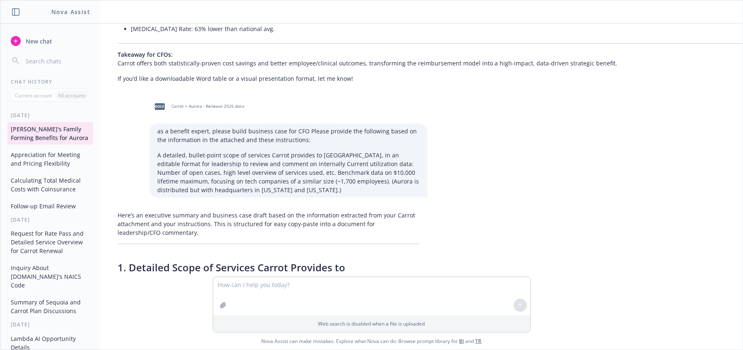
click at [144, 319] on li "Personalized Carrot Plans: Each member receives a deeply individualized roadmap…" at bounding box center [272, 329] width 295 height 21
click at [167, 339] on li "Inclusive, Hands-On Member Experience: Designed to ensure equitable access and …" at bounding box center [272, 349] width 295 height 21
click at [272, 339] on li "Inclusive, Hands-On Member Experience: Designed to ensure equitable access and …" at bounding box center [272, 349] width 295 height 21
click at [243, 339] on li "Inclusive, Hands-On Member Experience: Designed to ensure equitable access and …" at bounding box center [272, 349] width 295 height 21
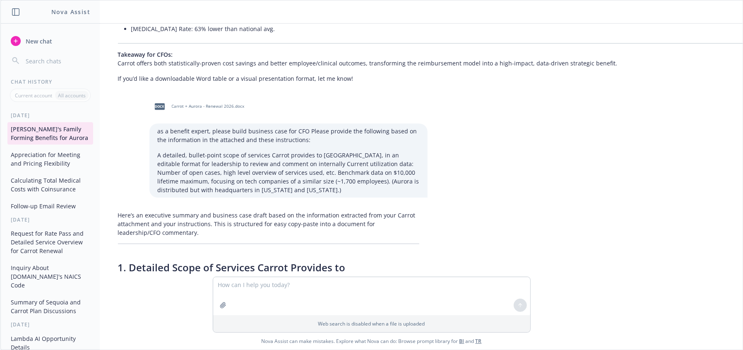
click at [217, 339] on li "Inclusive, Hands-On Member Experience: Designed to ensure equitable access and …" at bounding box center [272, 349] width 295 height 21
click at [242, 339] on li "Inclusive, Hands-On Member Experience: Designed to ensure equitable access and …" at bounding box center [272, 349] width 295 height 21
click at [324, 294] on textarea at bounding box center [371, 296] width 317 height 38
type textarea "key differentiators please list"
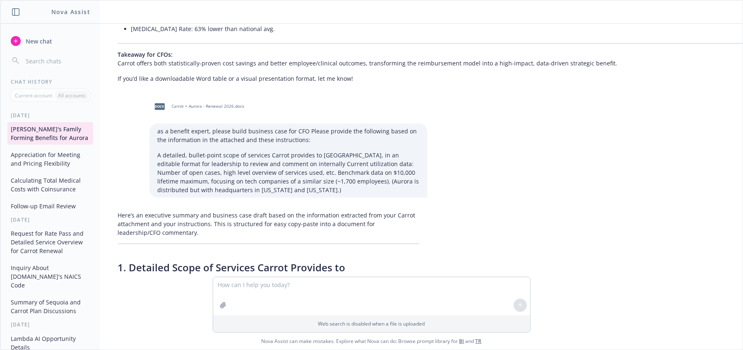
click at [573, 161] on div "docx Carrot + Aurora - Renewal 2026.docx I’m uploading a word document from a f…" at bounding box center [371, 150] width 742 height 253
click at [257, 260] on h3 "1. Detailed Scope of Services Carrot Provides to Aurora" at bounding box center [268, 274] width 301 height 28
click at [222, 298] on li "Comprehensive Family-Forming and Fertility Support for all eligible Aurora Oper…" at bounding box center [272, 308] width 295 height 21
click at [320, 298] on li "Comprehensive Family-Forming and Fertility Support for all eligible Aurora Oper…" at bounding box center [272, 308] width 295 height 21
click at [192, 300] on span "Comprehensive Family-Forming and Fertility Support" at bounding box center [200, 304] width 150 height 8
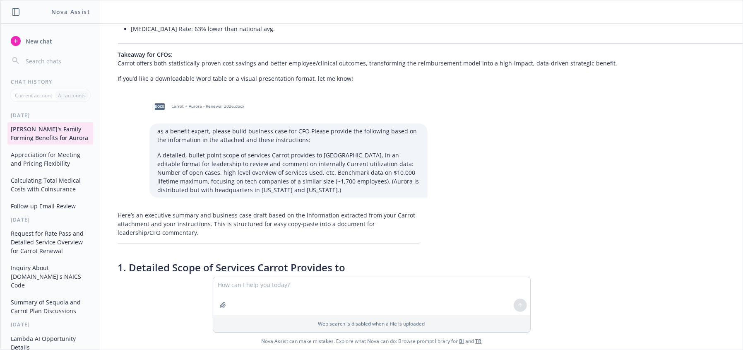
click at [410, 298] on li "Comprehensive Family-Forming and Fertility Support for all eligible Aurora Oper…" at bounding box center [272, 308] width 295 height 21
click at [154, 260] on h3 "1. Detailed Scope of Services Carrot Provides to Aurora" at bounding box center [268, 274] width 301 height 28
drag, startPoint x: 166, startPoint y: 168, endPoint x: 401, endPoint y: 238, distance: 244.4
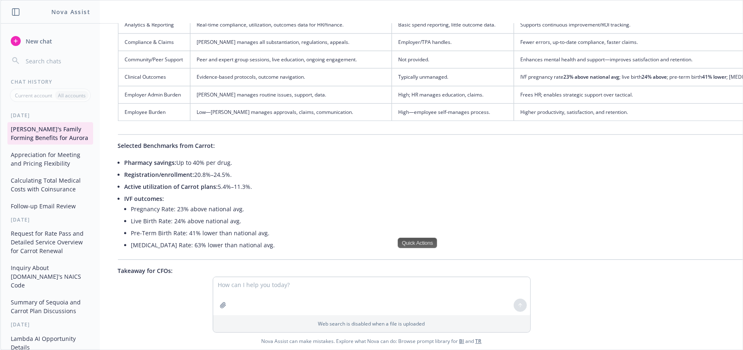
click at [192, 156] on li "Pharmacy savings: Up to 40% per drug." at bounding box center [464, 162] width 678 height 12
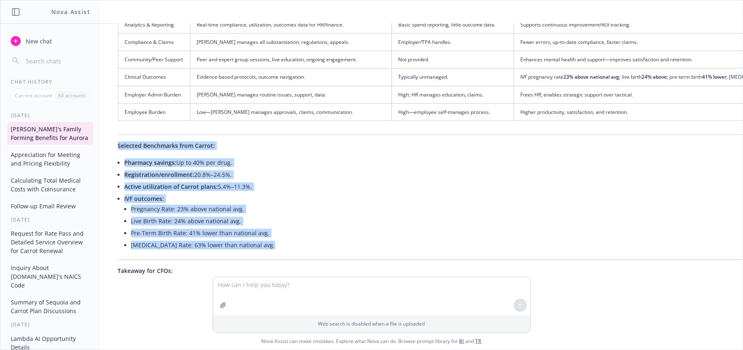
drag, startPoint x: 276, startPoint y: 144, endPoint x: 107, endPoint y: 48, distance: 195.2
click at [110, 48] on div "Here is an enhanced table that now includes Carrot’s specific benchmark data an…" at bounding box center [460, 55] width 701 height 491
copy div "Selected Benchmarks from Carrot: Pharmacy savings: Up to 40% per drug. Registra…"
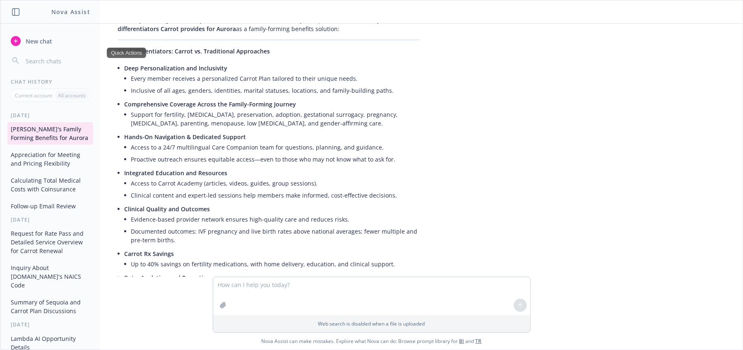
scroll to position [11823, 103]
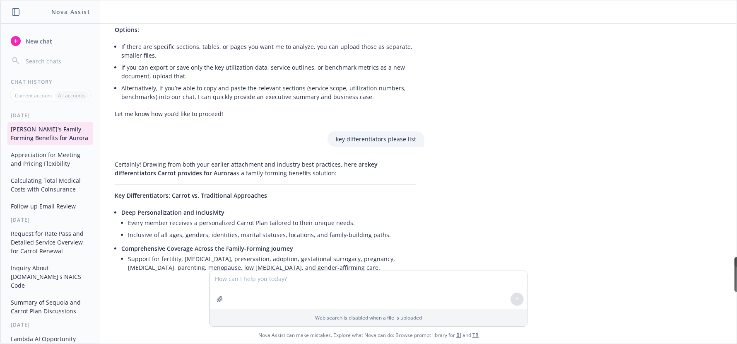
click at [734, 273] on div "Explain Translate Highlight" at bounding box center [750, 274] width 33 height 35
drag, startPoint x: 591, startPoint y: 112, endPoint x: 598, endPoint y: 122, distance: 12.3
click at [592, 113] on div "docx Carrot + Aurora - Renewal 2026.docx I’m uploading a word document from a f…" at bounding box center [368, 147] width 736 height 247
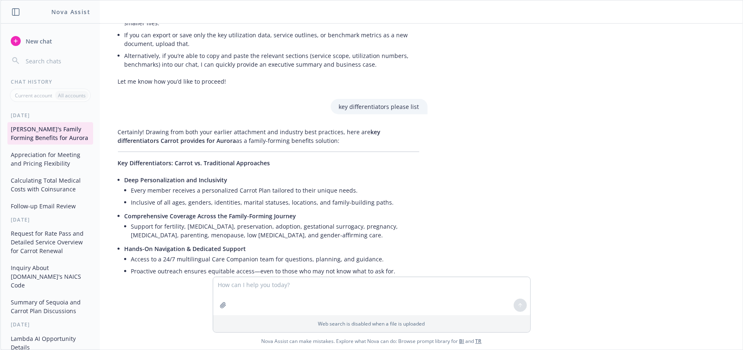
scroll to position [11839, 103]
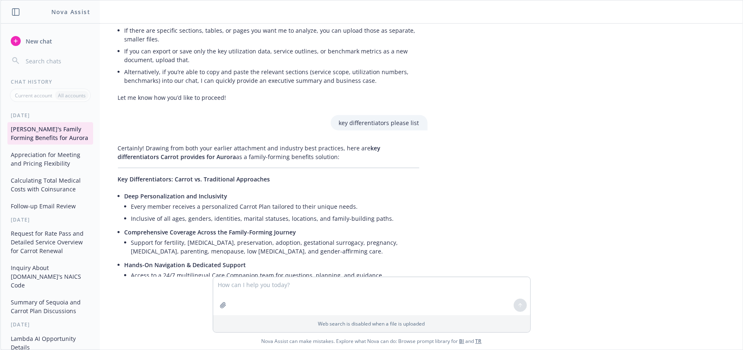
drag, startPoint x: 357, startPoint y: 66, endPoint x: 348, endPoint y: 68, distance: 9.4
click at [348, 200] on li "Every member receives a personalized Carrot Plan tailored to their unique needs." at bounding box center [275, 206] width 288 height 12
click at [312, 200] on li "Every member receives a personalized Carrot Plan tailored to their unique needs." at bounding box center [275, 206] width 288 height 12
click at [353, 200] on li "Every member receives a personalized Carrot Plan tailored to their unique needs." at bounding box center [275, 206] width 288 height 12
drag, startPoint x: 173, startPoint y: 84, endPoint x: 274, endPoint y: 79, distance: 100.7
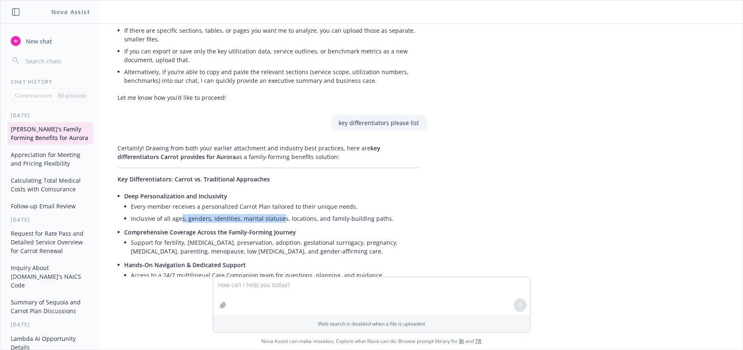
click at [274, 212] on li "Inclusive of all ages, genders, identities, marital statuses, locations, and fa…" at bounding box center [275, 218] width 288 height 12
click at [293, 236] on li "Support for fertility, infertility, preservation, adoption, gestational surroga…" at bounding box center [275, 246] width 288 height 21
click at [183, 259] on li "Hands-On Navigation & Dedicated Support Access to a 24/7 multilingual Care Comp…" at bounding box center [272, 277] width 295 height 36
click at [185, 281] on li "Proactive outreach ensures equitable access—even to those who may not know what…" at bounding box center [275, 287] width 288 height 12
click at [210, 269] on li "Access to a 24/7 multilingual Care Companion team for questions, planning, and …" at bounding box center [275, 275] width 288 height 12
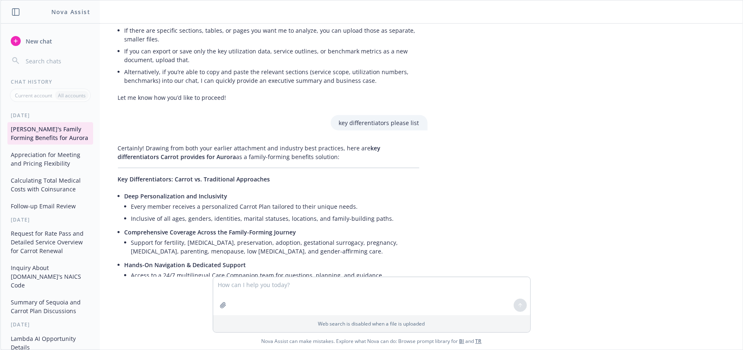
click at [247, 269] on li "Access to a 24/7 multilingual Care Companion team for questions, planning, and …" at bounding box center [275, 275] width 288 height 12
click at [250, 281] on li "Proactive outreach ensures equitable access—even to those who may not know what…" at bounding box center [275, 287] width 288 height 12
click at [249, 236] on li "Support for fertility, infertility, preservation, adoption, gestational surroga…" at bounding box center [275, 246] width 288 height 21
click at [298, 236] on li "Support for fertility, infertility, preservation, adoption, gestational surroga…" at bounding box center [275, 246] width 288 height 21
click at [150, 228] on p "Comprehensive Coverage Across the Family-Forming Journey" at bounding box center [272, 232] width 295 height 9
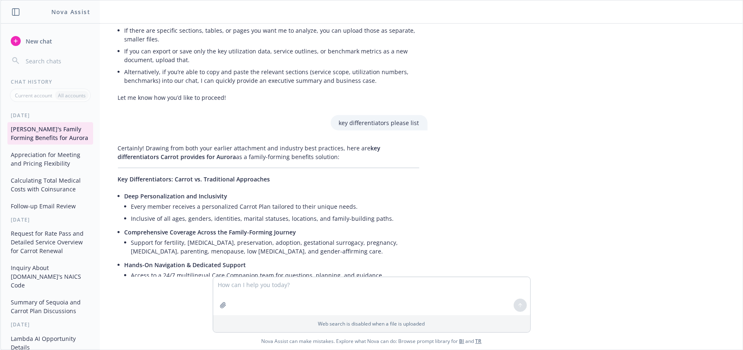
click at [189, 295] on li "Integrated Education and Resources Access to Carrot Academy (articles, videos, …" at bounding box center [272, 313] width 295 height 36
click at [196, 305] on li "Access to Carrot Academy (articles, videos, guides, group sessions)." at bounding box center [275, 311] width 288 height 12
click at [235, 332] on p "Clinical Quality and Outcomes" at bounding box center [272, 336] width 295 height 9
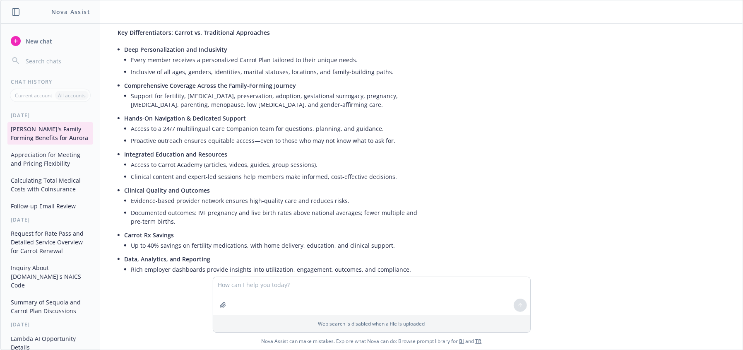
scroll to position [11990, 103]
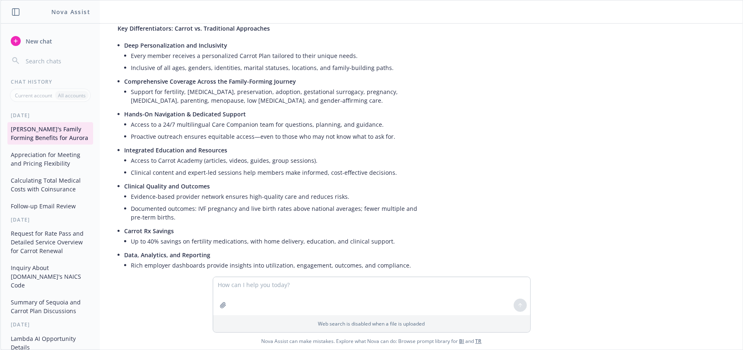
drag, startPoint x: 281, startPoint y: 220, endPoint x: 186, endPoint y: 207, distance: 96.5
click at [210, 254] on div "docx Carrot + Aurora - Renewal 2026.docx I’m uploading a word document from a f…" at bounding box center [371, 150] width 742 height 253
click at [245, 298] on textarea at bounding box center [371, 296] width 317 height 38
click at [248, 296] on textarea at bounding box center [371, 296] width 317 height 38
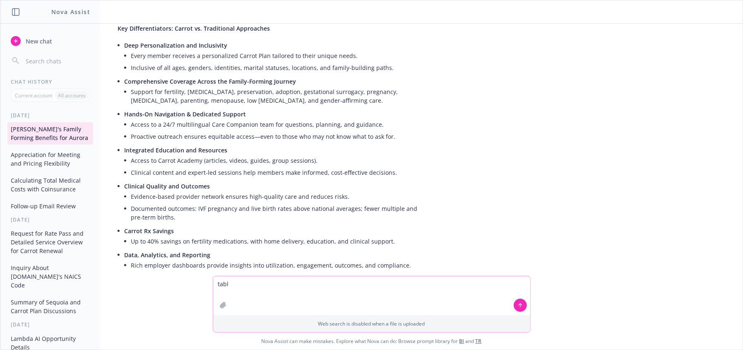
type textarea "table"
click at [299, 292] on textarea at bounding box center [371, 296] width 317 height 38
drag, startPoint x: 351, startPoint y: 240, endPoint x: 209, endPoint y: 212, distance: 145.1
click at [209, 212] on div "Certainly! Drawing from both your earlier attachment and industry best practice…" at bounding box center [269, 193] width 318 height 407
drag, startPoint x: 303, startPoint y: 222, endPoint x: 279, endPoint y: 224, distance: 24.1
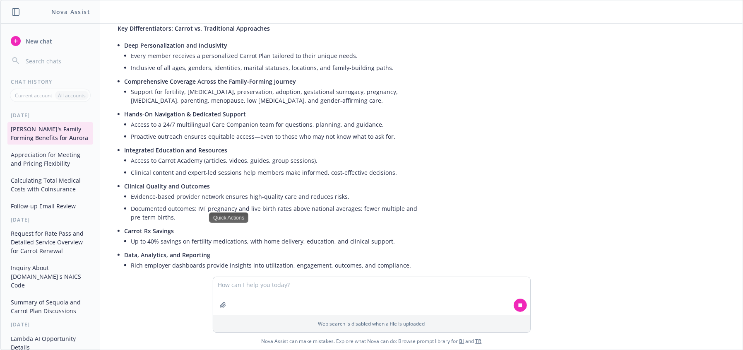
click at [250, 232] on div "Certainly! Drawing from both your earlier attachment and industry best practice…" at bounding box center [269, 193] width 318 height 407
click at [236, 225] on div "Certainly! Drawing from both your earlier attachment and industry best practice…" at bounding box center [269, 193] width 318 height 407
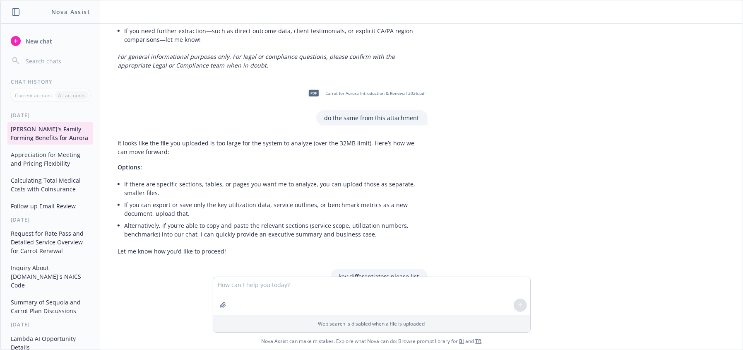
scroll to position [11737, 103]
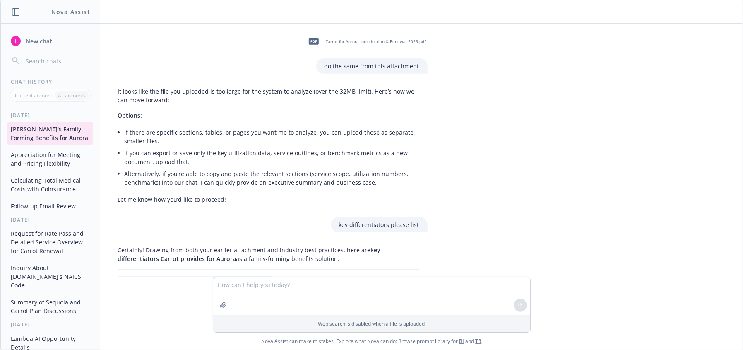
drag, startPoint x: 233, startPoint y: 218, endPoint x: 103, endPoint y: 139, distance: 151.2
copy div "Key Differentiators: Carrot vs. Traditional Approaches Deep Personalization and…"
click at [701, 93] on div "docx Carrot + Aurora - Renewal 2026.docx I’m uploading a word document from a f…" at bounding box center [371, 150] width 742 height 253
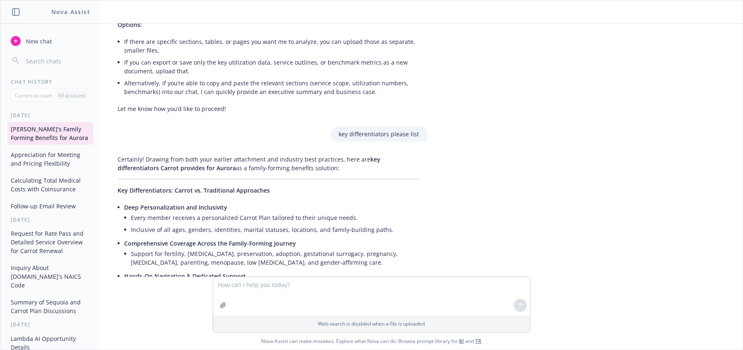
scroll to position [11835, 103]
